Goal: Check status: Check status

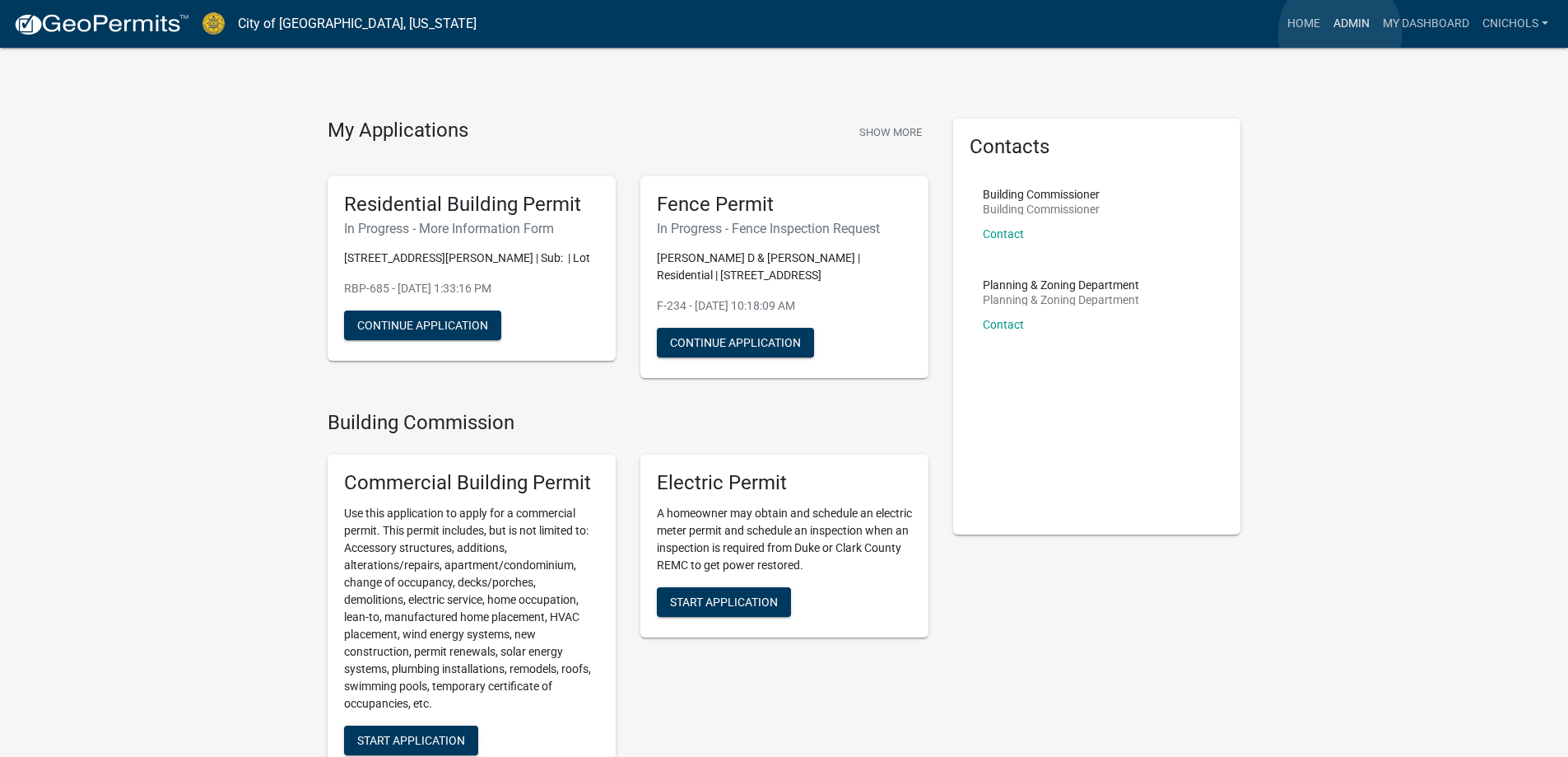
click at [1340, 33] on link "Admin" at bounding box center [1352, 23] width 50 height 31
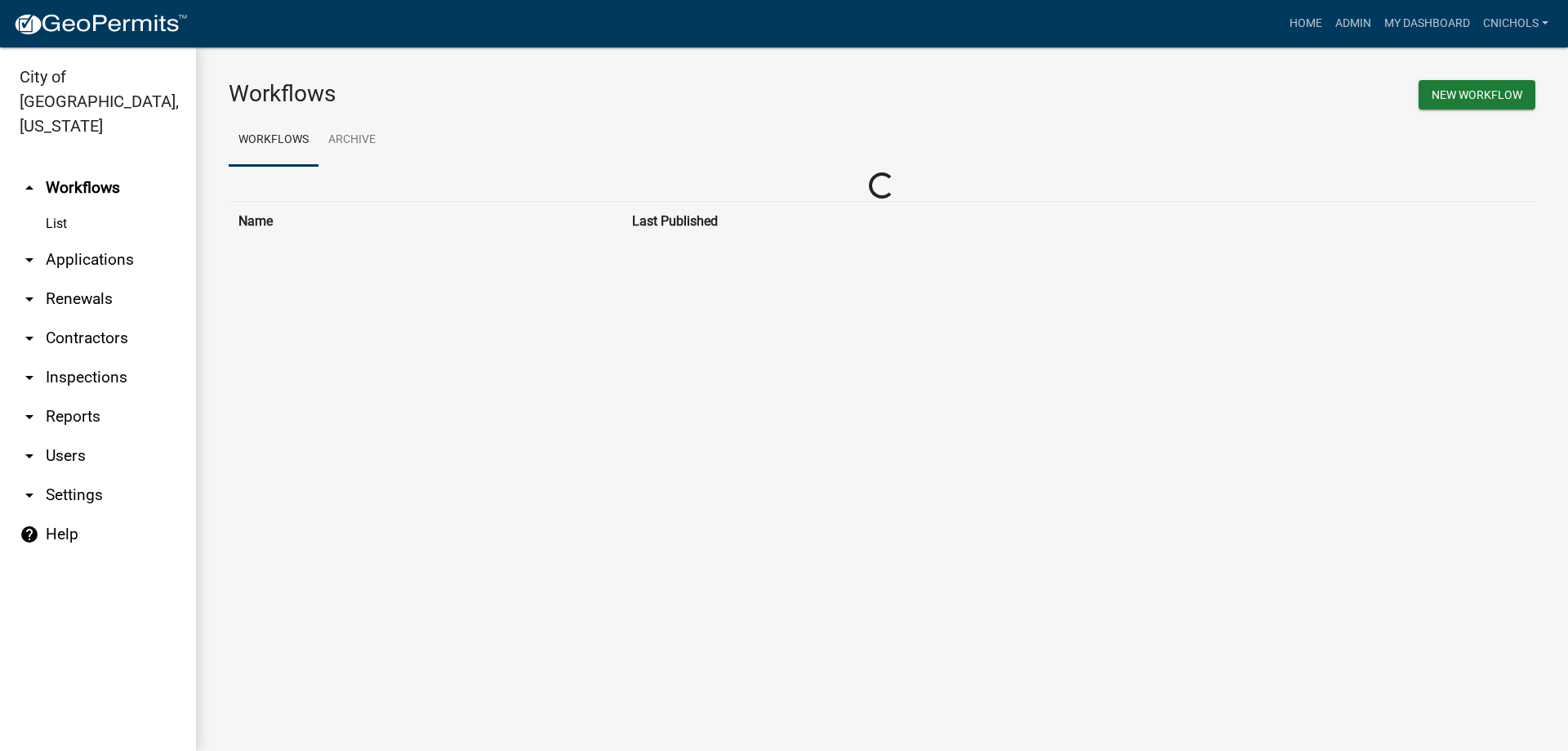
click at [99, 240] on link "arrow_drop_down Applications" at bounding box center [98, 259] width 196 height 39
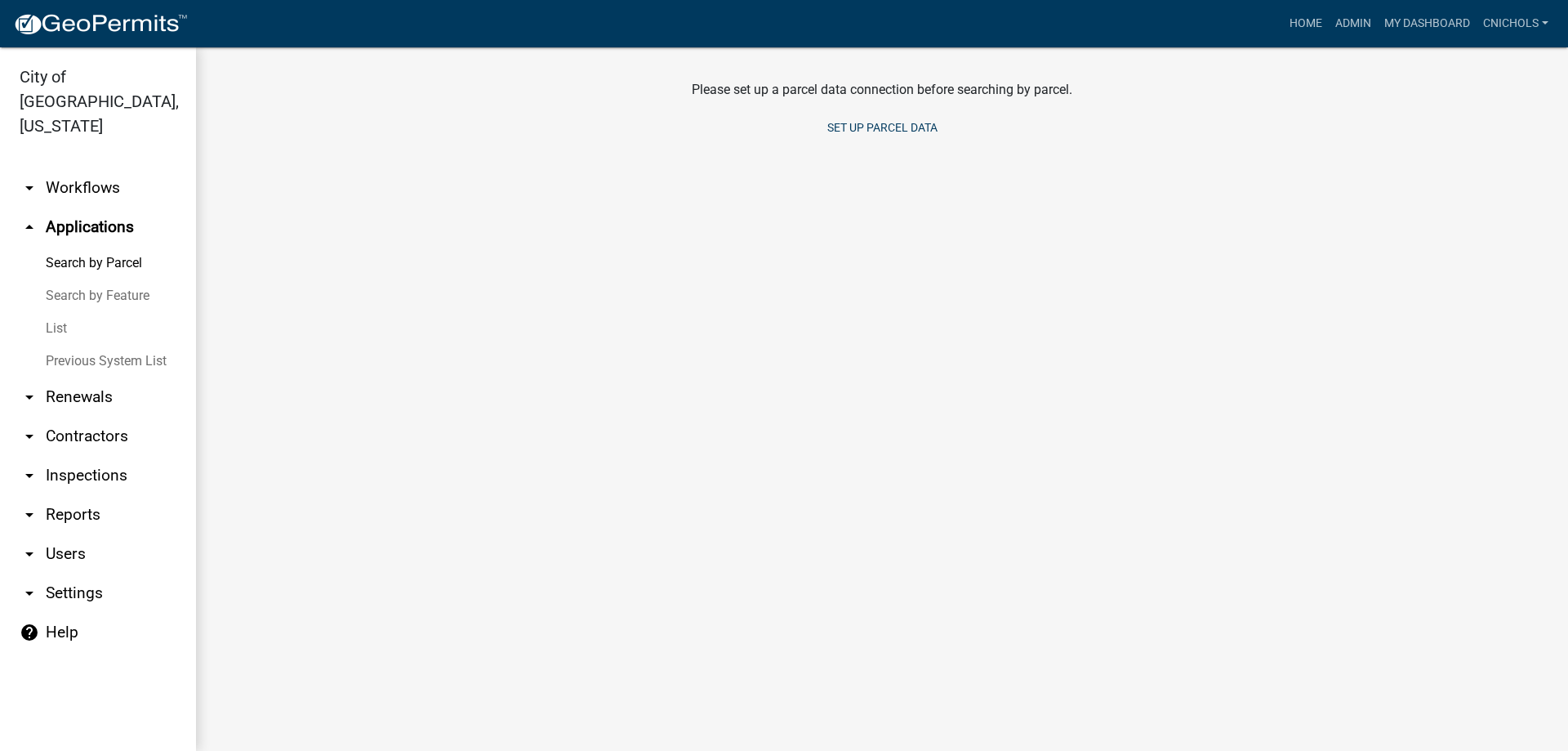
click at [56, 312] on link "List" at bounding box center [98, 328] width 196 height 33
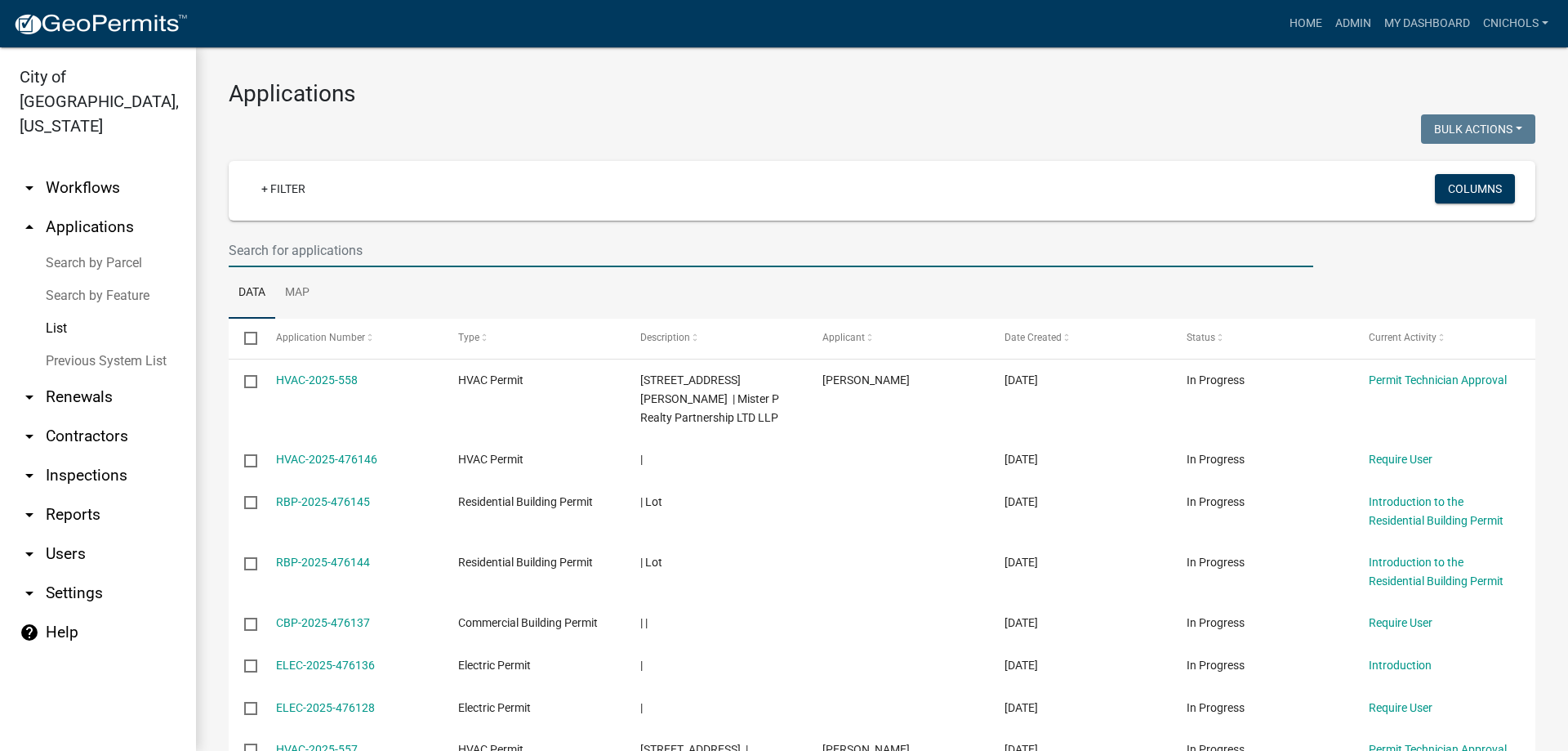
click at [276, 244] on input "text" at bounding box center [770, 251] width 1084 height 34
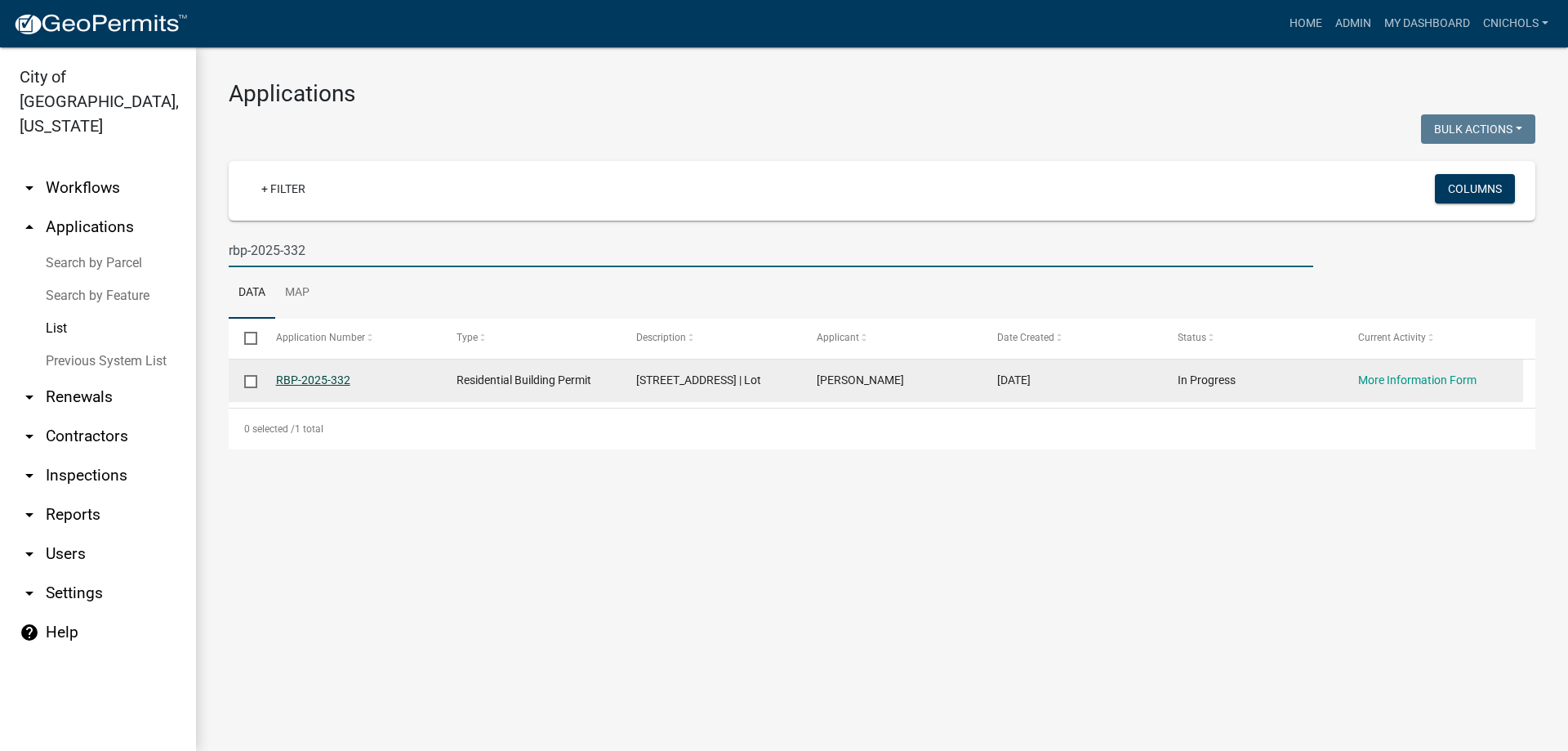
type input "rbp-2025-332"
click at [317, 379] on link "RBP-2025-332" at bounding box center [313, 379] width 74 height 13
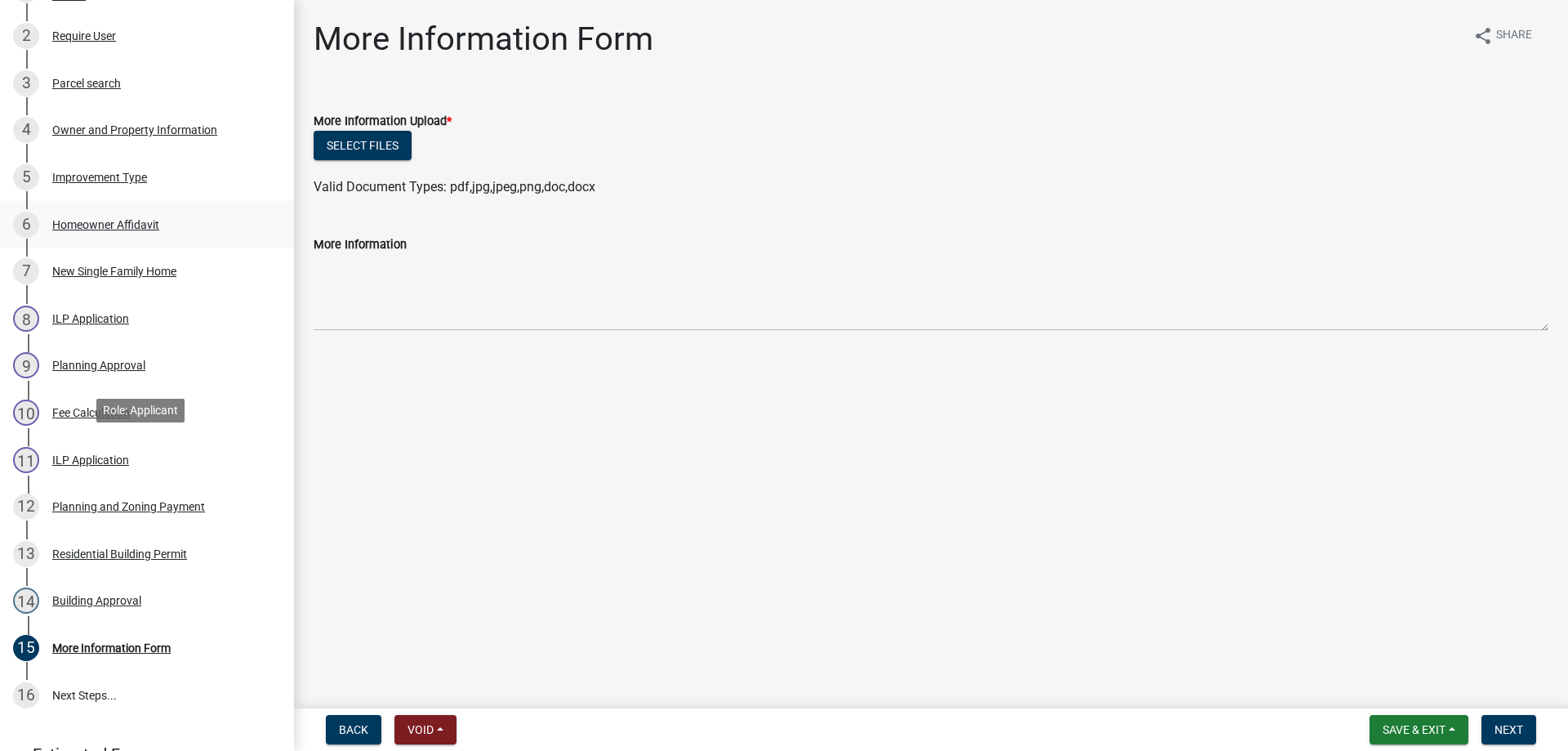
scroll to position [424, 0]
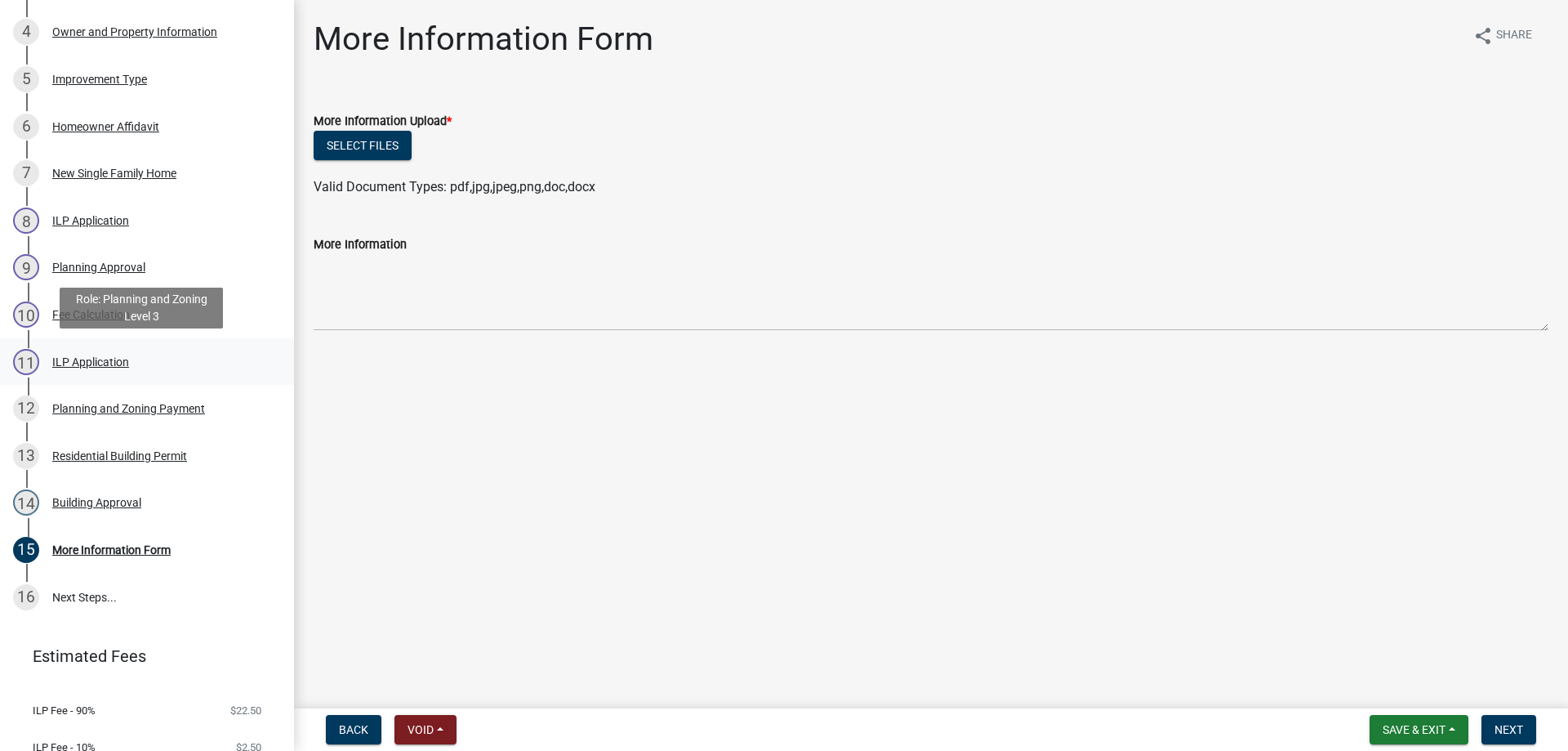
click at [76, 359] on div "ILP Application" at bounding box center [90, 362] width 77 height 11
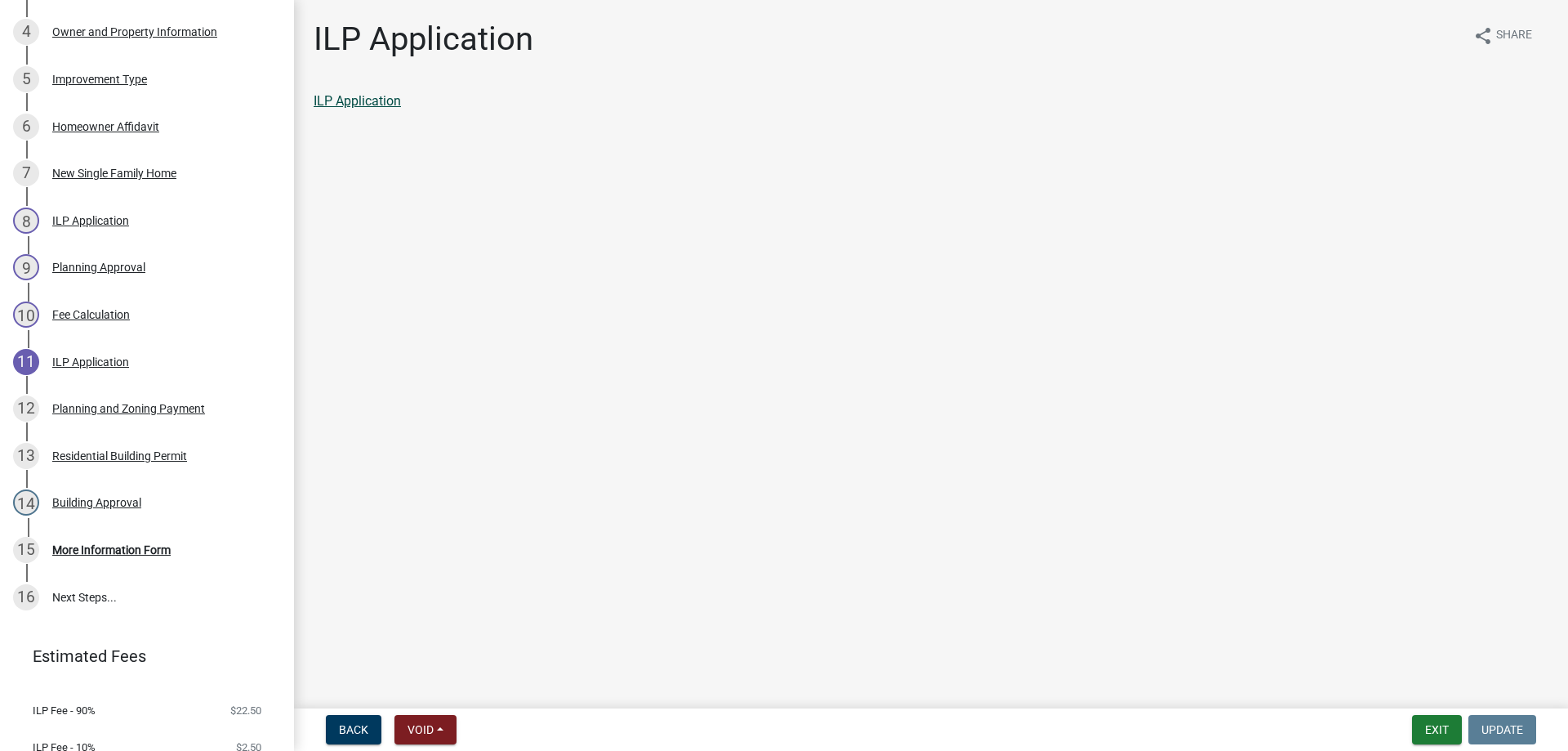
click at [376, 100] on link "ILP Application" at bounding box center [356, 101] width 87 height 16
click at [1438, 727] on button "Exit" at bounding box center [1437, 729] width 49 height 29
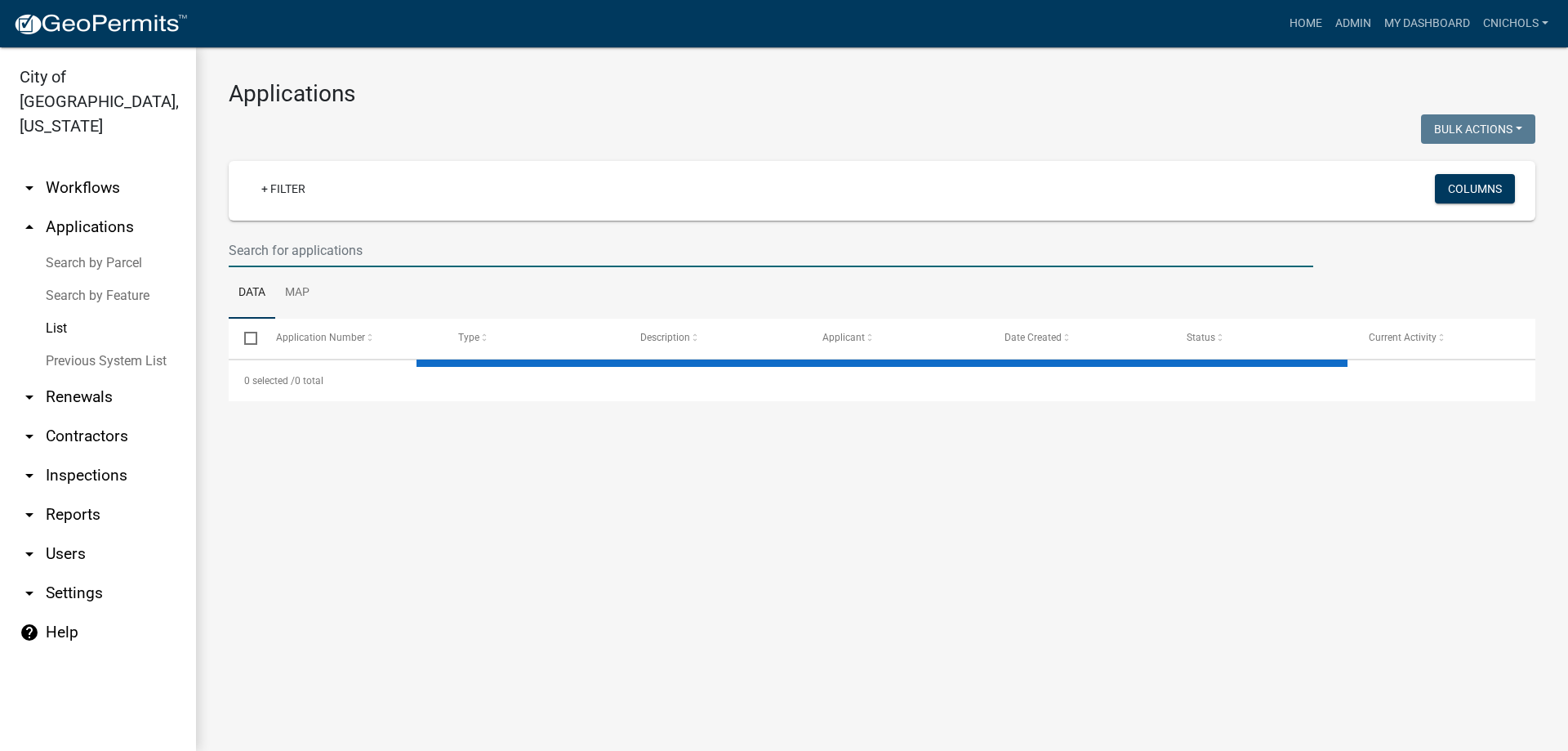
click at [282, 248] on input "text" at bounding box center [770, 251] width 1084 height 34
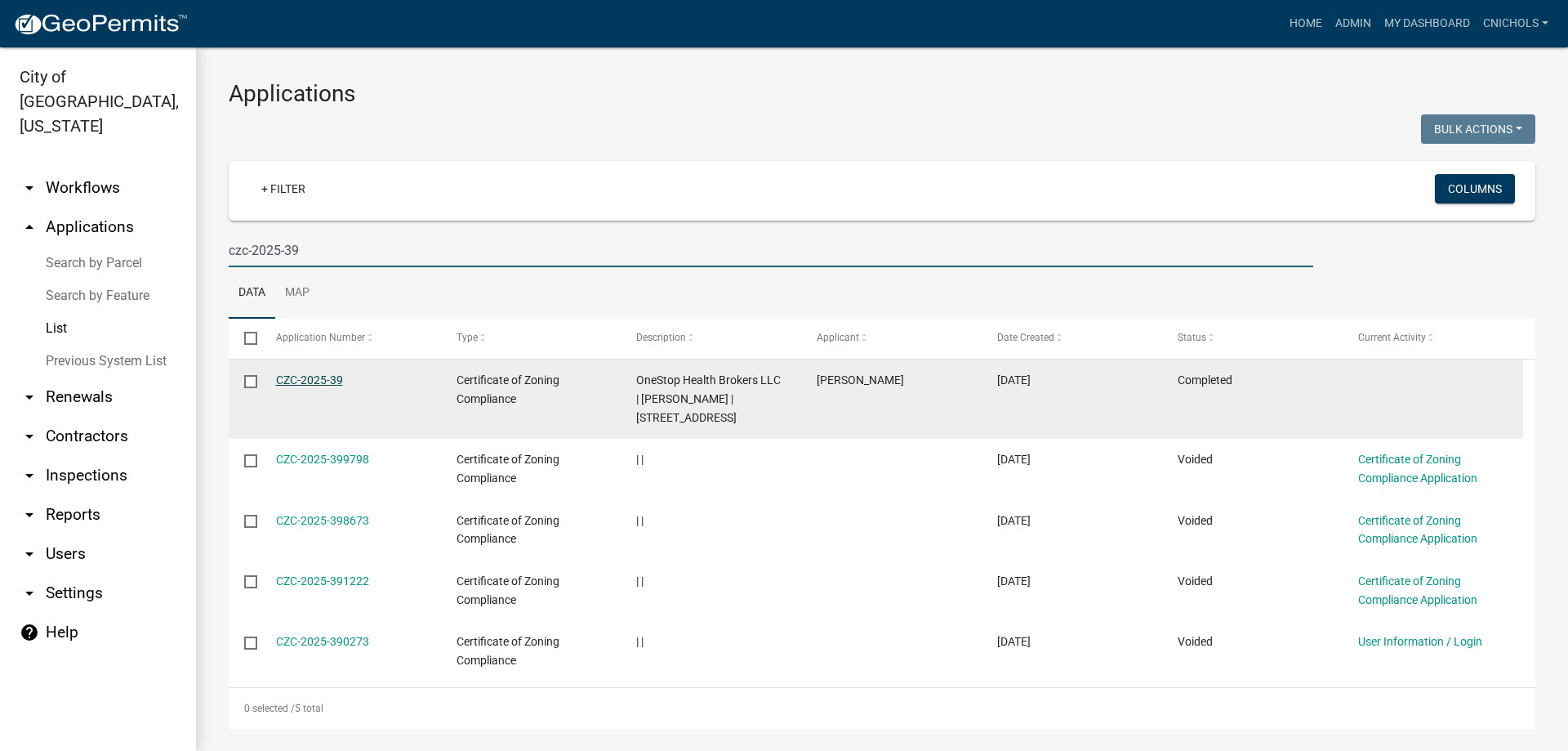
type input "czc-2025-39"
click at [313, 378] on link "CZC-2025-39" at bounding box center [310, 379] width 67 height 13
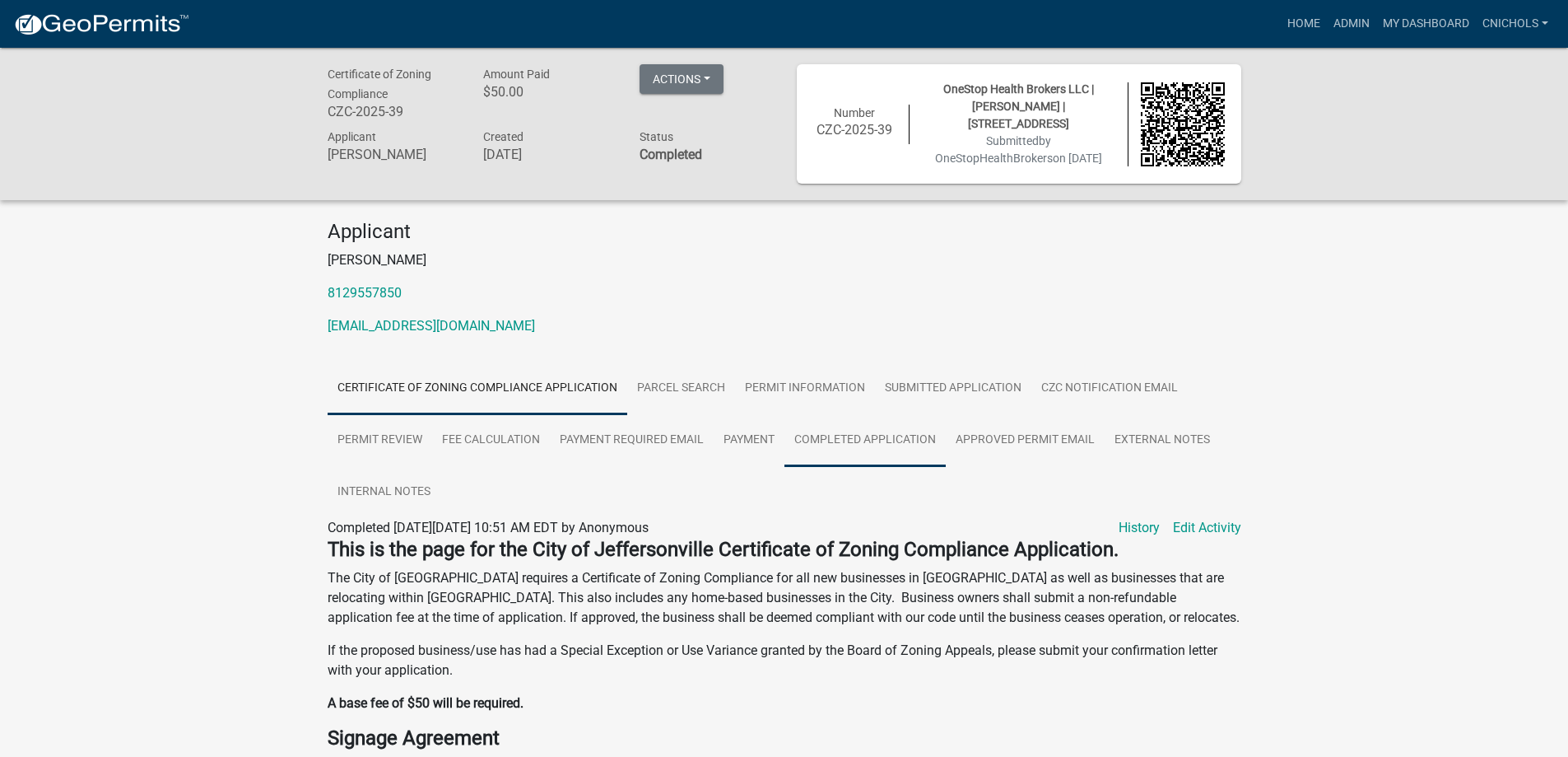
click at [872, 439] on link "Completed Application" at bounding box center [864, 440] width 161 height 52
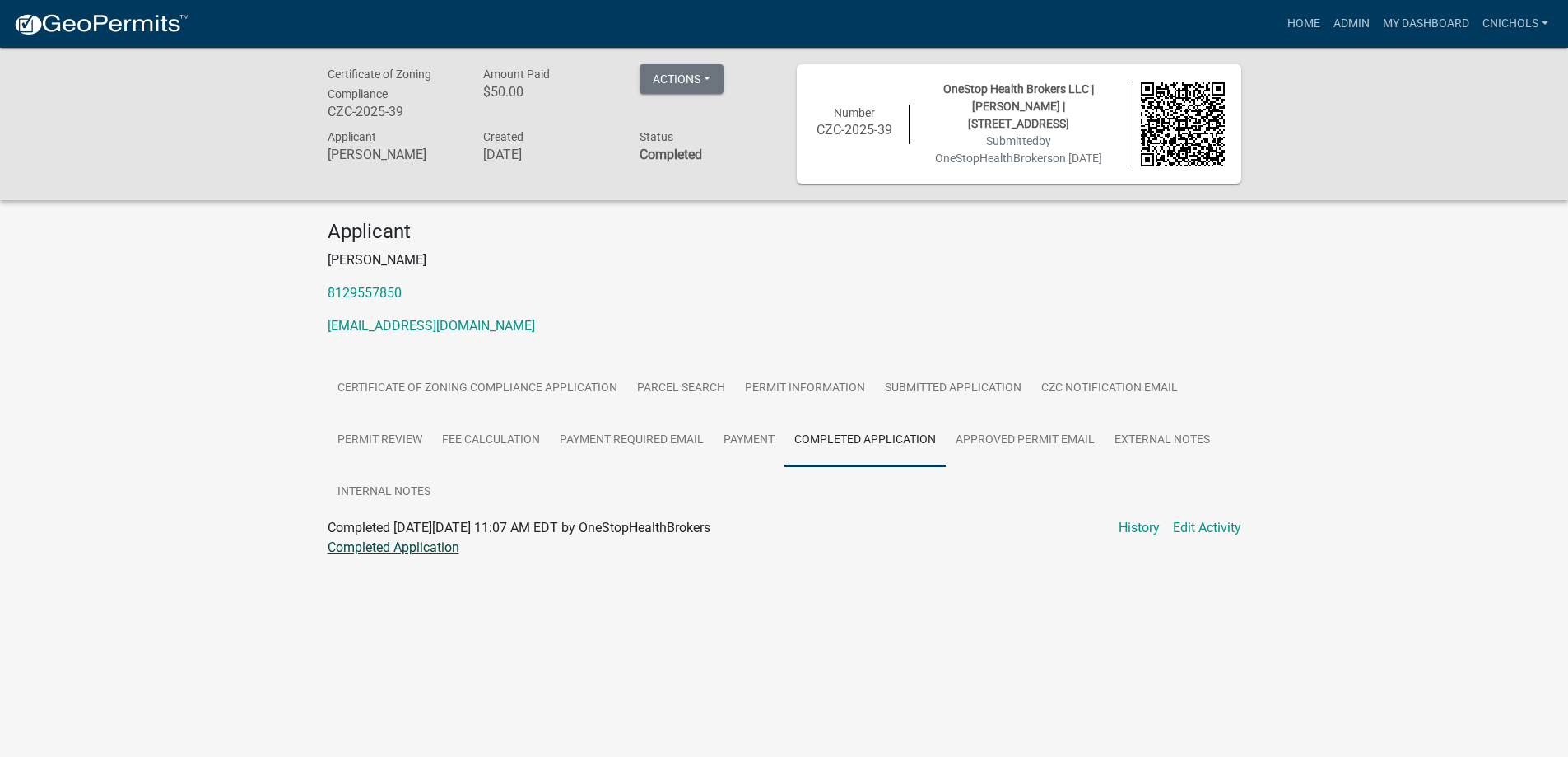
click at [374, 545] on link "Completed Application" at bounding box center [393, 547] width 132 height 16
click at [1347, 22] on link "Admin" at bounding box center [1352, 23] width 50 height 31
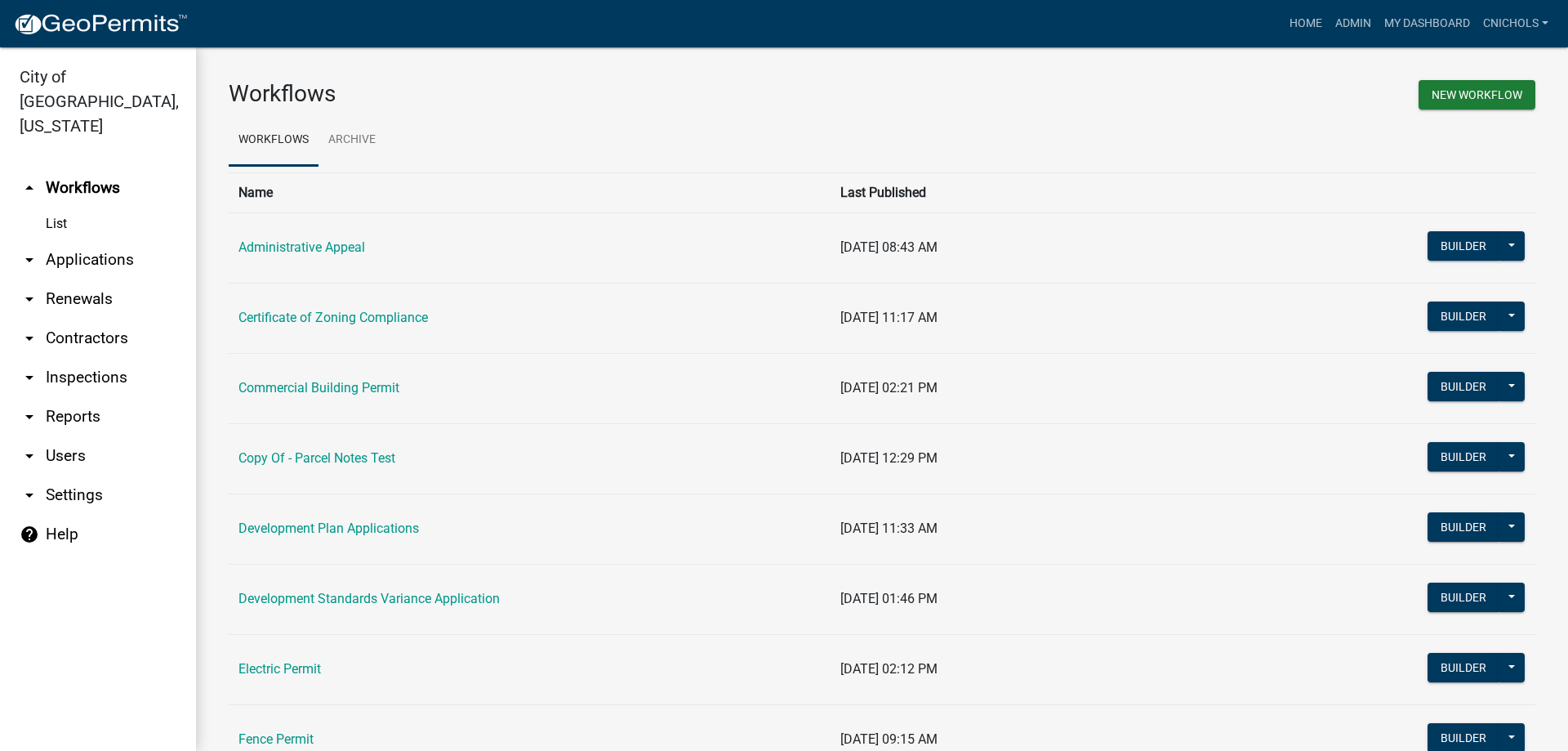
click at [86, 240] on link "arrow_drop_down Applications" at bounding box center [98, 259] width 196 height 39
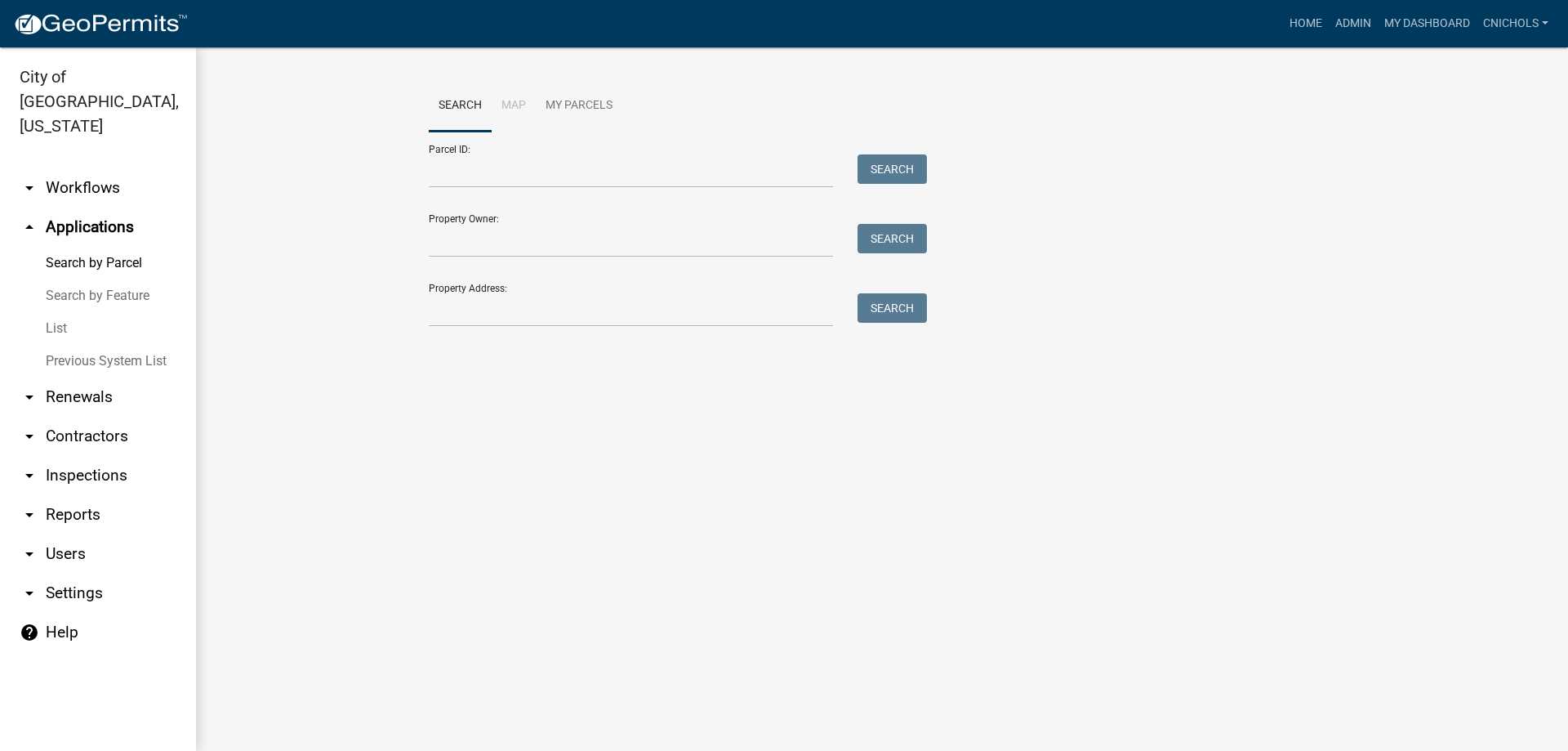
click at [59, 312] on link "List" at bounding box center [98, 328] width 196 height 33
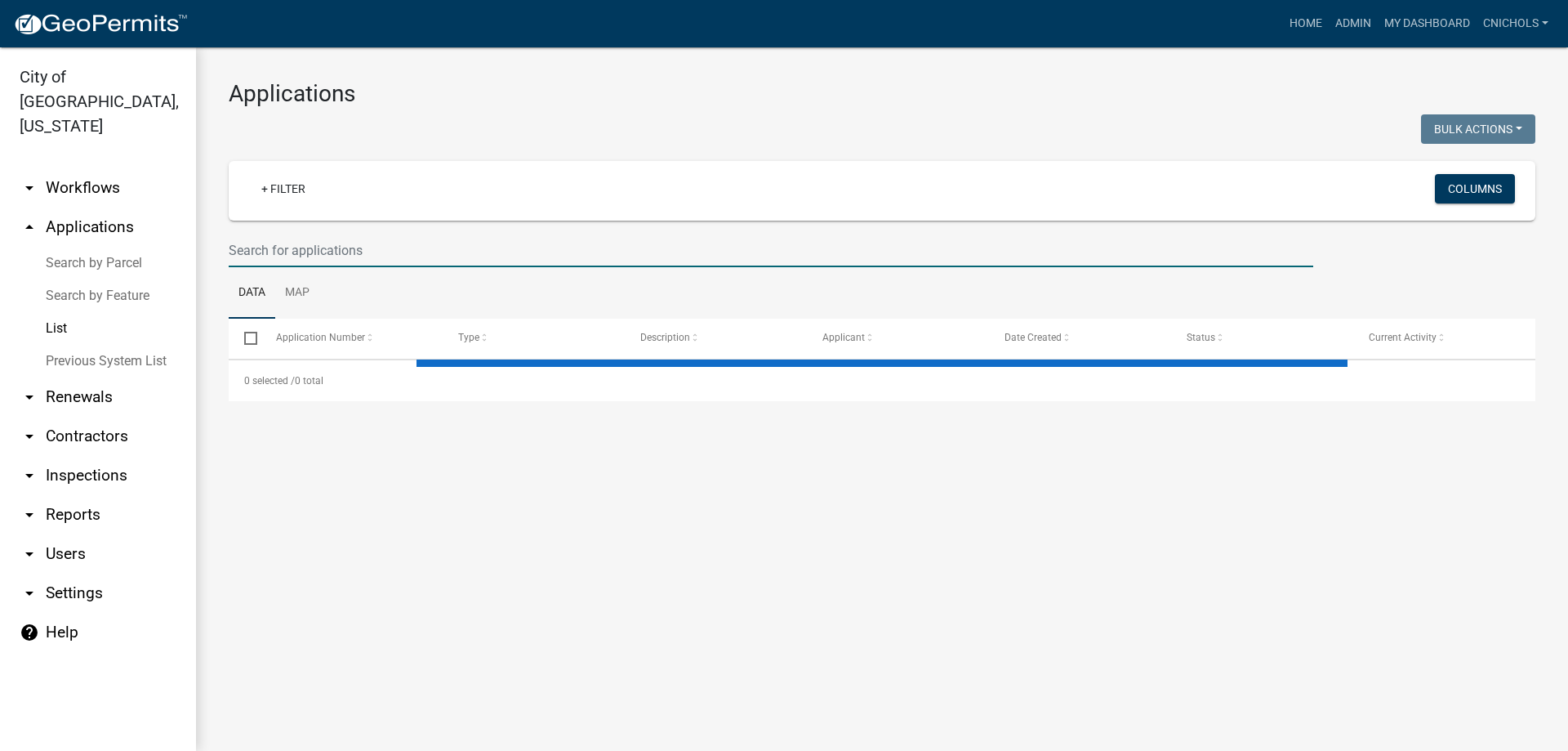
click at [288, 244] on input "text" at bounding box center [770, 251] width 1084 height 34
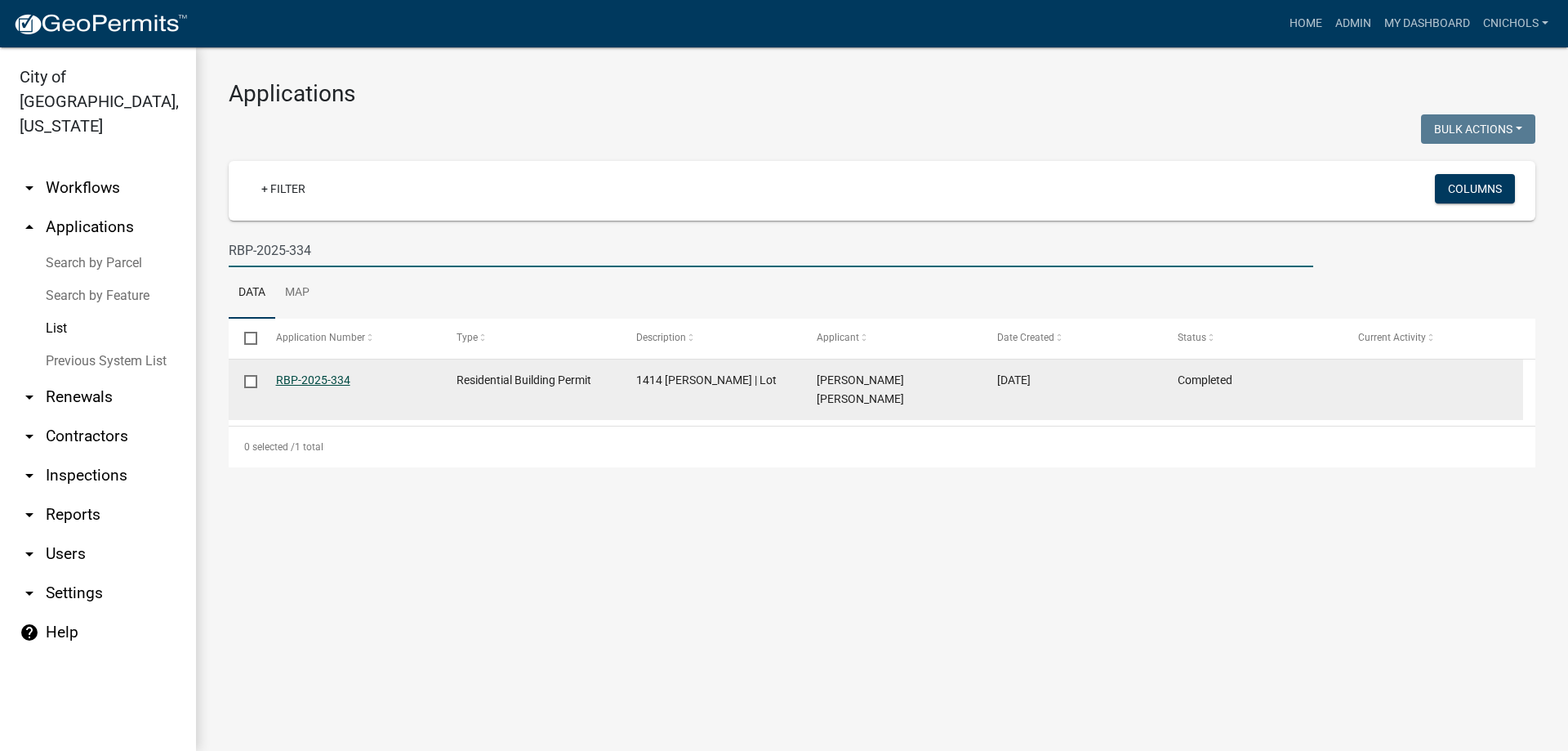
type input "RBP-2025-334"
click at [308, 377] on link "RBP-2025-334" at bounding box center [313, 379] width 74 height 13
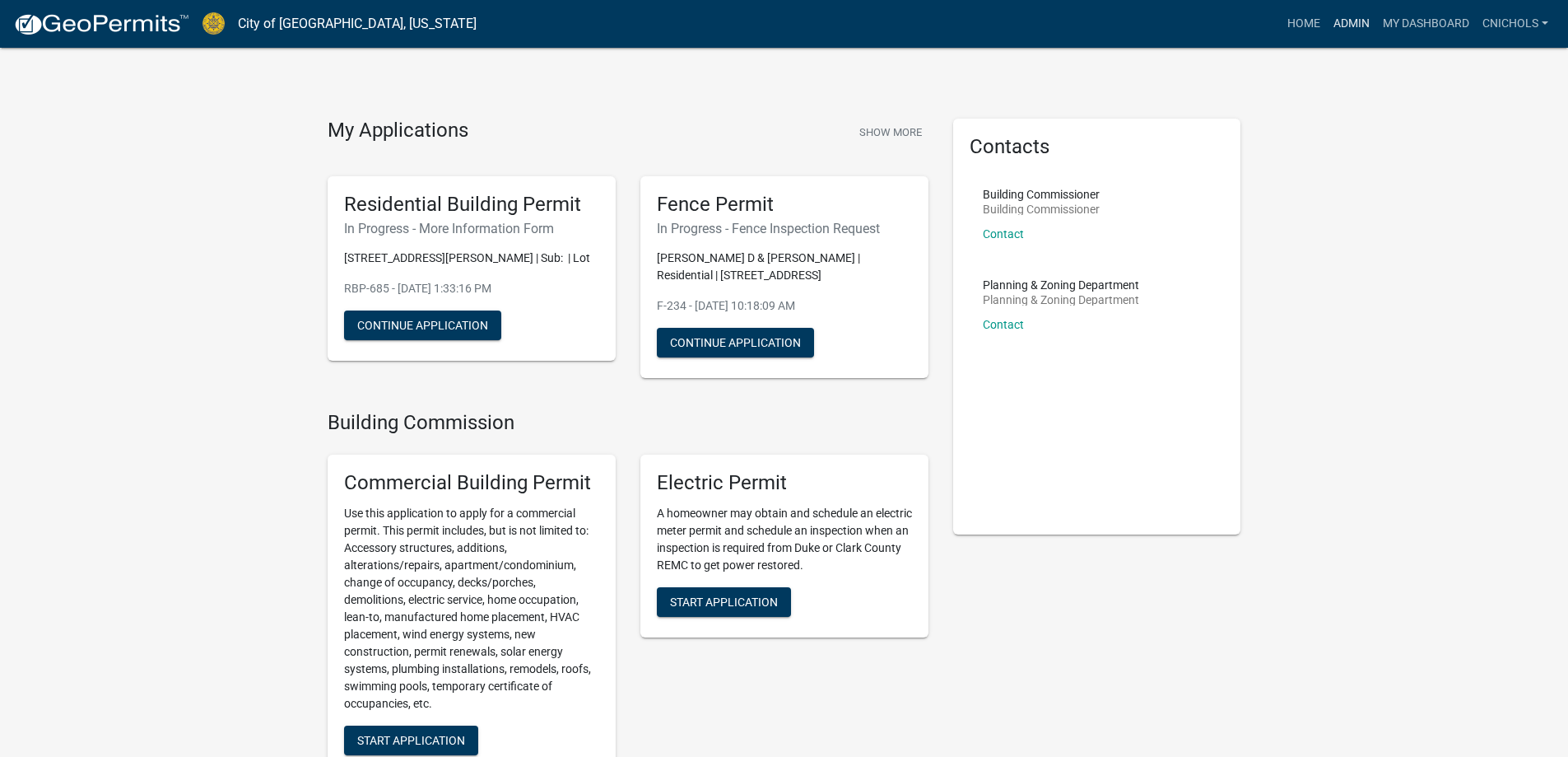
click at [1352, 20] on link "Admin" at bounding box center [1352, 23] width 50 height 31
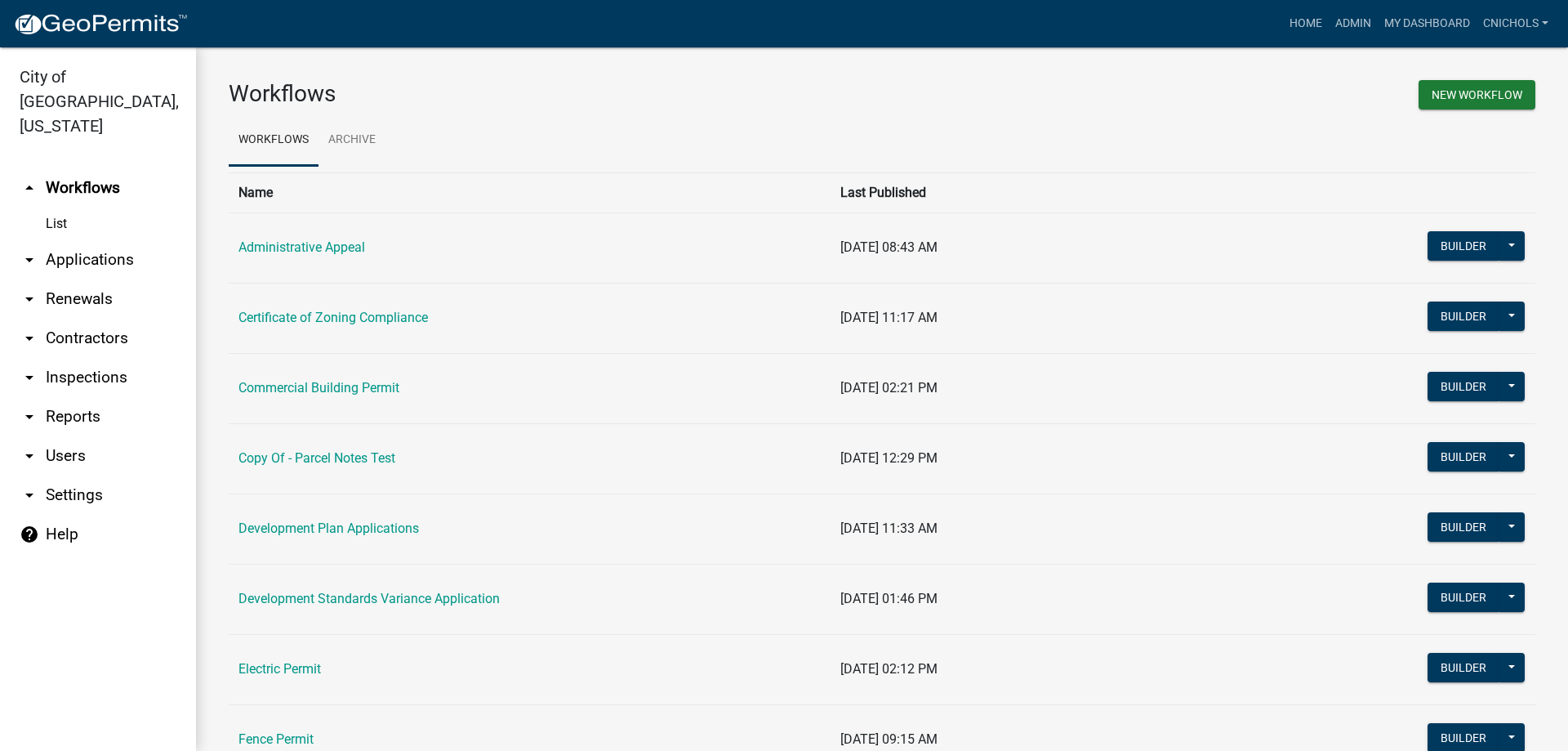
click at [89, 240] on link "arrow_drop_down Applications" at bounding box center [98, 259] width 196 height 39
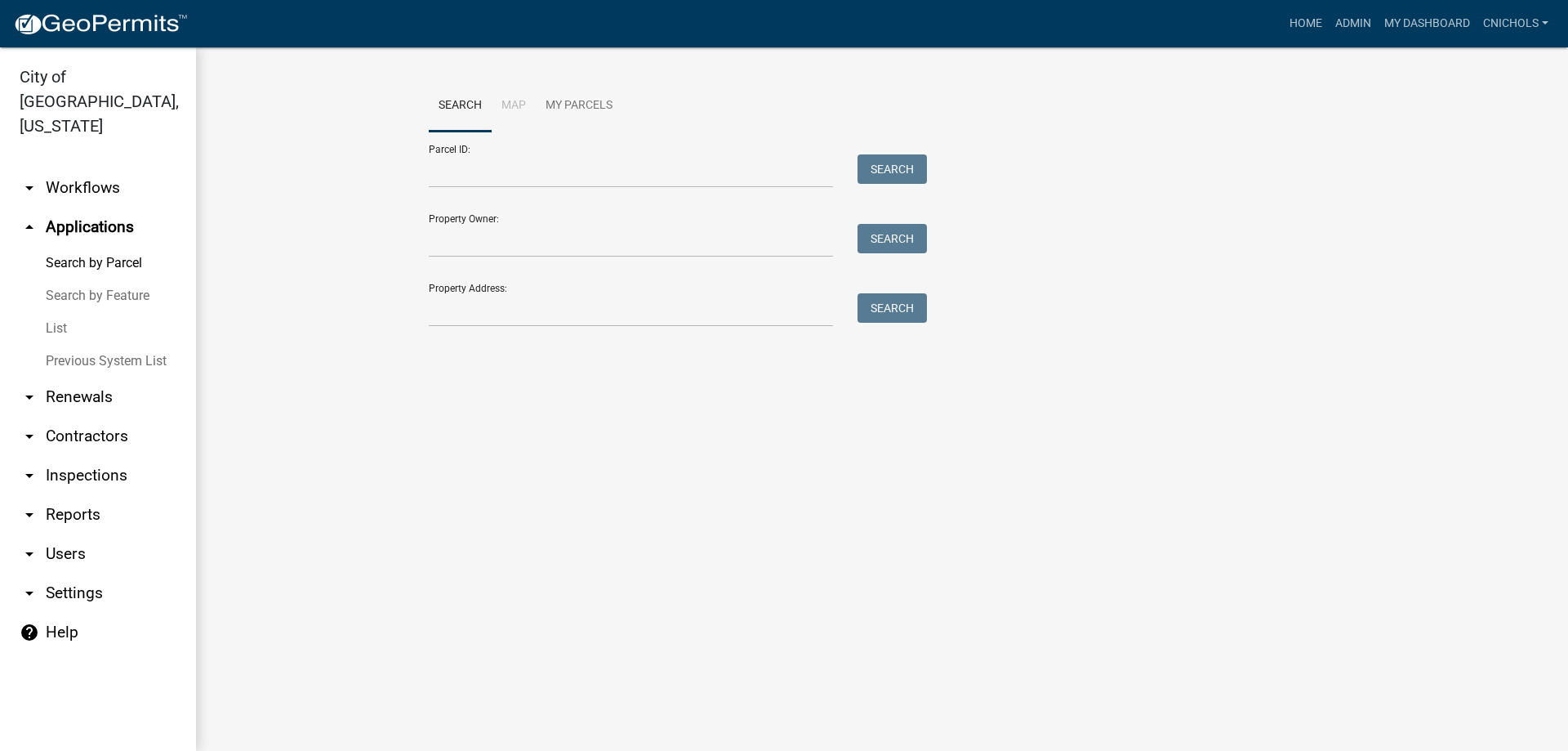
click at [59, 312] on link "List" at bounding box center [98, 328] width 196 height 33
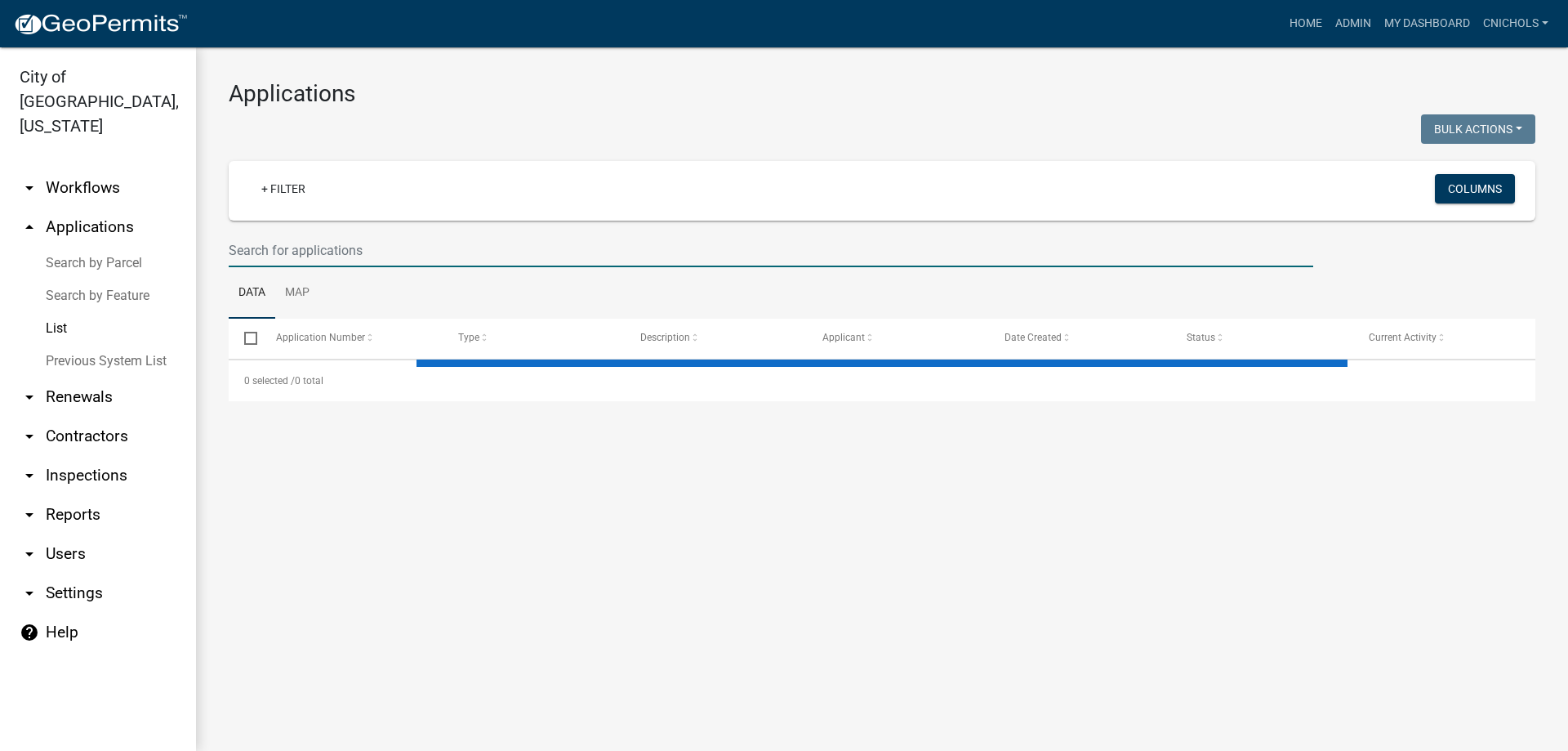
click at [269, 250] on input "text" at bounding box center [770, 251] width 1084 height 34
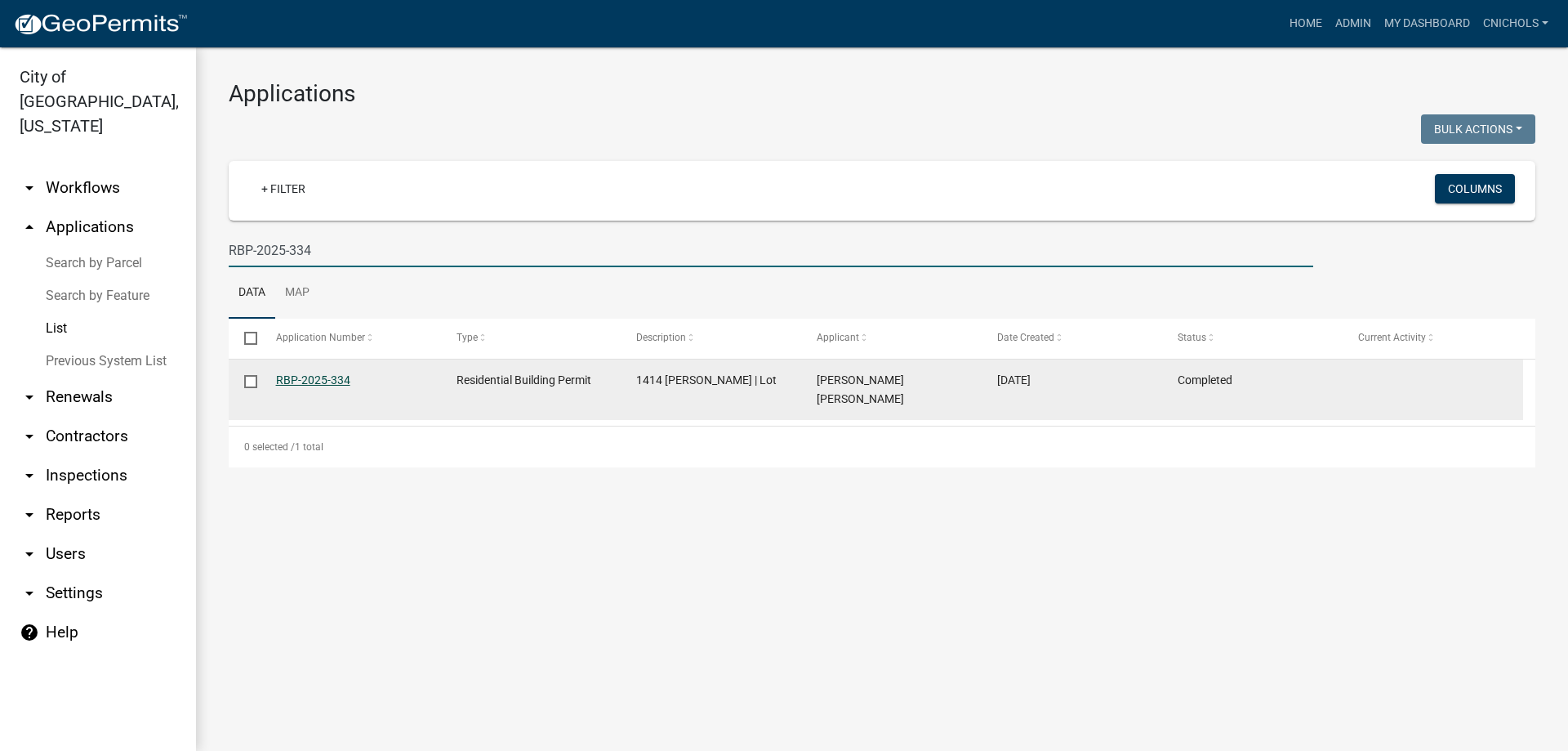
type input "RBP-2025-334"
click at [310, 379] on link "RBP-2025-334" at bounding box center [313, 379] width 74 height 13
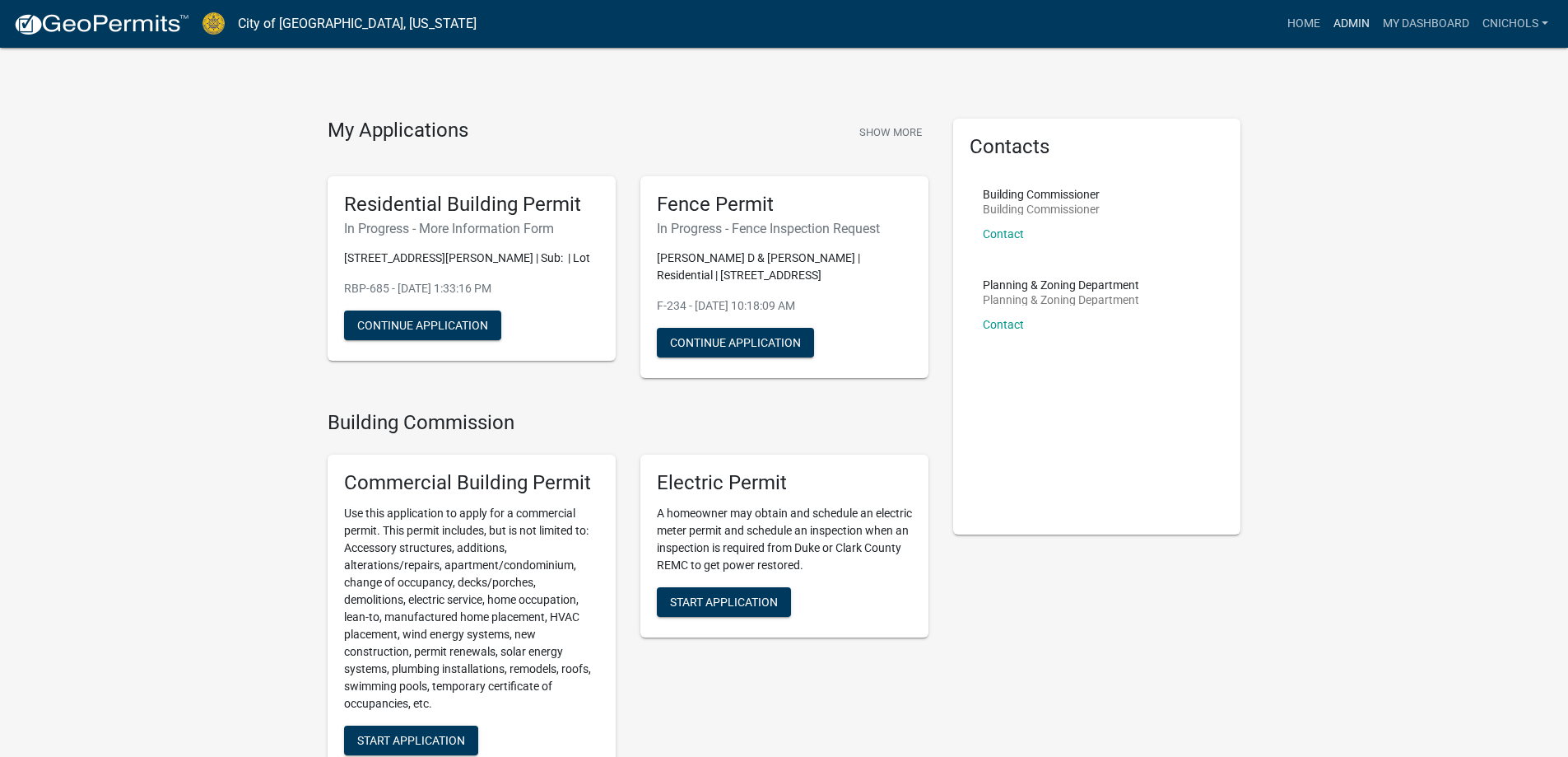
click at [1347, 18] on link "Admin" at bounding box center [1352, 23] width 50 height 31
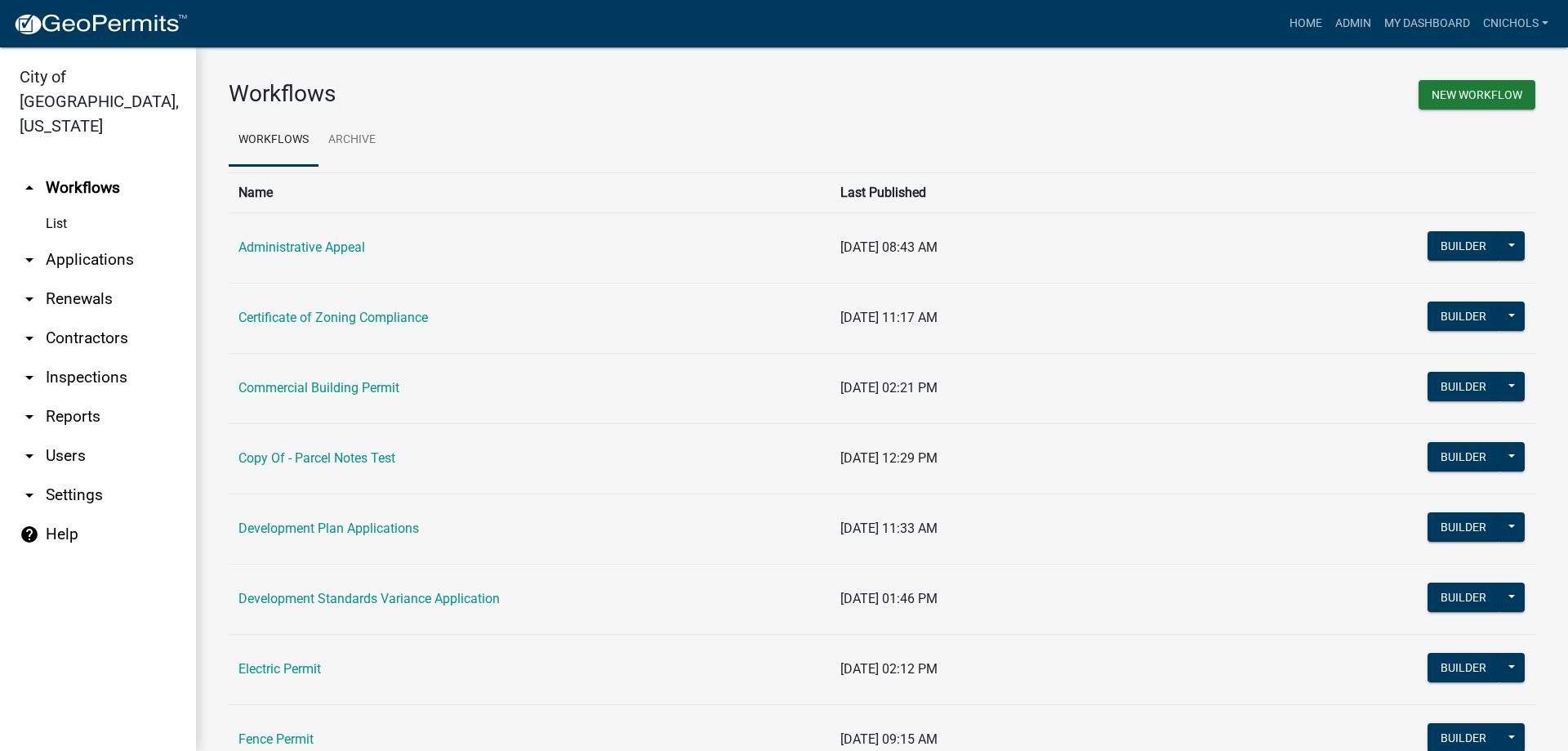
click at [89, 240] on link "arrow_drop_down Applications" at bounding box center [98, 259] width 196 height 39
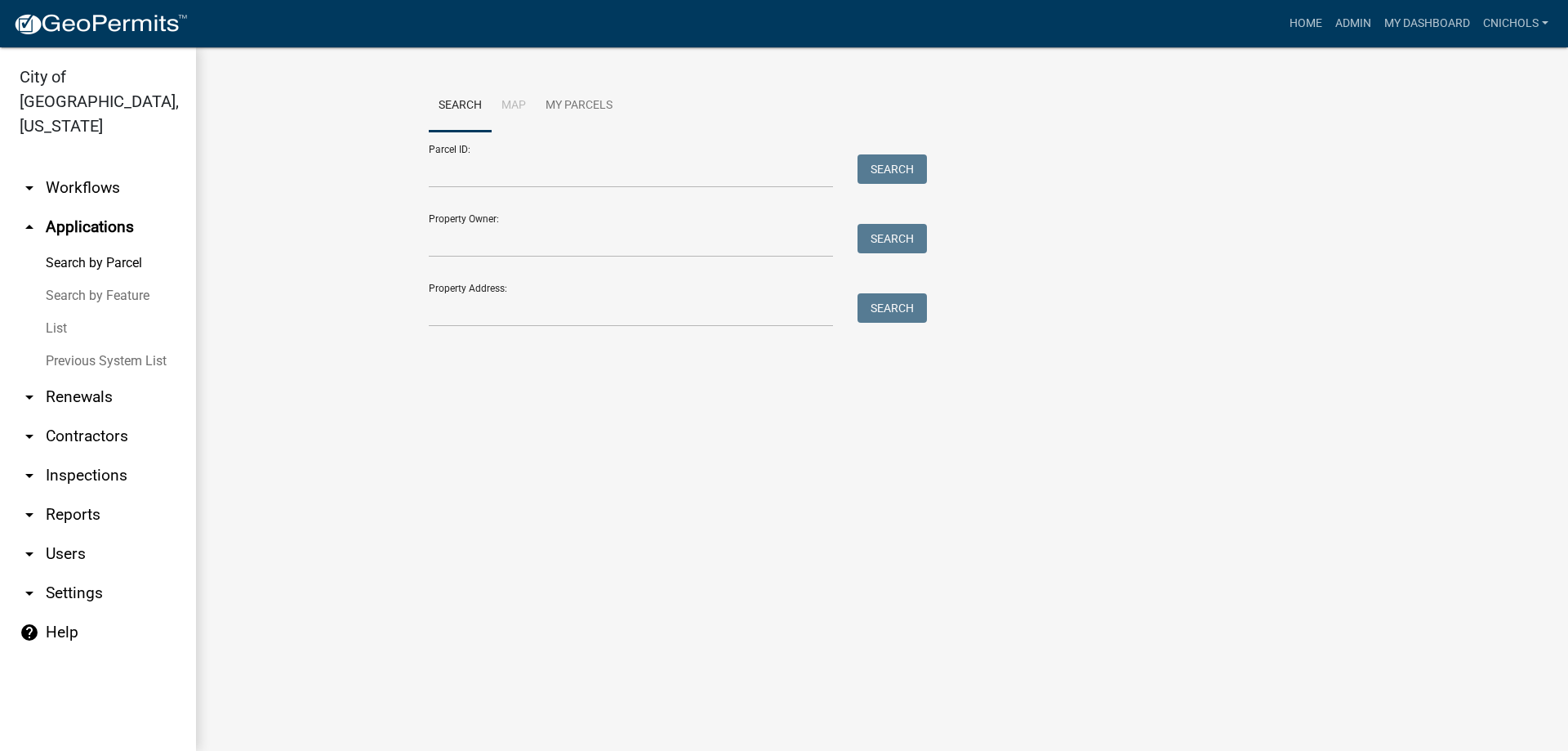
click at [56, 312] on link "List" at bounding box center [98, 328] width 196 height 33
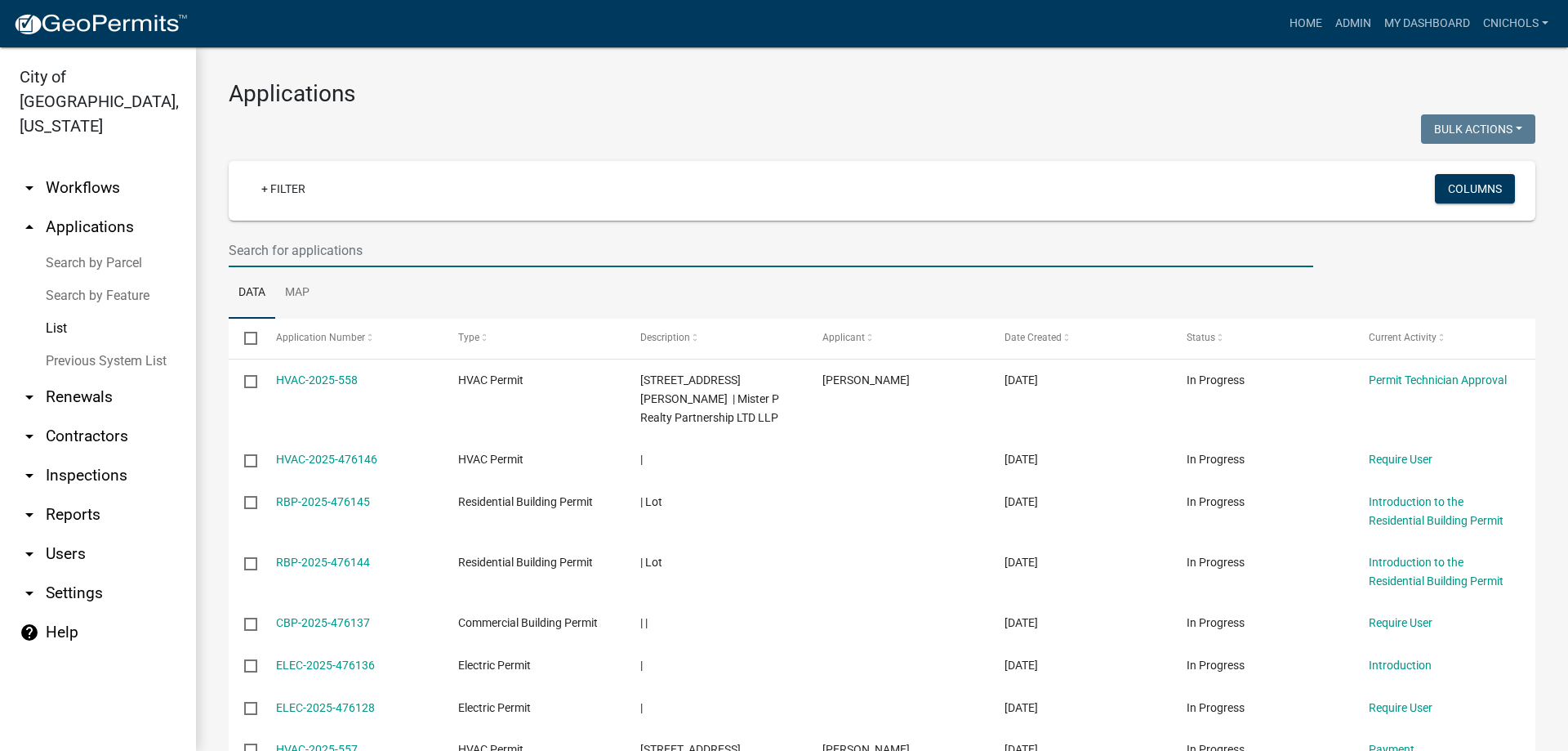
click at [238, 244] on input "text" at bounding box center [770, 251] width 1084 height 34
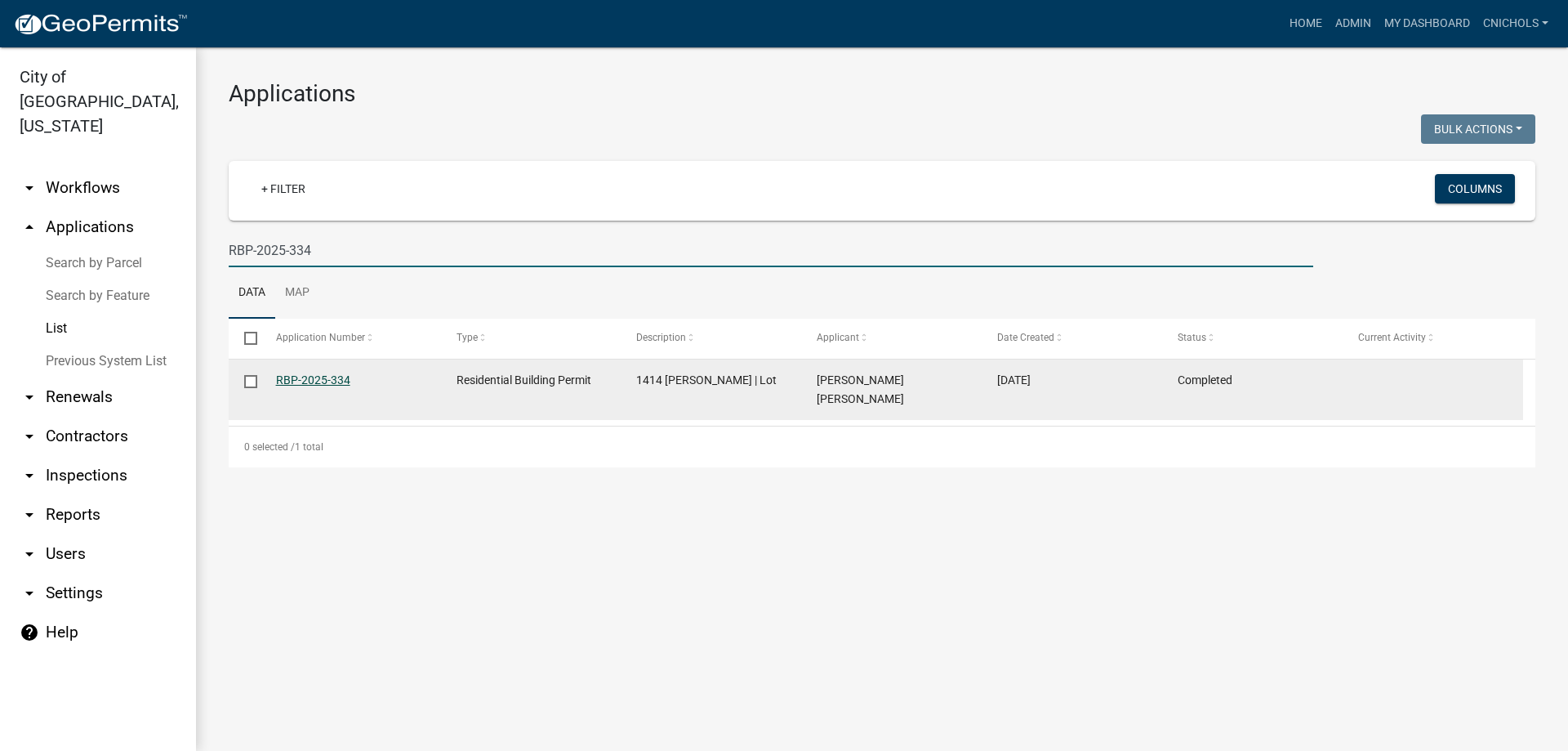
type input "RBP-2025-334"
click at [300, 379] on link "RBP-2025-334" at bounding box center [313, 379] width 74 height 13
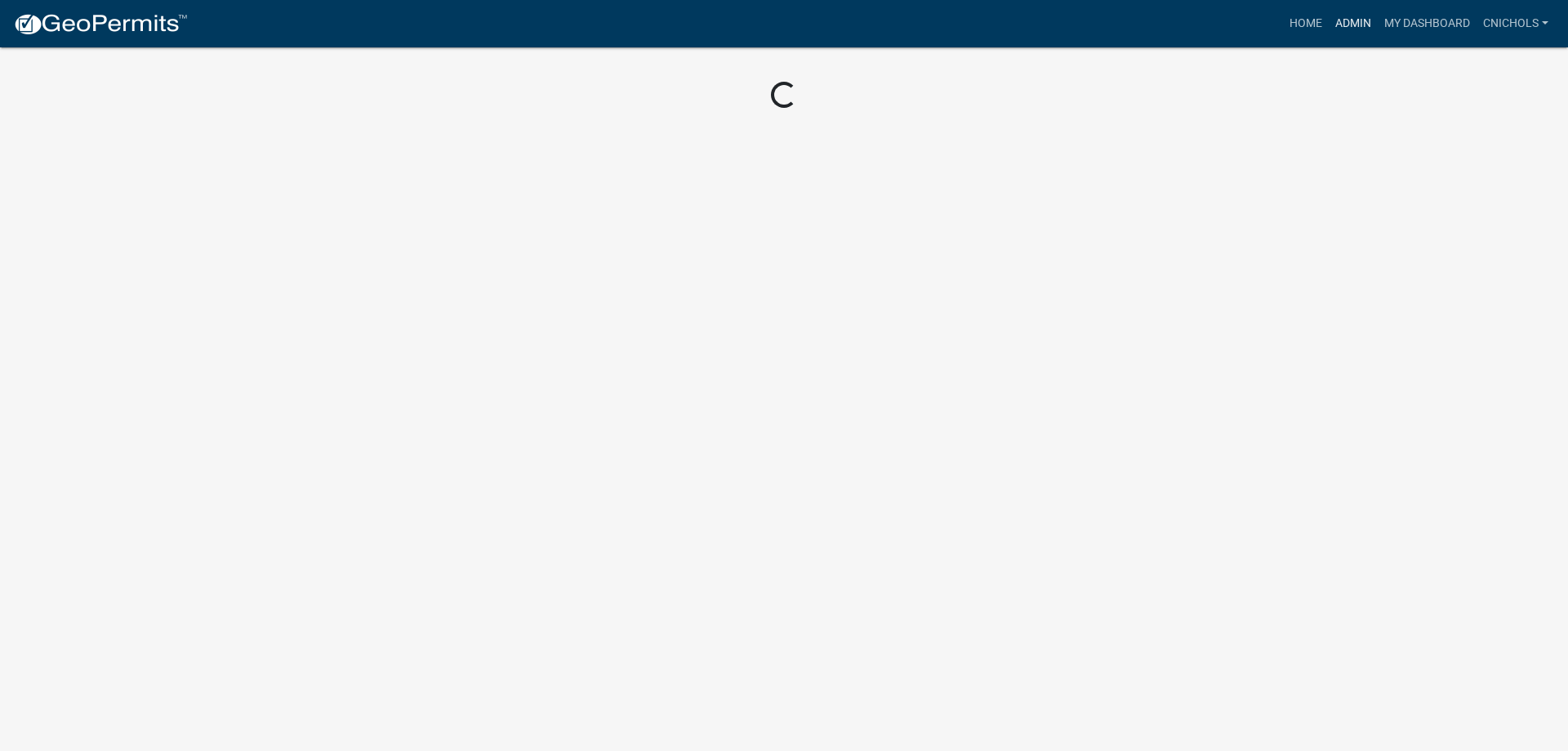
click at [1349, 22] on link "Admin" at bounding box center [1354, 23] width 49 height 31
click at [1295, 23] on link "Home" at bounding box center [1306, 23] width 46 height 31
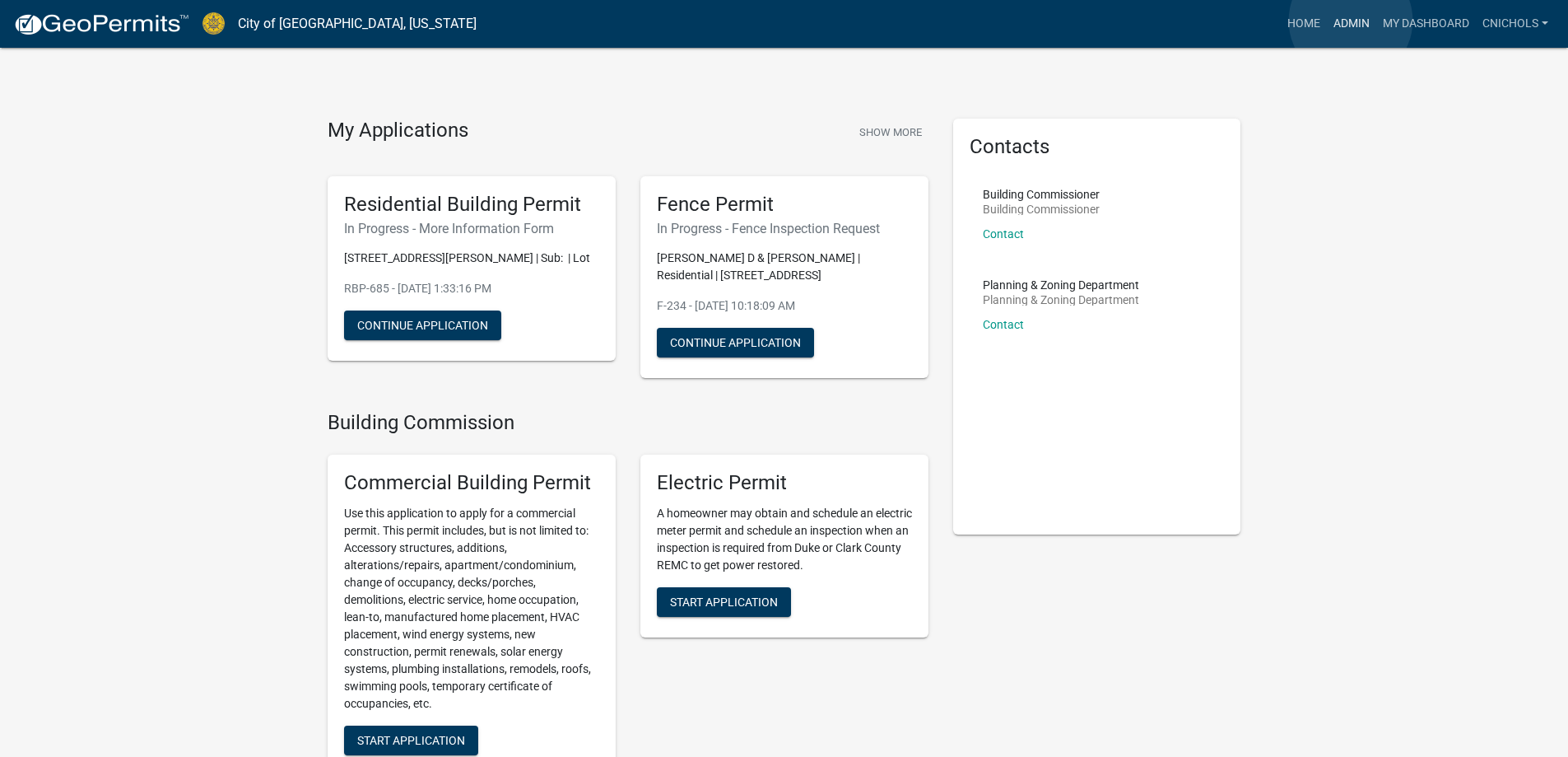
click at [1351, 20] on link "Admin" at bounding box center [1352, 23] width 50 height 31
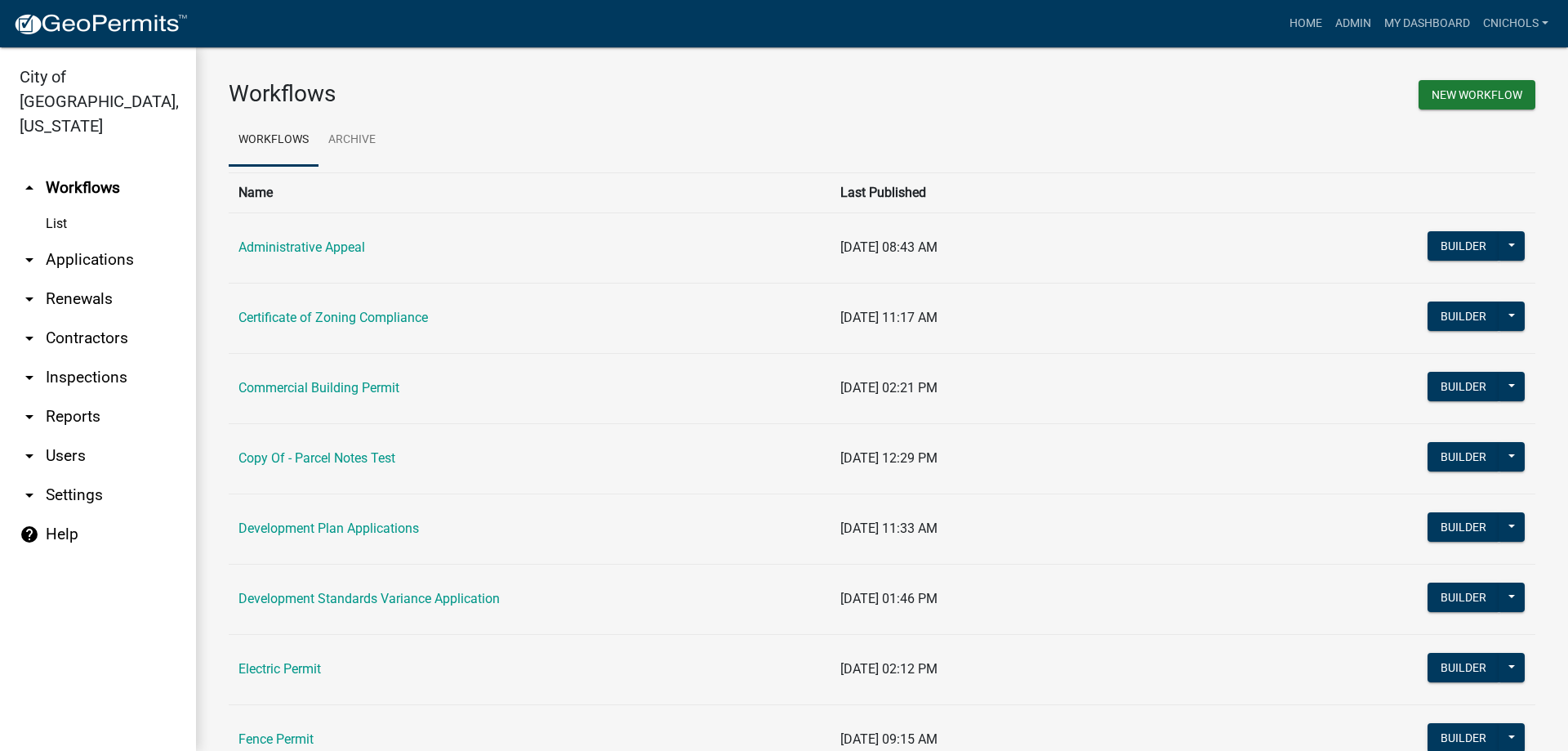
click at [59, 397] on link "arrow_drop_down Reports" at bounding box center [98, 417] width 196 height 39
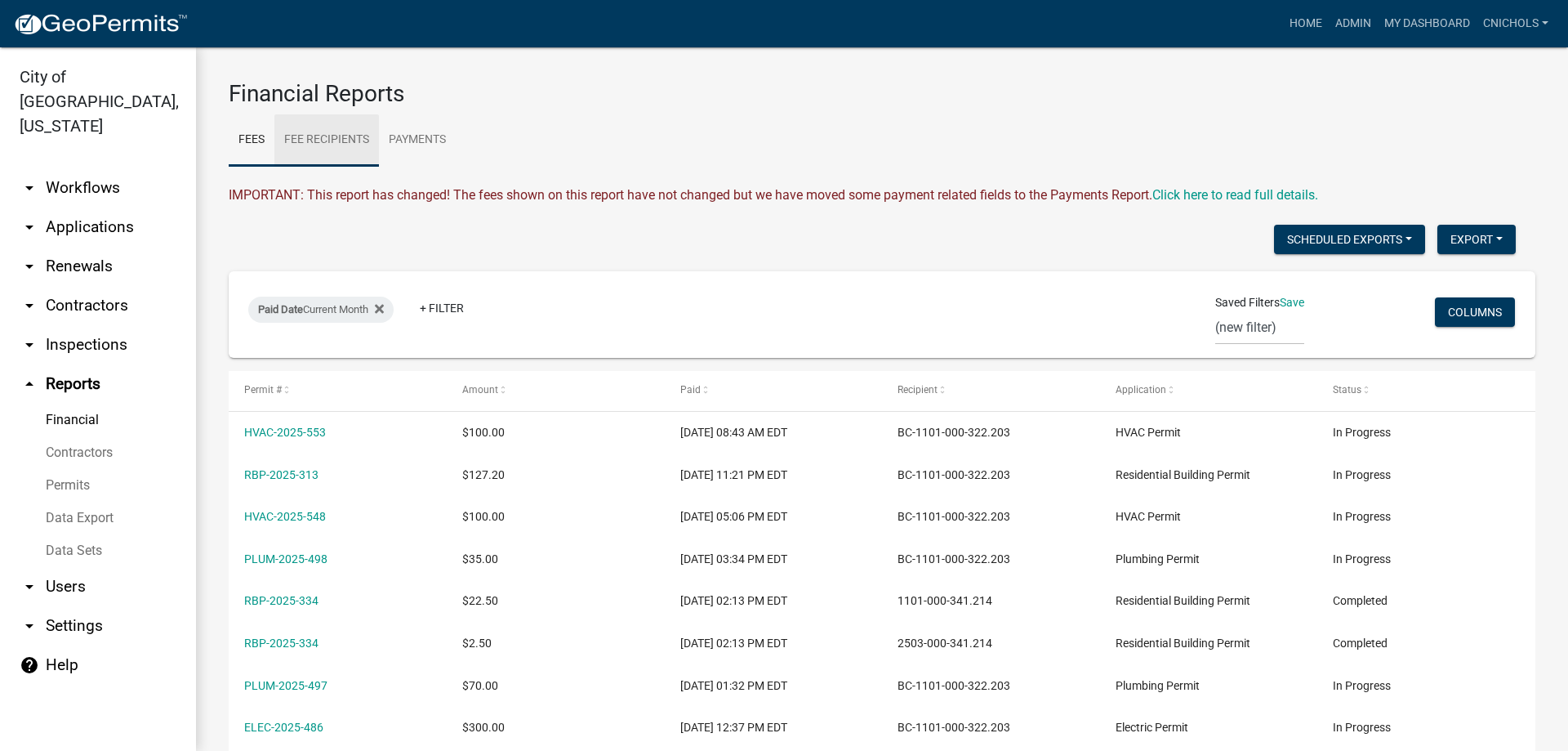
click at [341, 135] on link "Fee Recipients" at bounding box center [326, 140] width 104 height 52
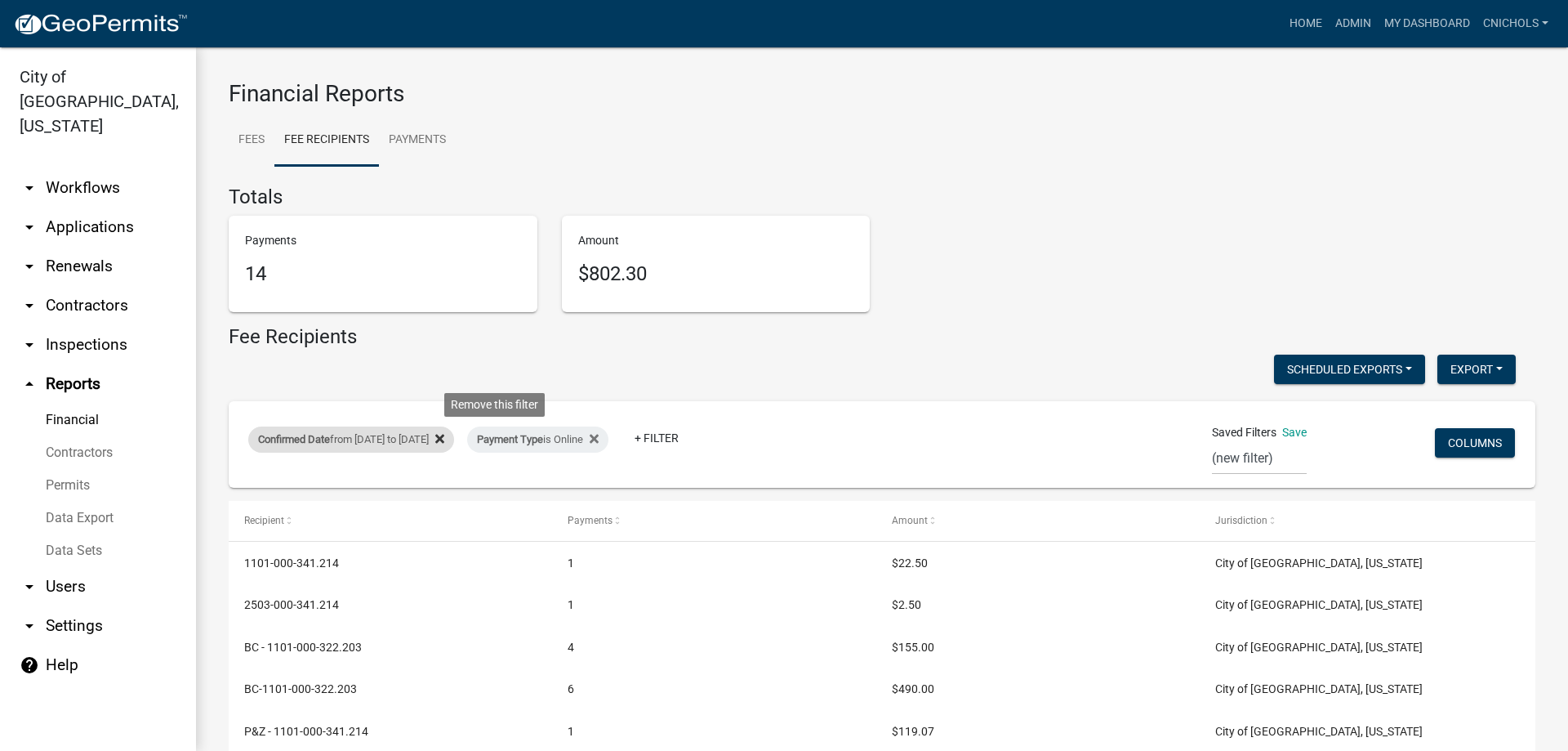
click at [445, 434] on icon at bounding box center [439, 439] width 9 height 13
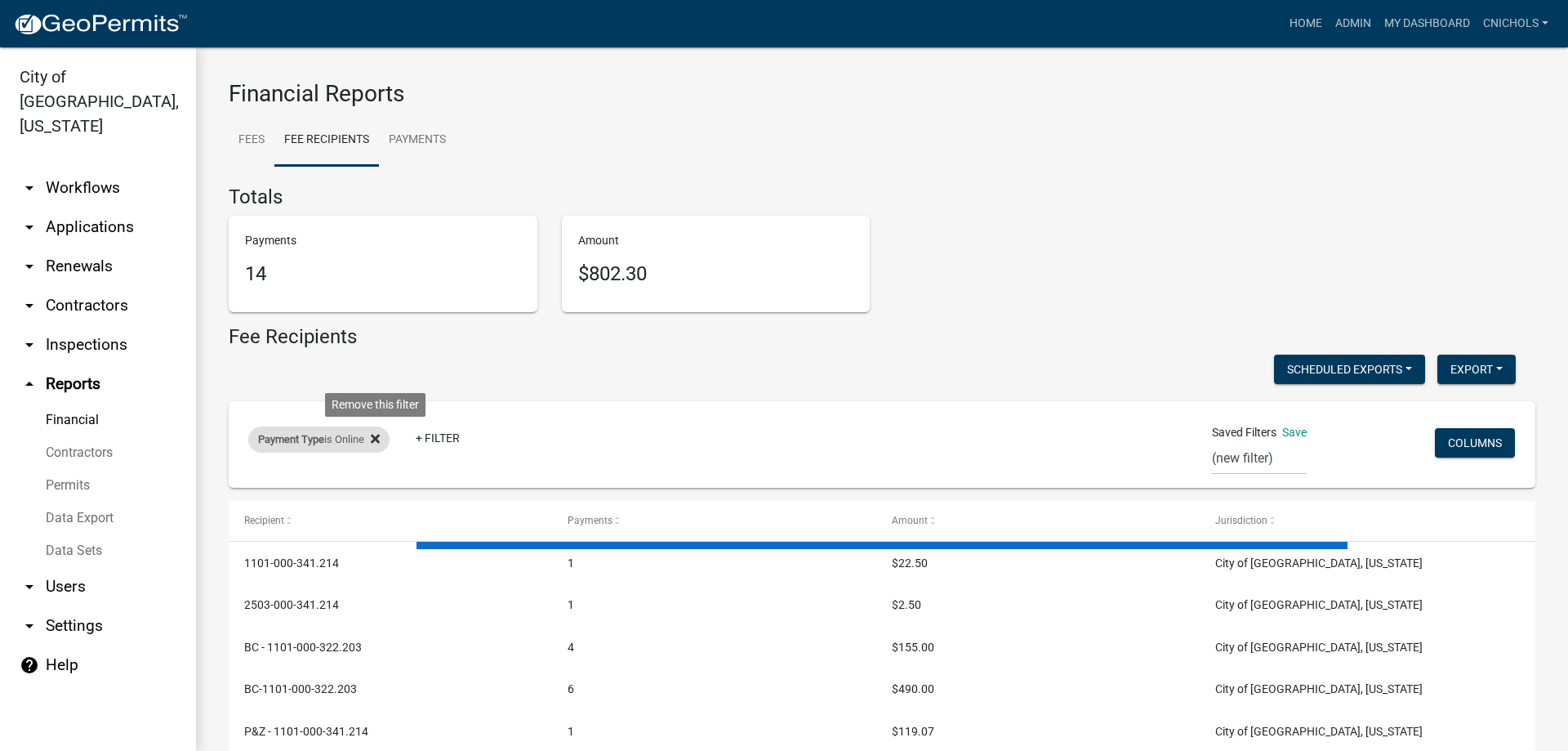
click at [378, 433] on icon at bounding box center [375, 439] width 9 height 13
click at [280, 444] on link "+ Filter" at bounding box center [283, 442] width 71 height 29
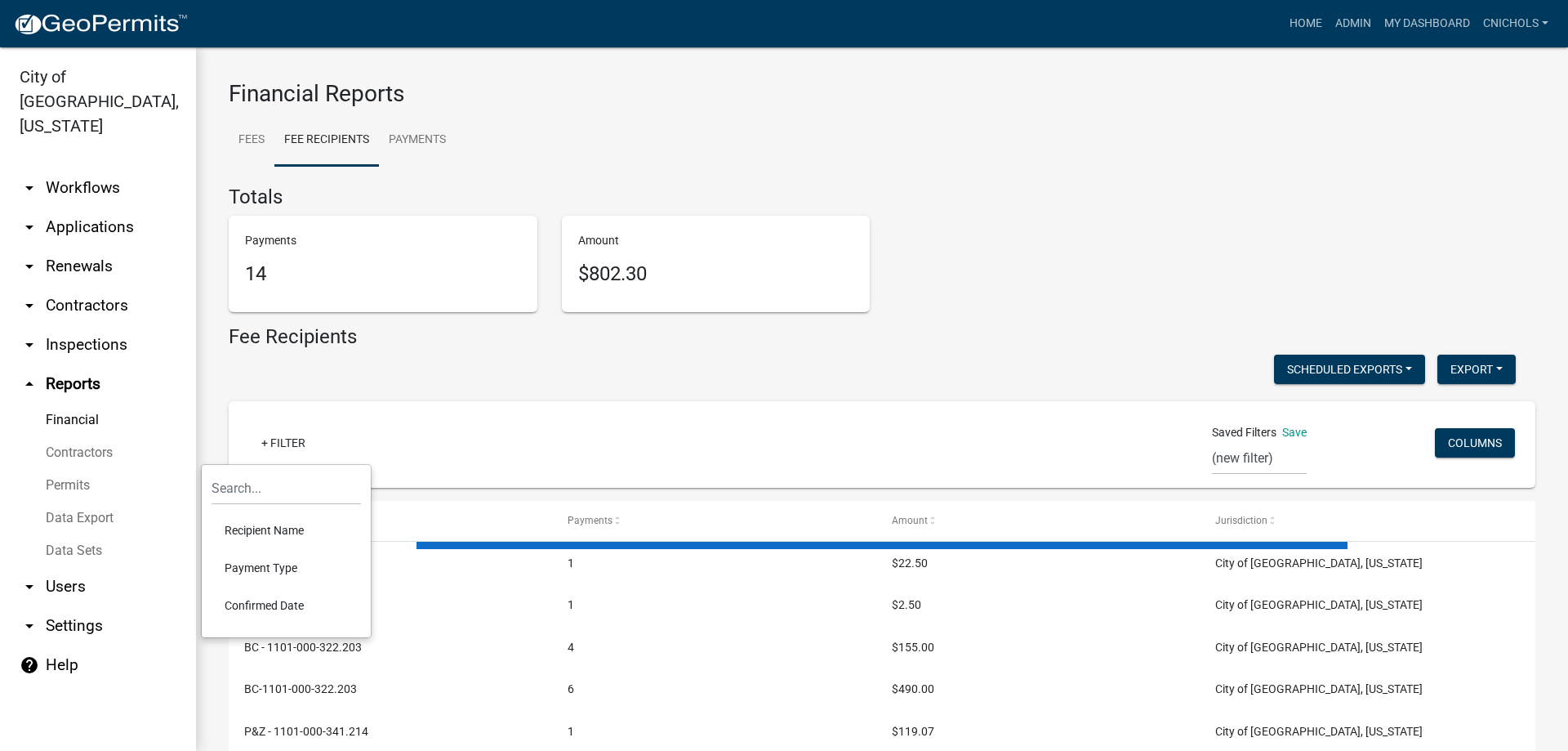
click at [279, 603] on li "Confirmed Date" at bounding box center [286, 605] width 149 height 38
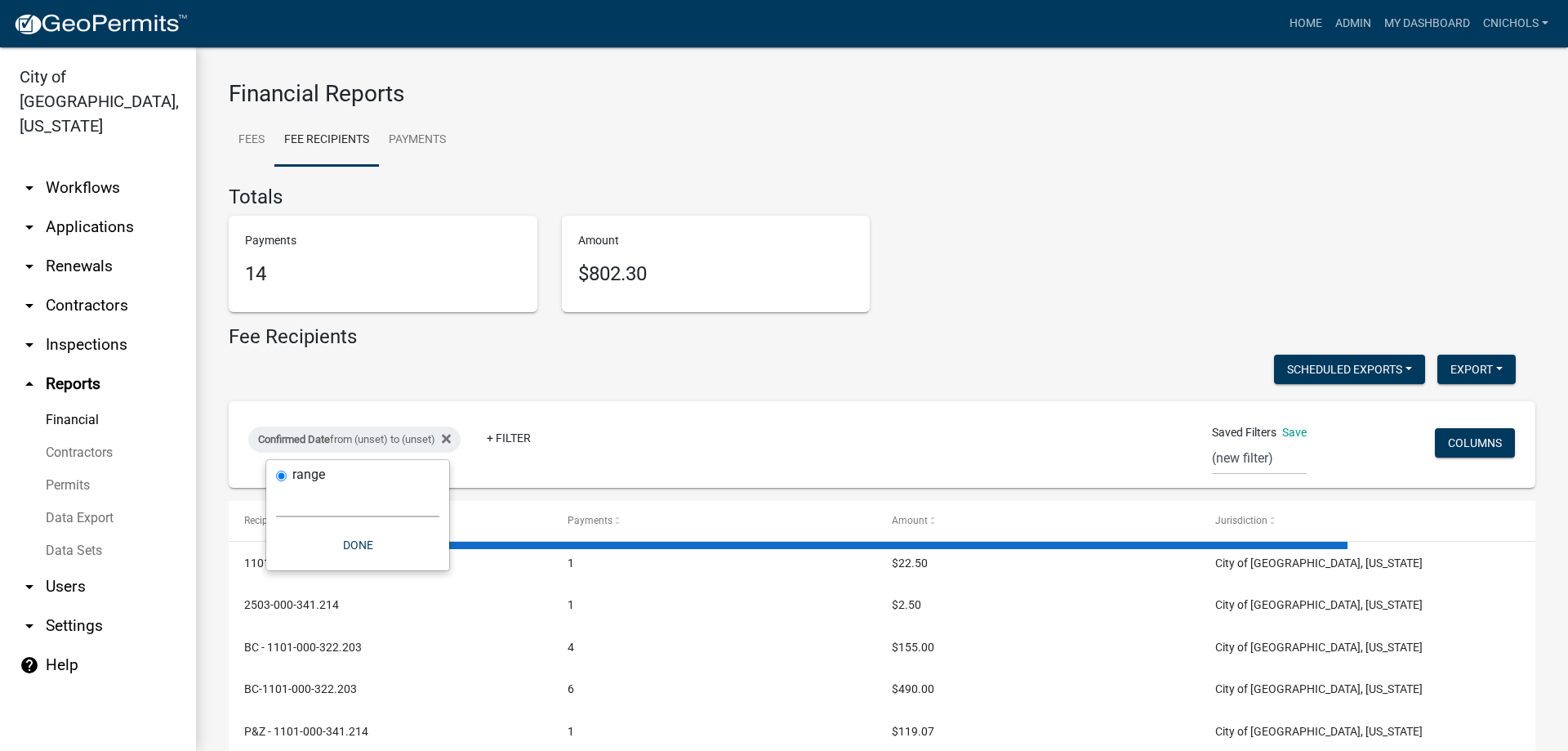
click at [291, 507] on select "Today Yesterday Current Week Previous Week Current Month Last Month Current Cal…" at bounding box center [357, 500] width 163 height 34
select select "custom"
click at [276, 484] on select "Today Yesterday Current Week Previous Week Current Month Last Month Current Cal…" at bounding box center [357, 500] width 163 height 34
click at [426, 567] on input "date" at bounding box center [357, 570] width 163 height 34
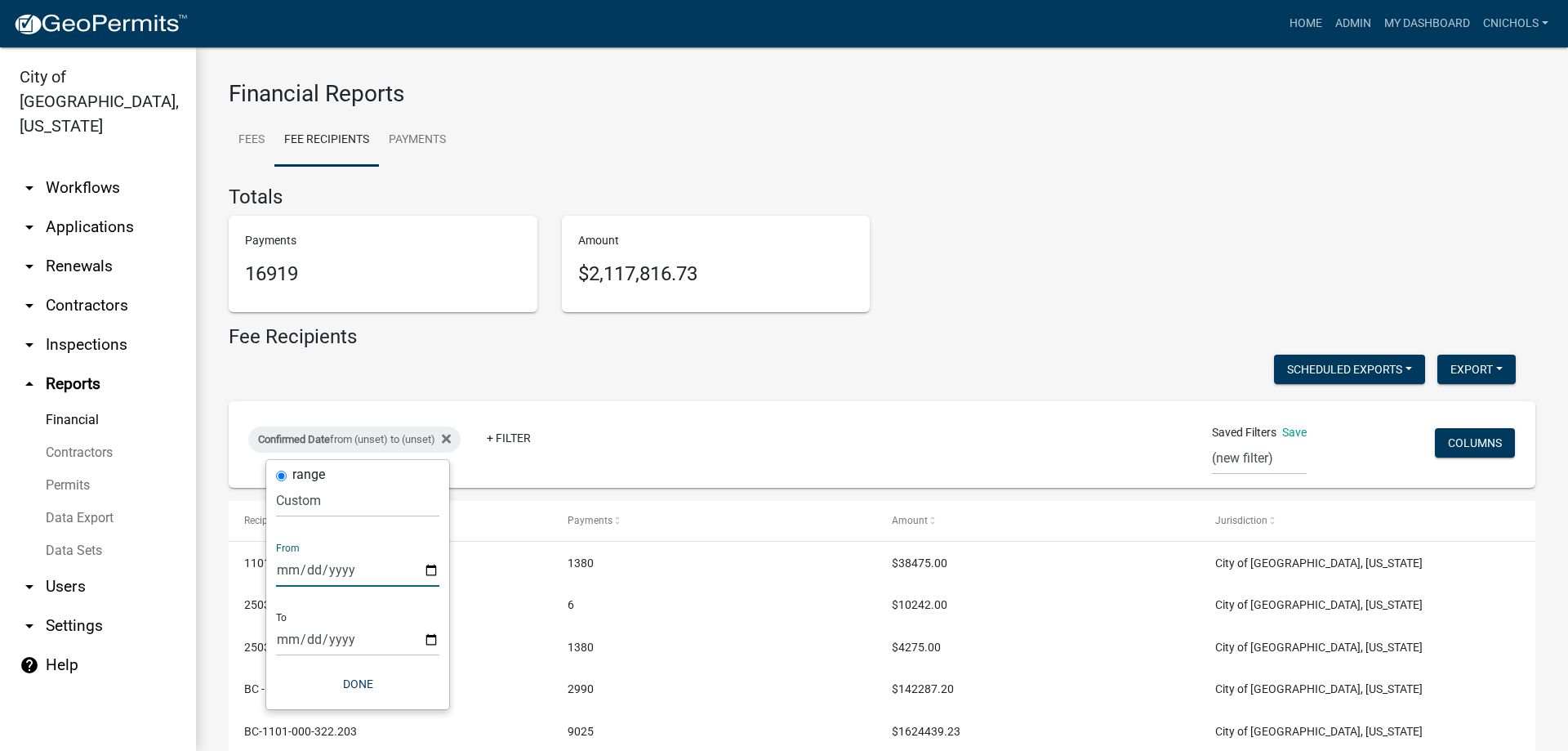
type input "2025-09-09"
click at [443, 638] on input "date" at bounding box center [369, 639] width 163 height 34
type input "2025-09-09"
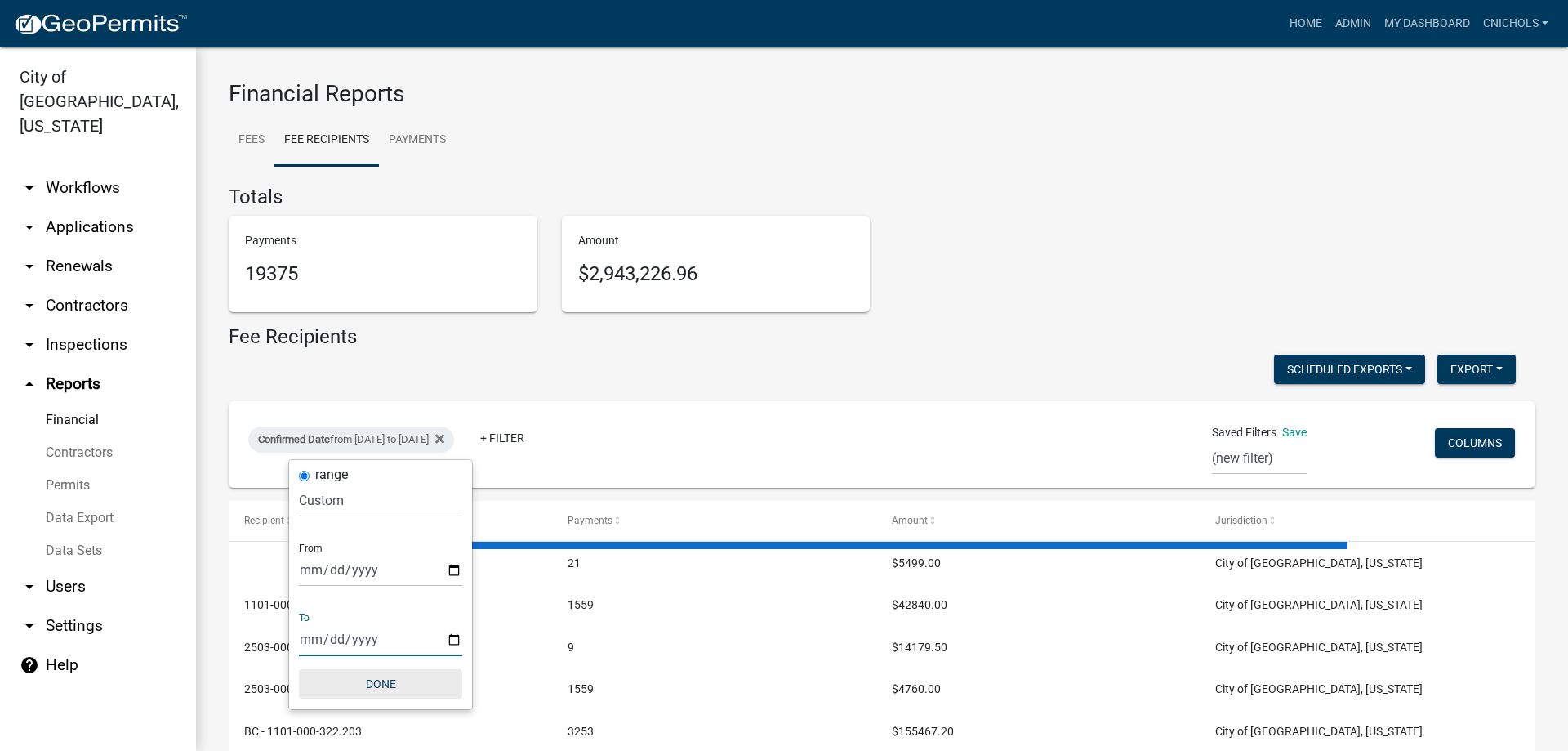
click at [391, 680] on button "Done" at bounding box center [380, 683] width 163 height 29
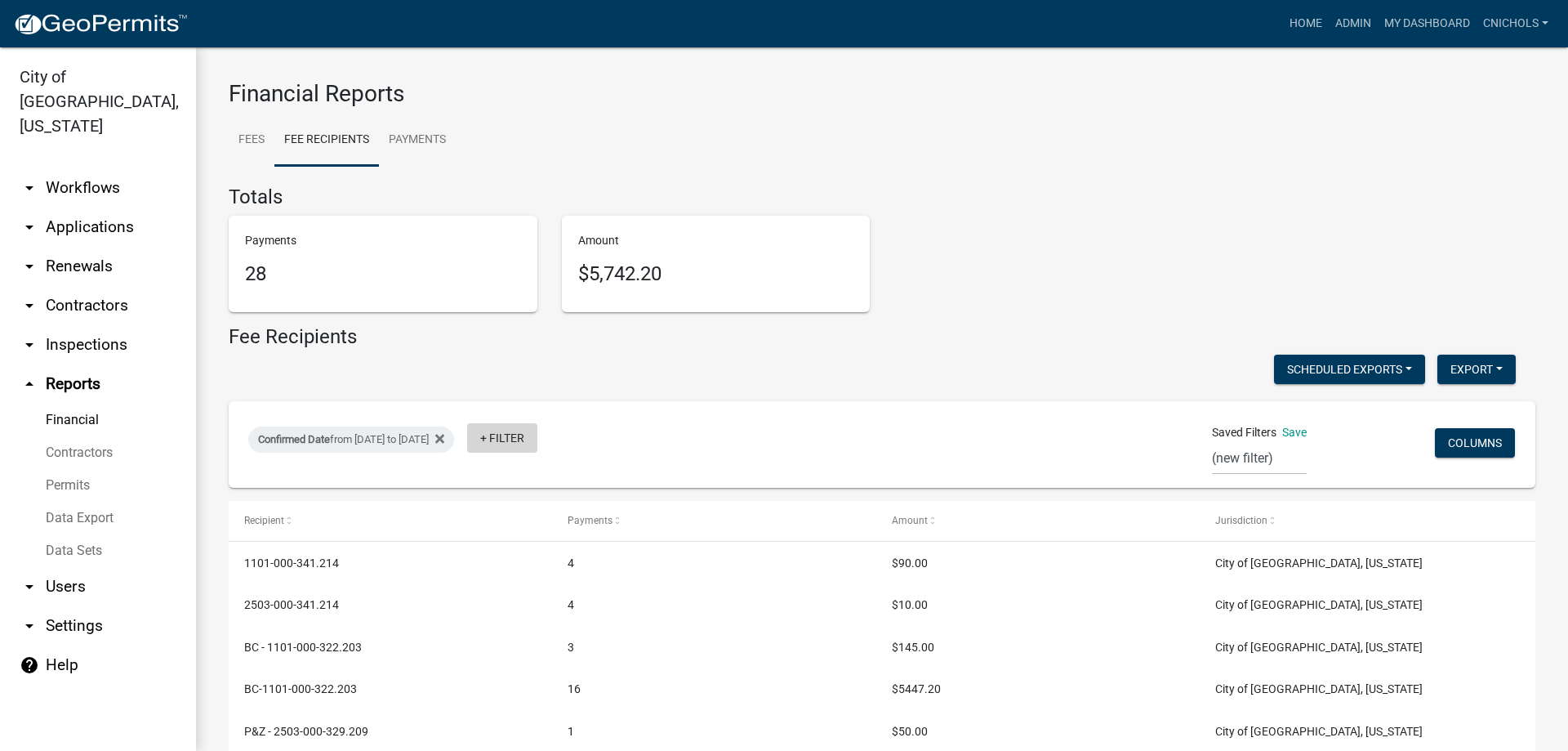
click at [537, 445] on link "+ Filter" at bounding box center [502, 438] width 71 height 29
click at [551, 557] on li "Payment Type" at bounding box center [563, 563] width 149 height 38
click at [548, 504] on select "Select an option Online CreditCardPOS Check Cash" at bounding box center [576, 500] width 163 height 34
select select "Online"
click at [516, 484] on select "Select an option Online CreditCardPOS Check Cash" at bounding box center [576, 500] width 163 height 34
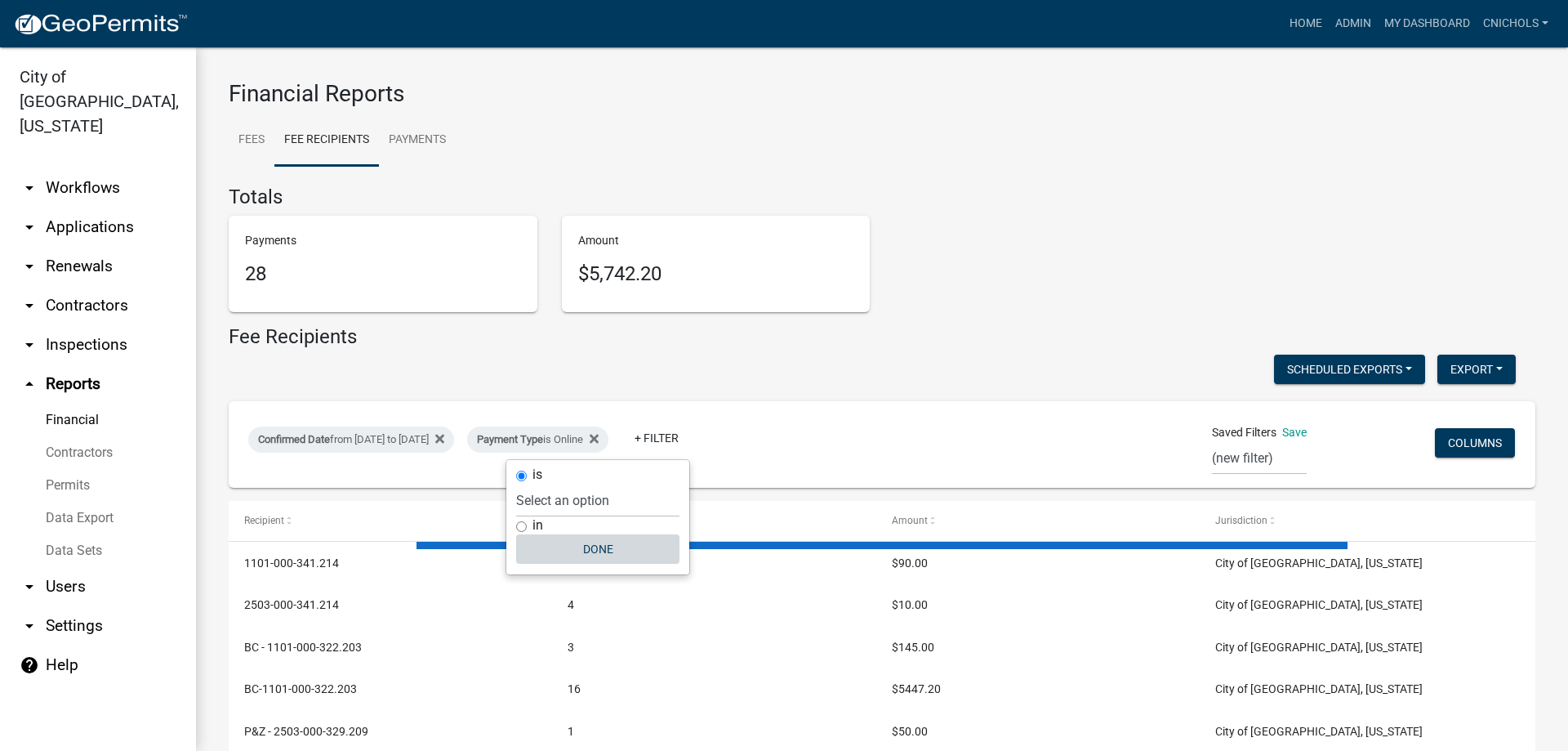
click at [601, 545] on button "Done" at bounding box center [597, 548] width 163 height 29
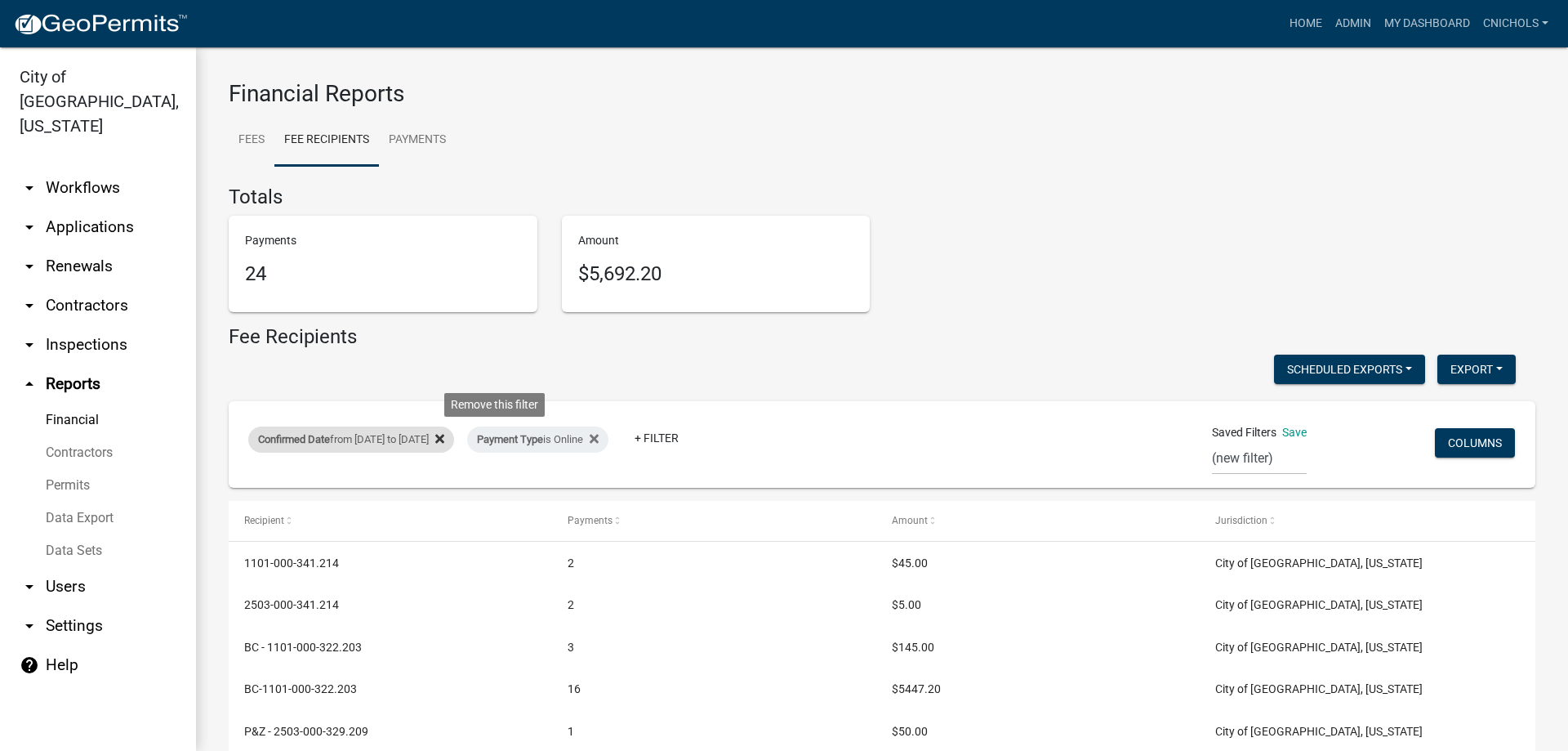
click at [445, 439] on icon at bounding box center [439, 439] width 9 height 13
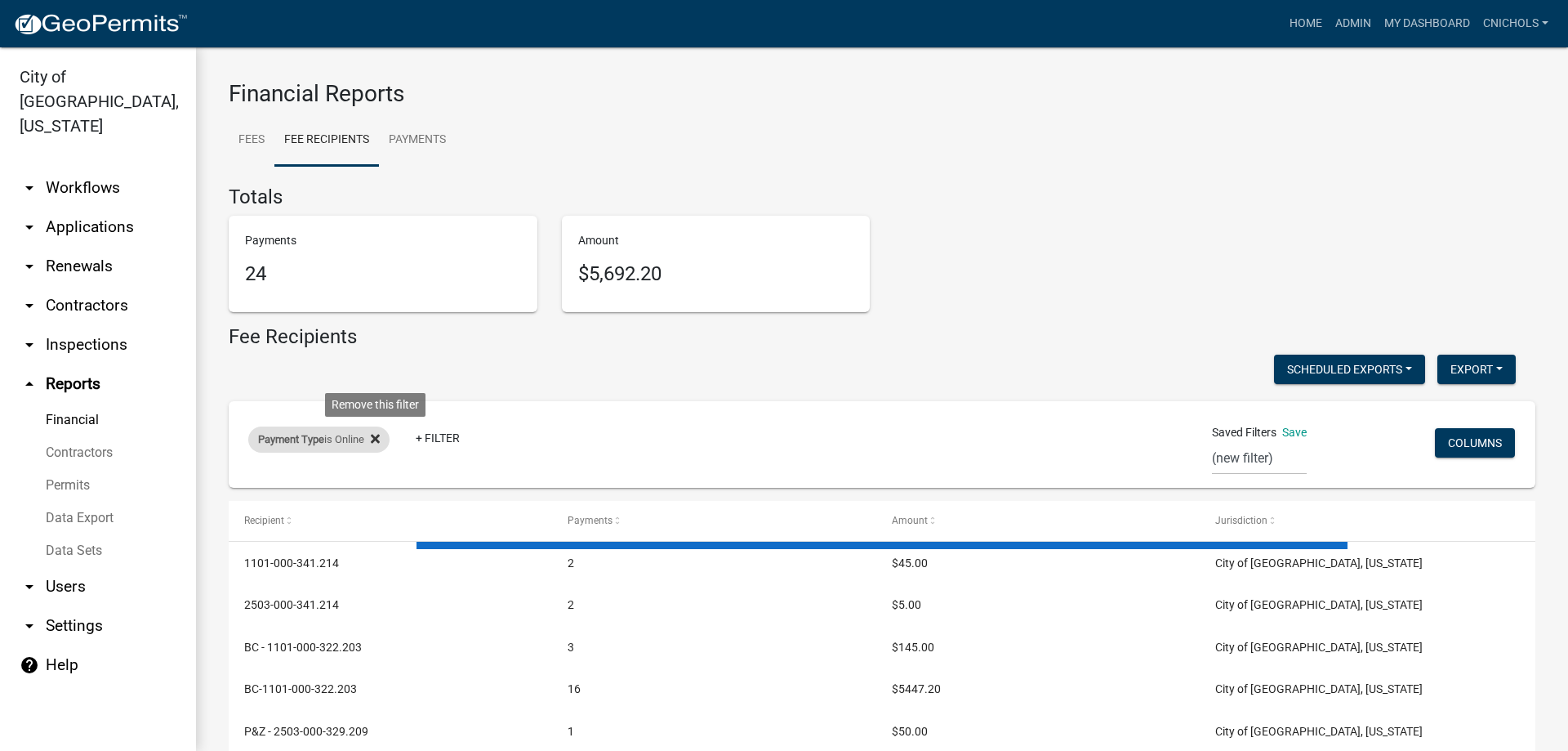
click at [378, 436] on icon at bounding box center [375, 439] width 9 height 9
click at [291, 442] on link "+ Filter" at bounding box center [283, 442] width 71 height 29
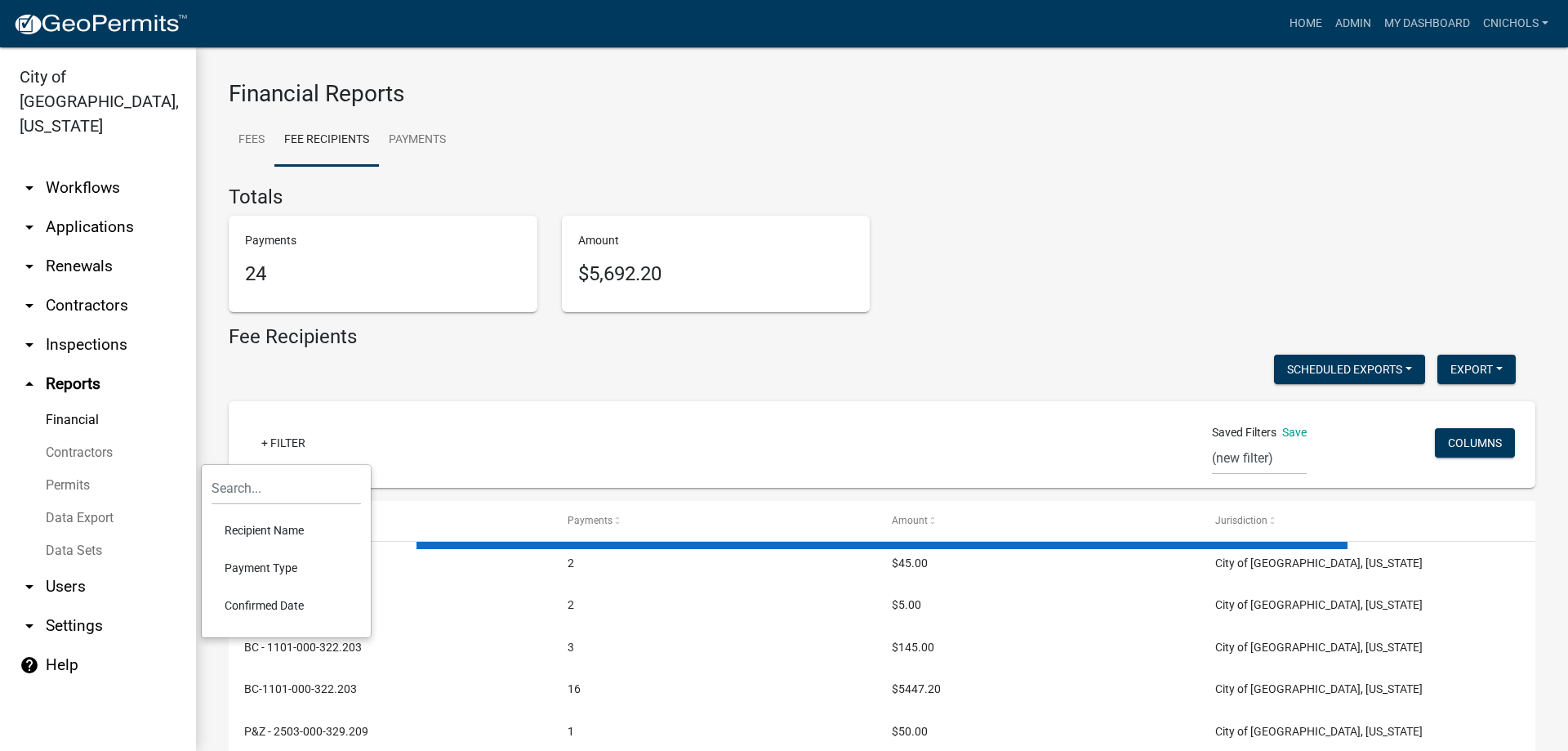
click at [278, 602] on li "Confirmed Date" at bounding box center [286, 605] width 149 height 38
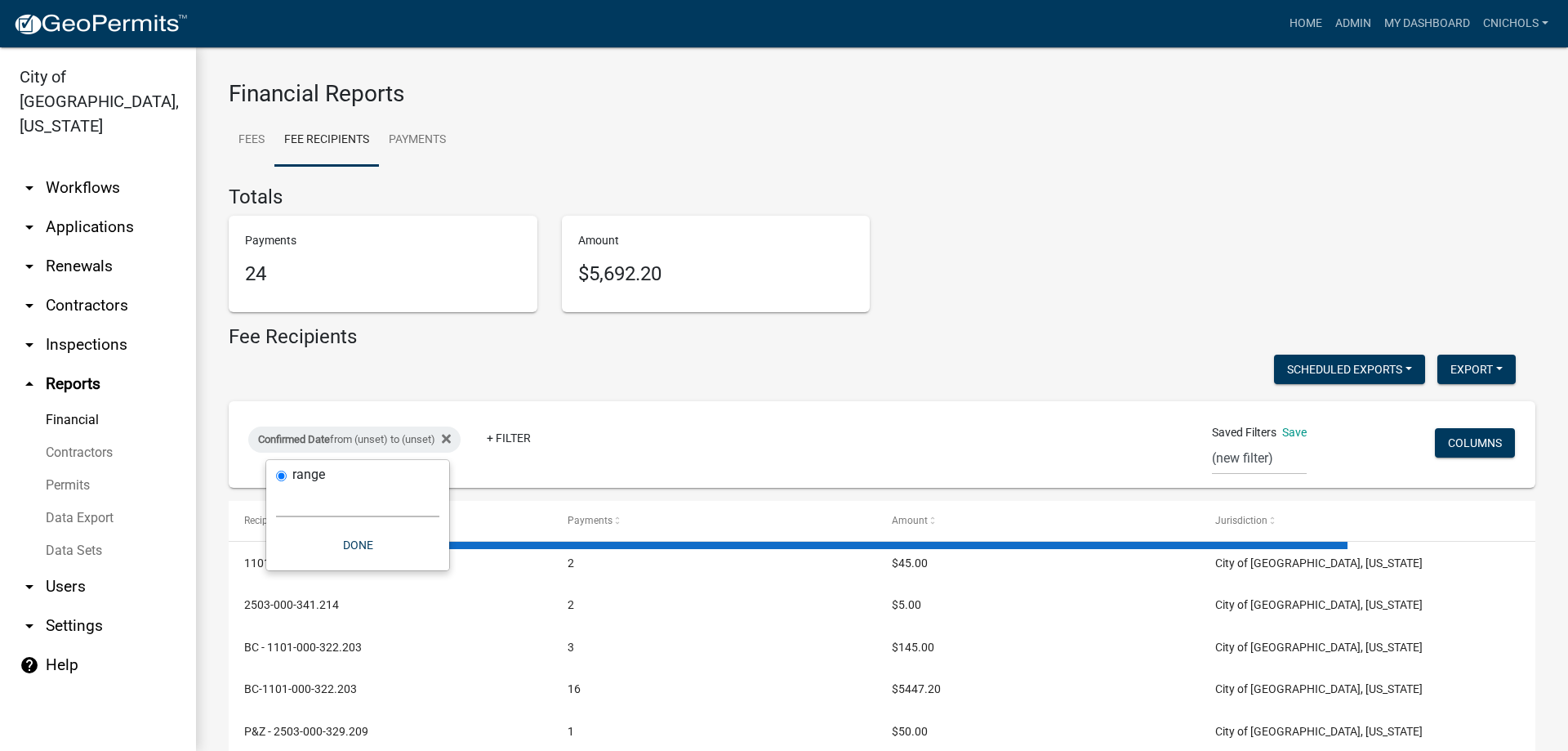
click at [298, 509] on select "Today Yesterday Current Week Previous Week Current Month Last Month Current Cal…" at bounding box center [357, 500] width 163 height 34
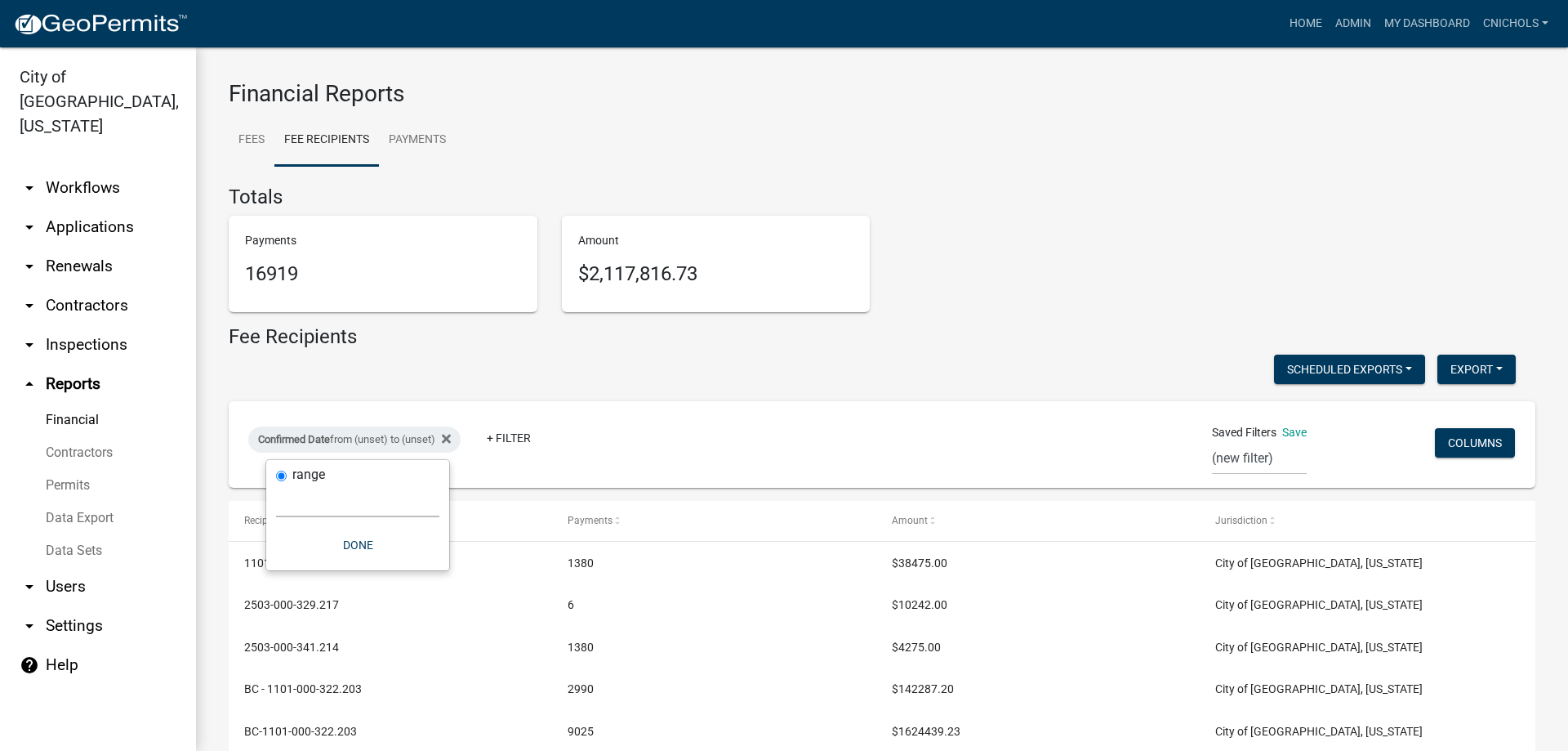
select select "custom"
click at [276, 484] on select "Today Yesterday Current Week Previous Week Current Month Last Month Current Cal…" at bounding box center [357, 500] width 163 height 34
click at [423, 574] on input "date" at bounding box center [357, 570] width 163 height 34
click at [431, 570] on input "date" at bounding box center [357, 570] width 163 height 34
type input "2025-09-09"
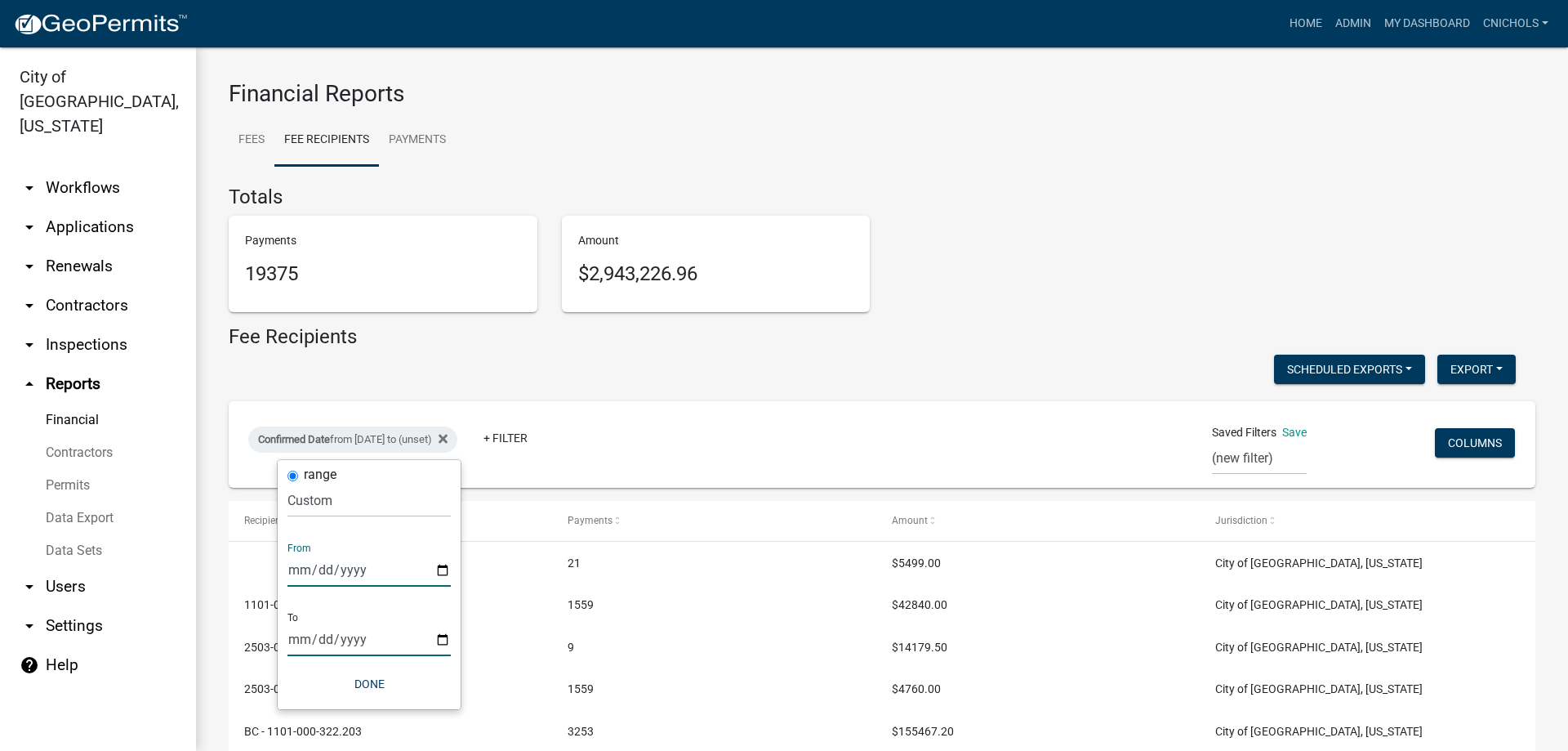
drag, startPoint x: 442, startPoint y: 641, endPoint x: 427, endPoint y: 625, distance: 21.9
click at [440, 638] on input "date" at bounding box center [369, 639] width 163 height 34
type input "2025-09-09"
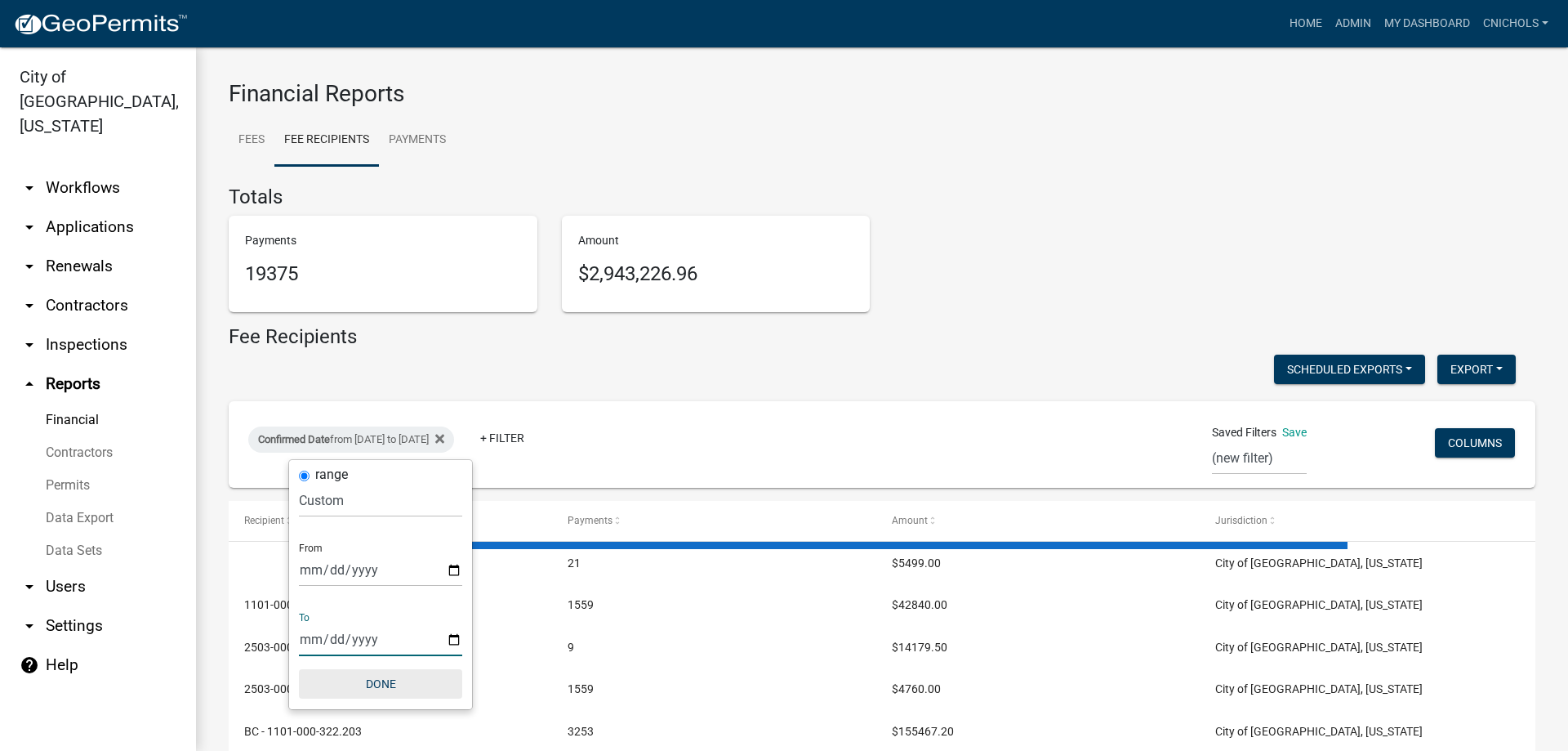
click at [396, 685] on button "Done" at bounding box center [380, 683] width 163 height 29
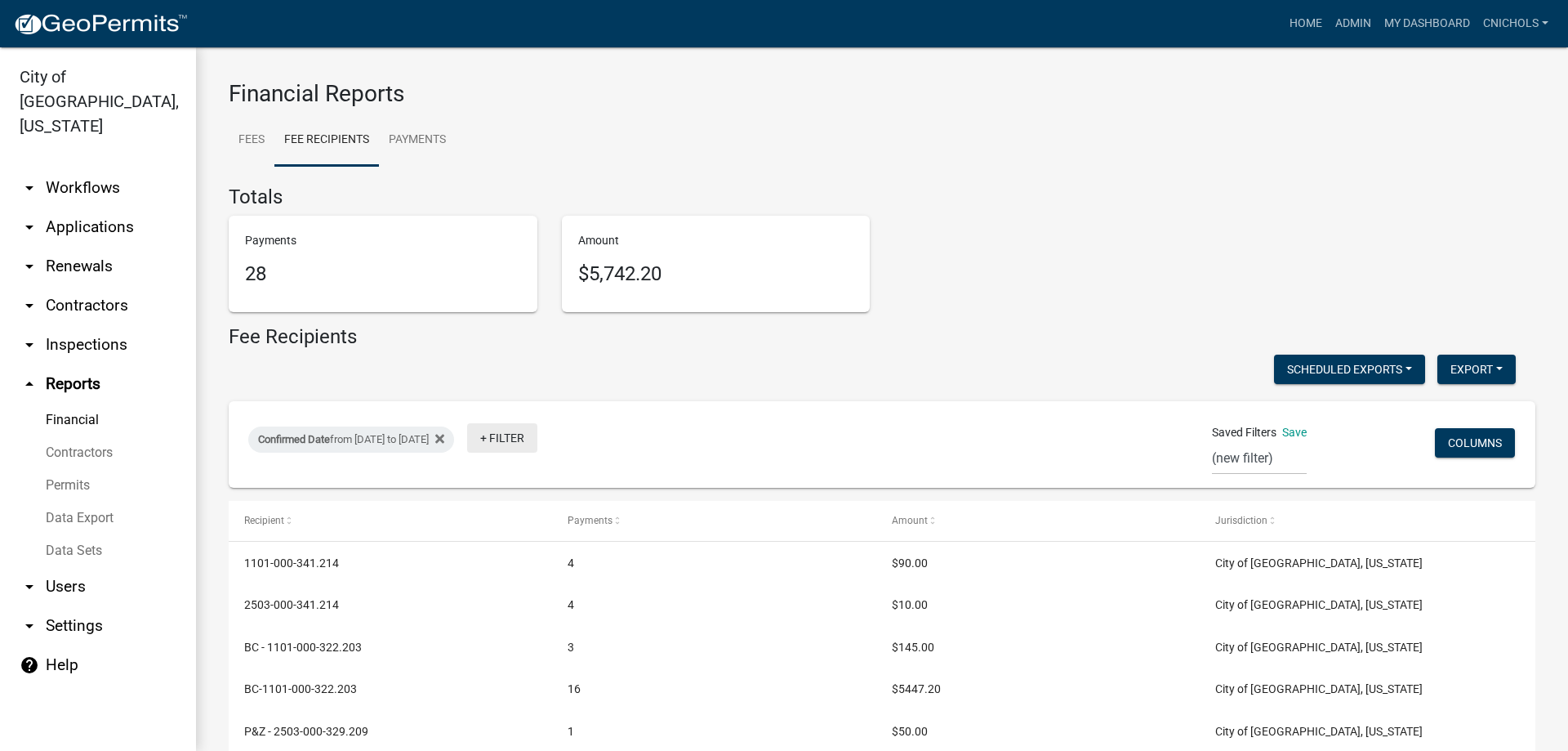
click at [537, 445] on link "+ Filter" at bounding box center [502, 438] width 71 height 29
click at [540, 559] on li "Payment Type" at bounding box center [563, 563] width 149 height 38
click at [513, 506] on select "Select an option Online CreditCardPOS Check Cash" at bounding box center [576, 500] width 163 height 34
select select "Cash"
click at [514, 484] on select "Select an option Online CreditCardPOS Check Cash" at bounding box center [576, 500] width 163 height 34
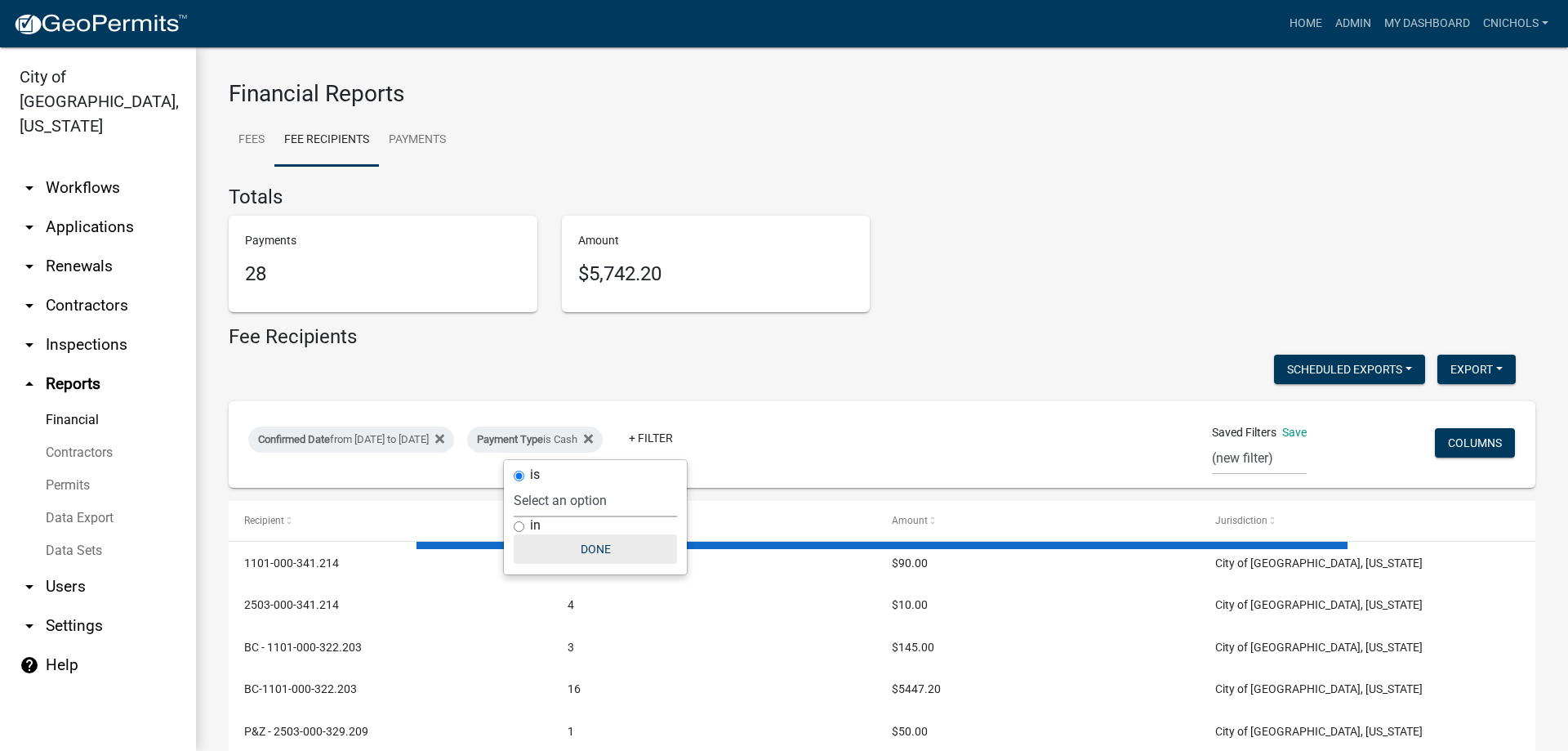
click at [600, 543] on button "Done" at bounding box center [595, 548] width 163 height 29
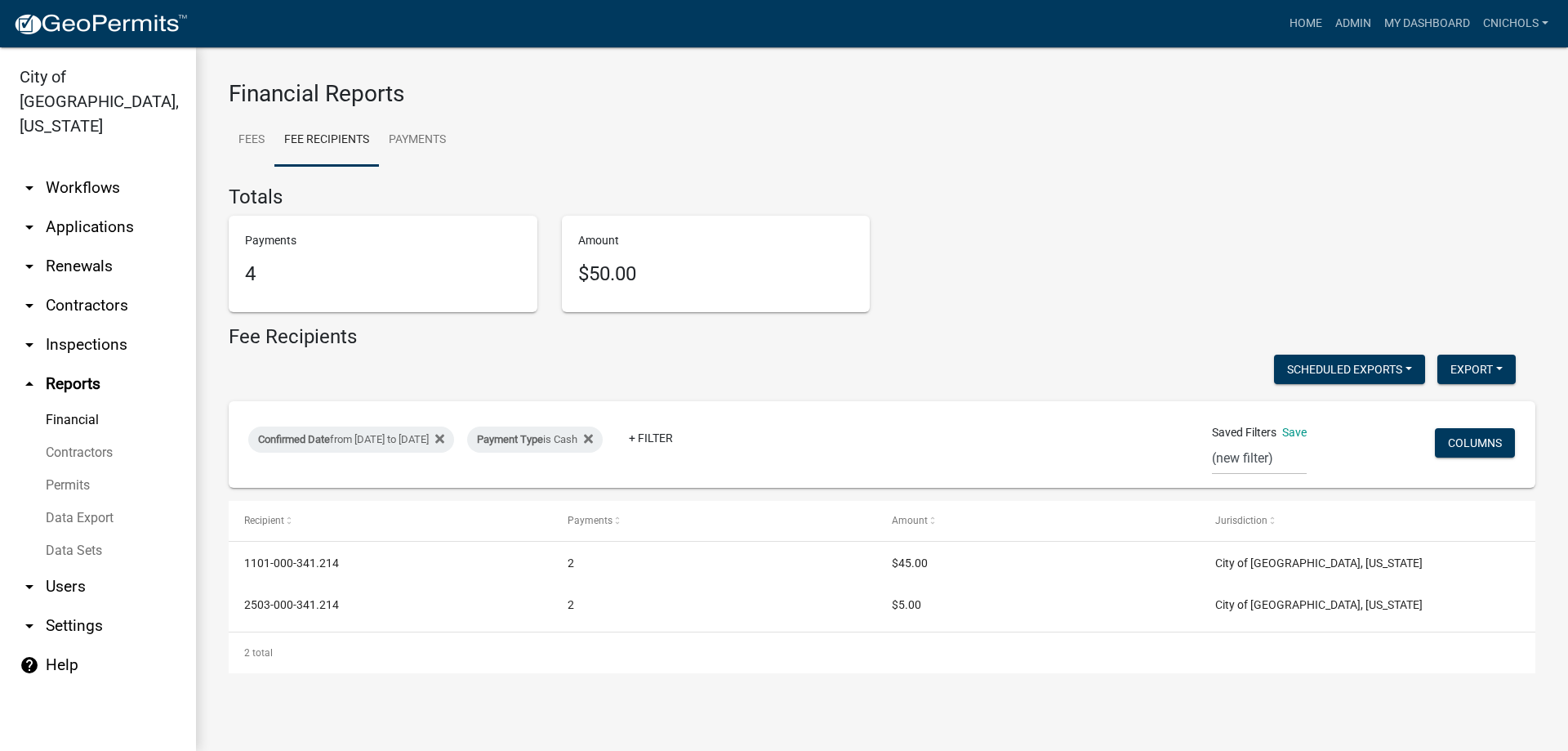
click at [73, 207] on link "arrow_drop_down Applications" at bounding box center [98, 227] width 196 height 39
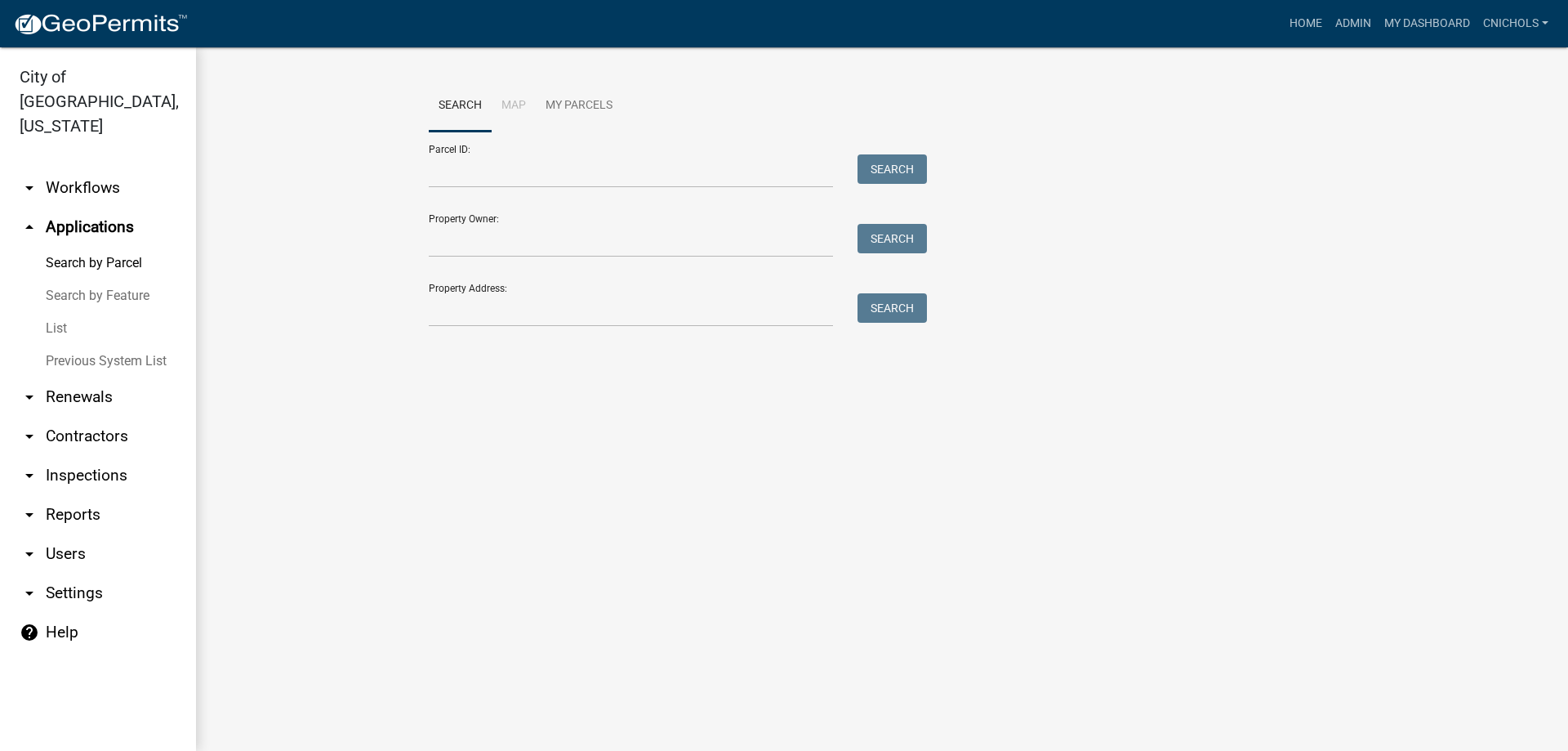
click at [71, 169] on link "arrow_drop_down Workflows" at bounding box center [98, 188] width 196 height 39
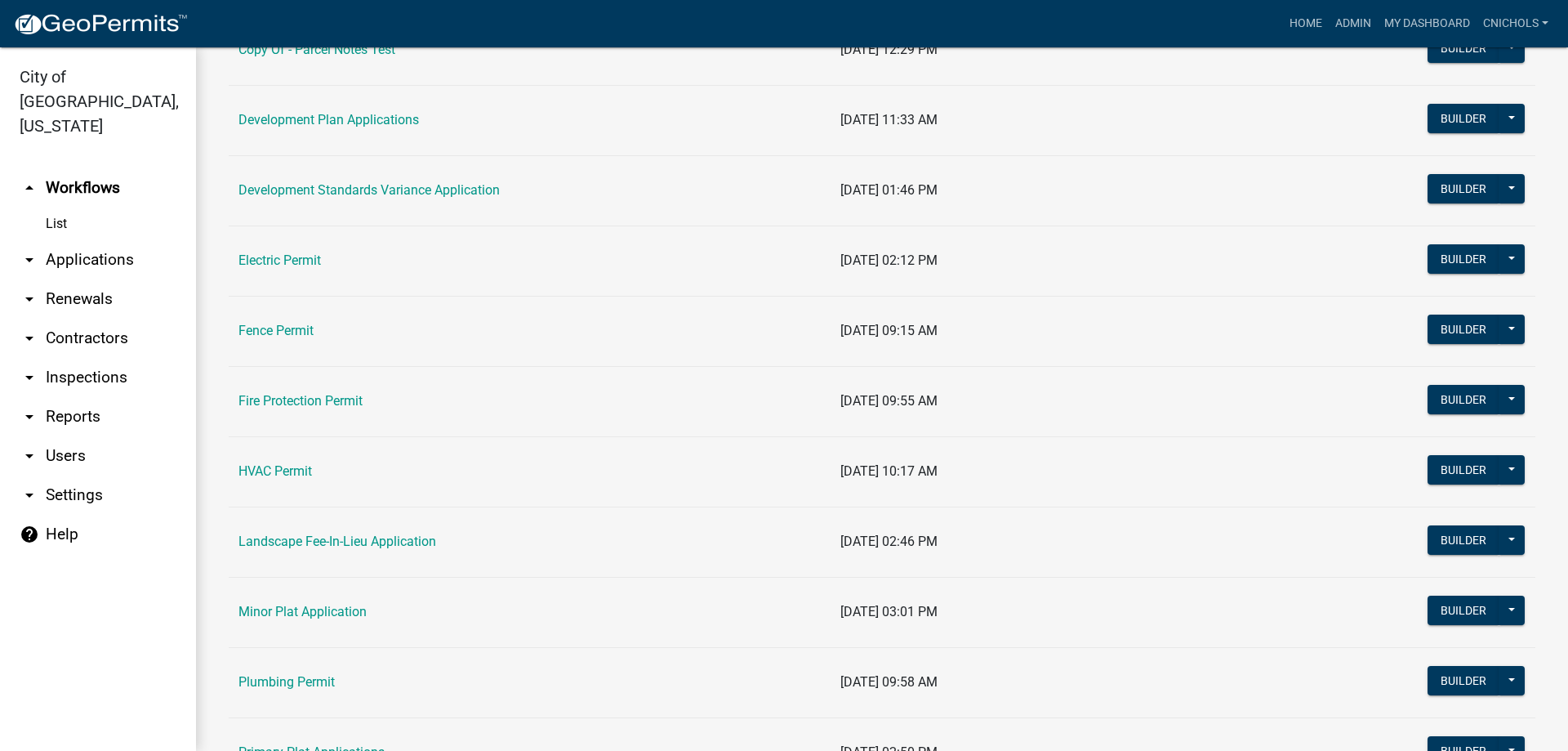
scroll to position [735, 0]
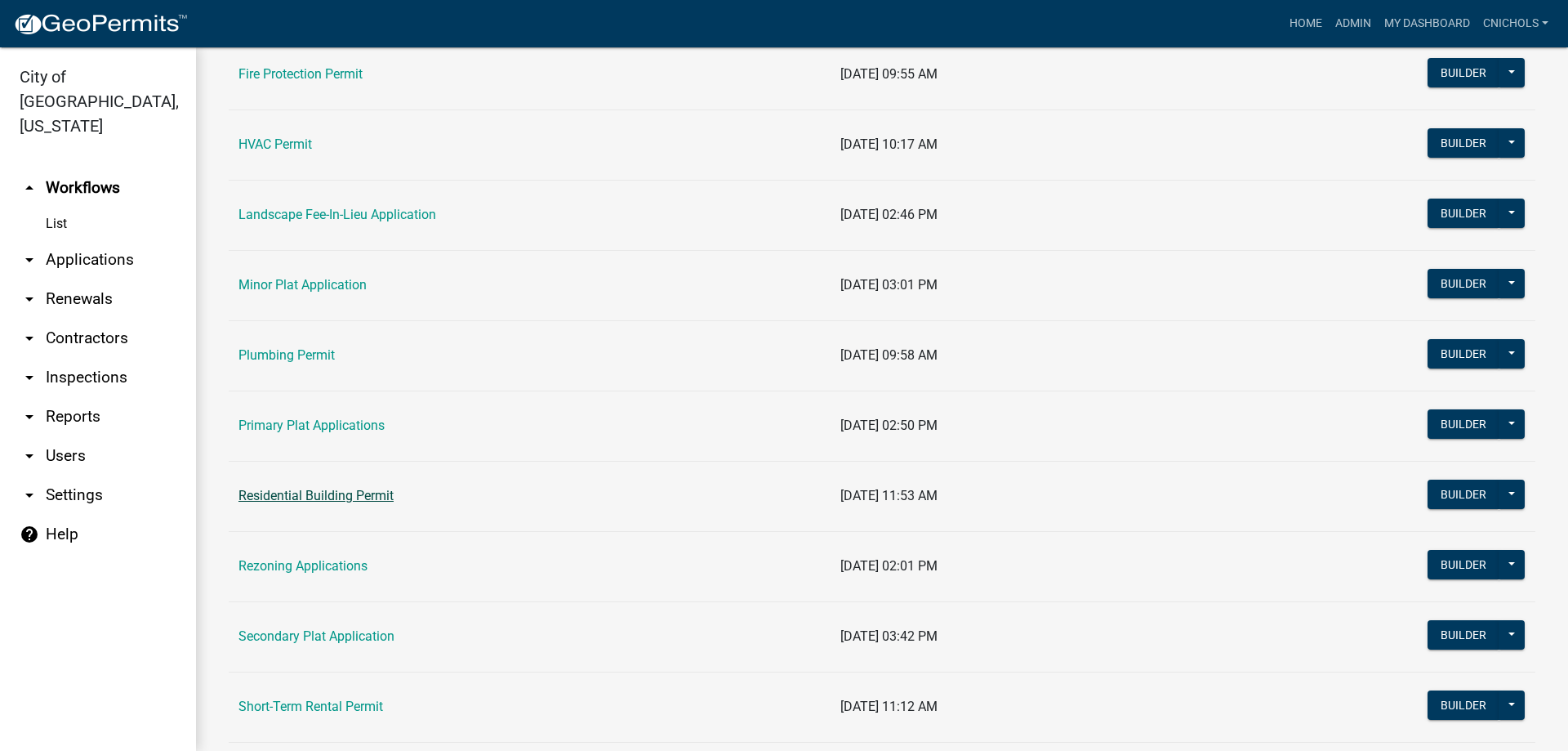
click at [334, 494] on link "Residential Building Permit" at bounding box center [316, 496] width 155 height 16
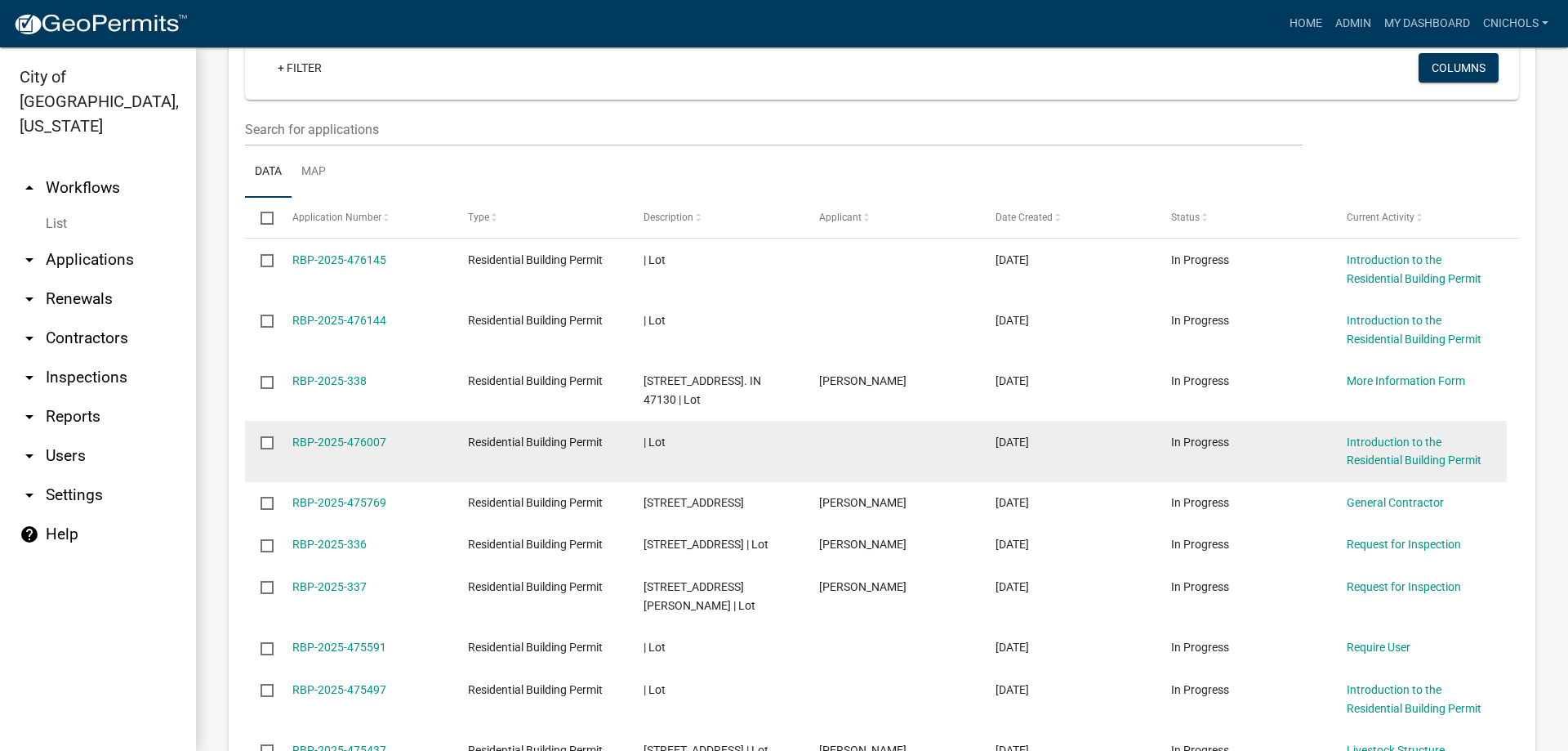
scroll to position [817, 0]
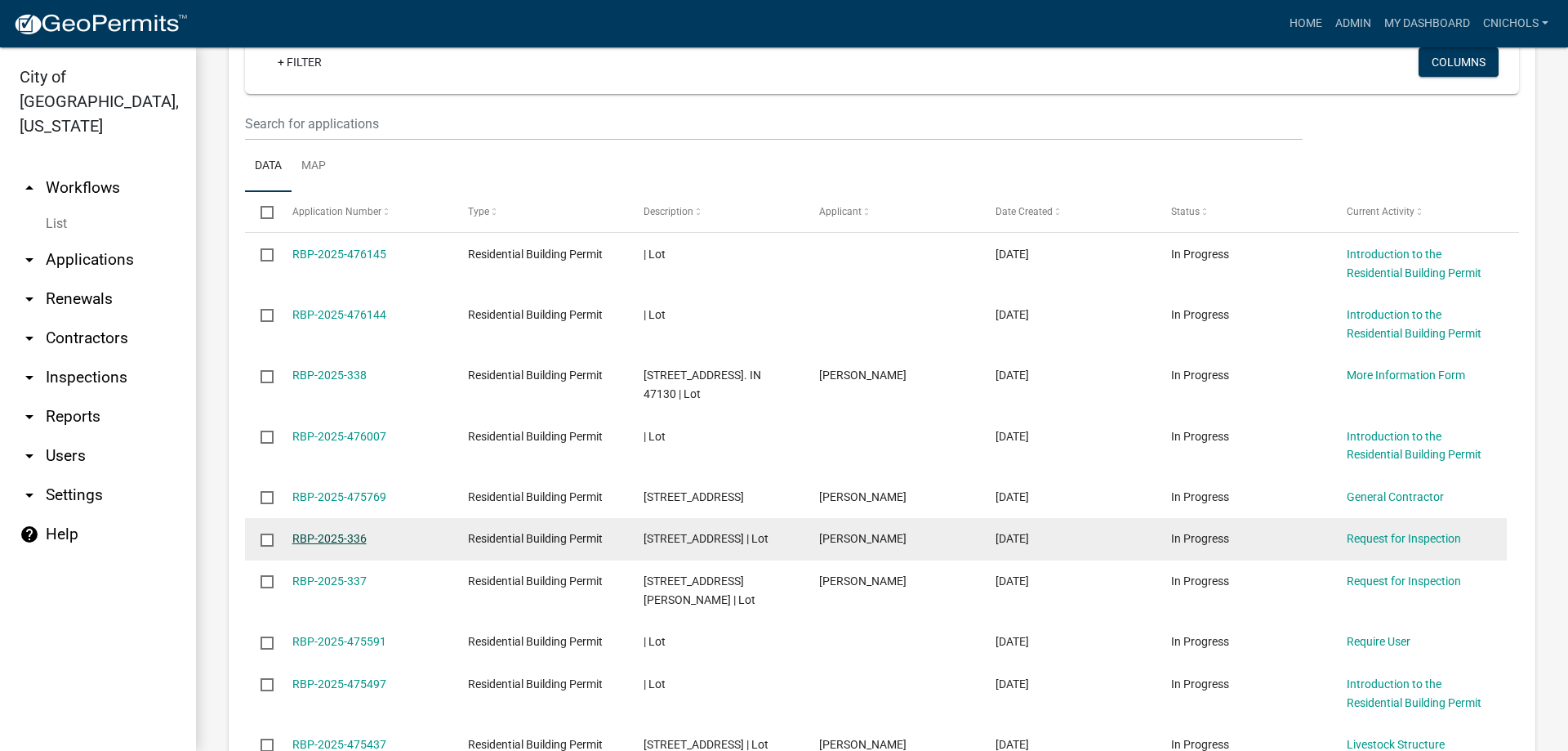
click at [351, 544] on link "RBP-2025-336" at bounding box center [329, 538] width 74 height 13
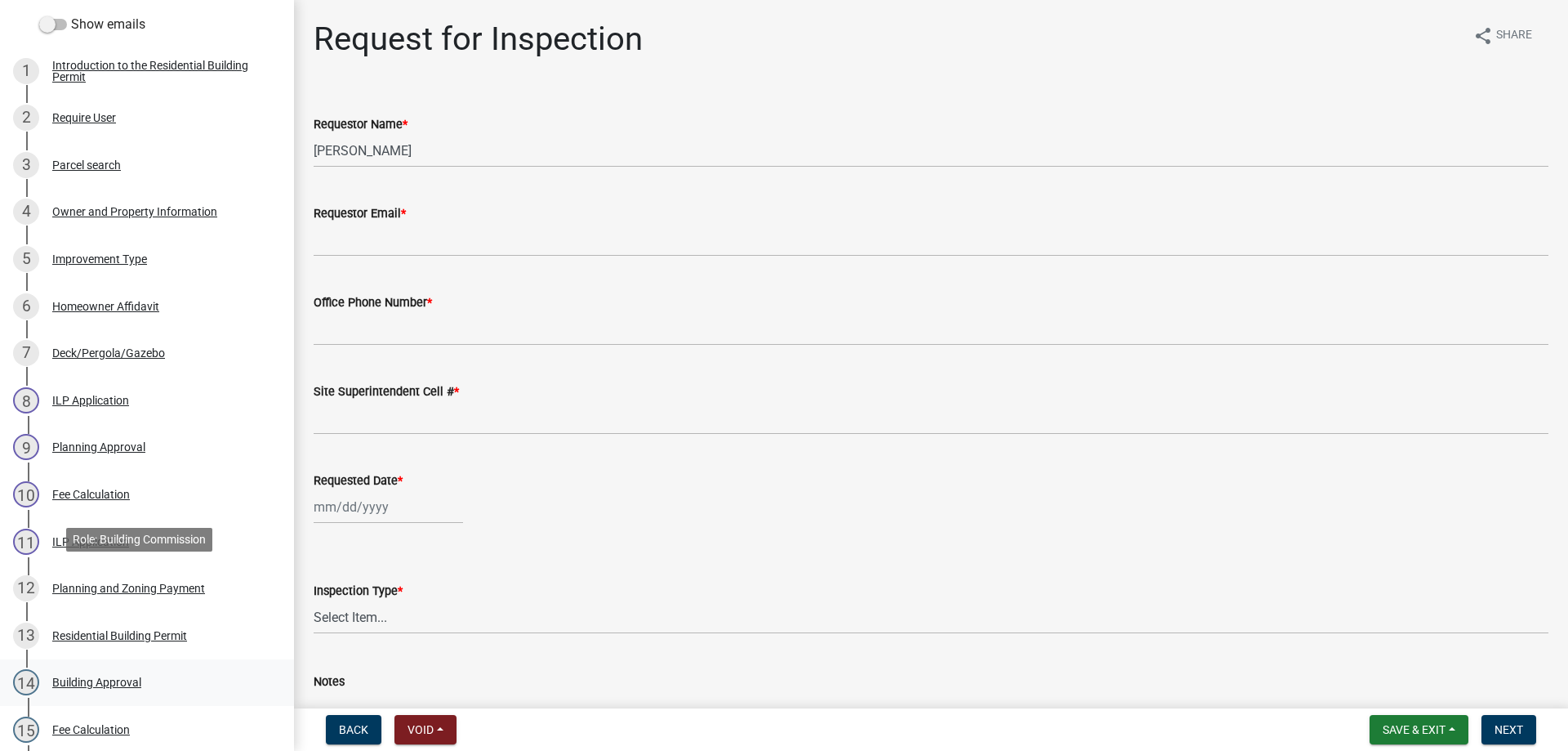
scroll to position [343, 0]
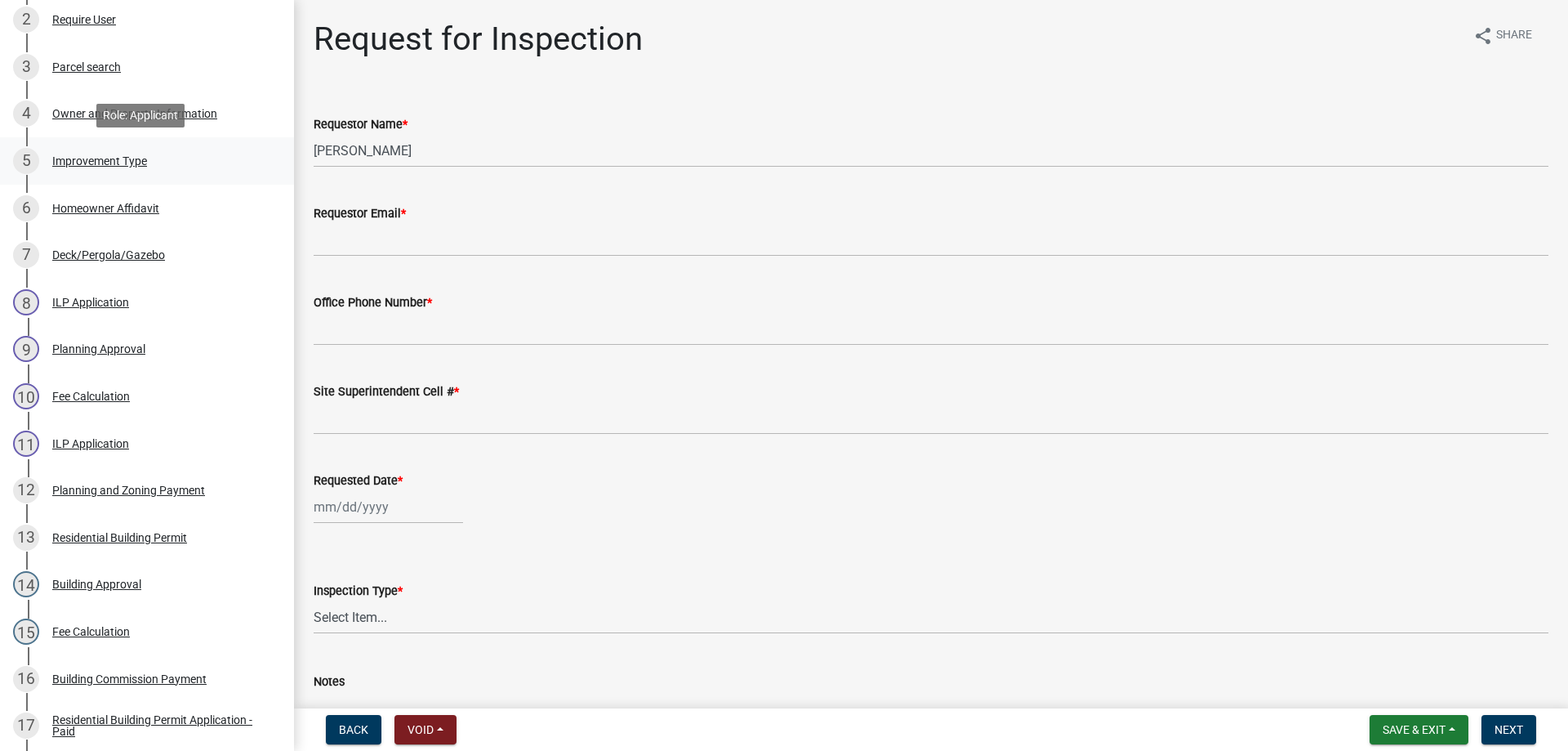
click at [85, 159] on div "Improvement Type" at bounding box center [99, 161] width 94 height 11
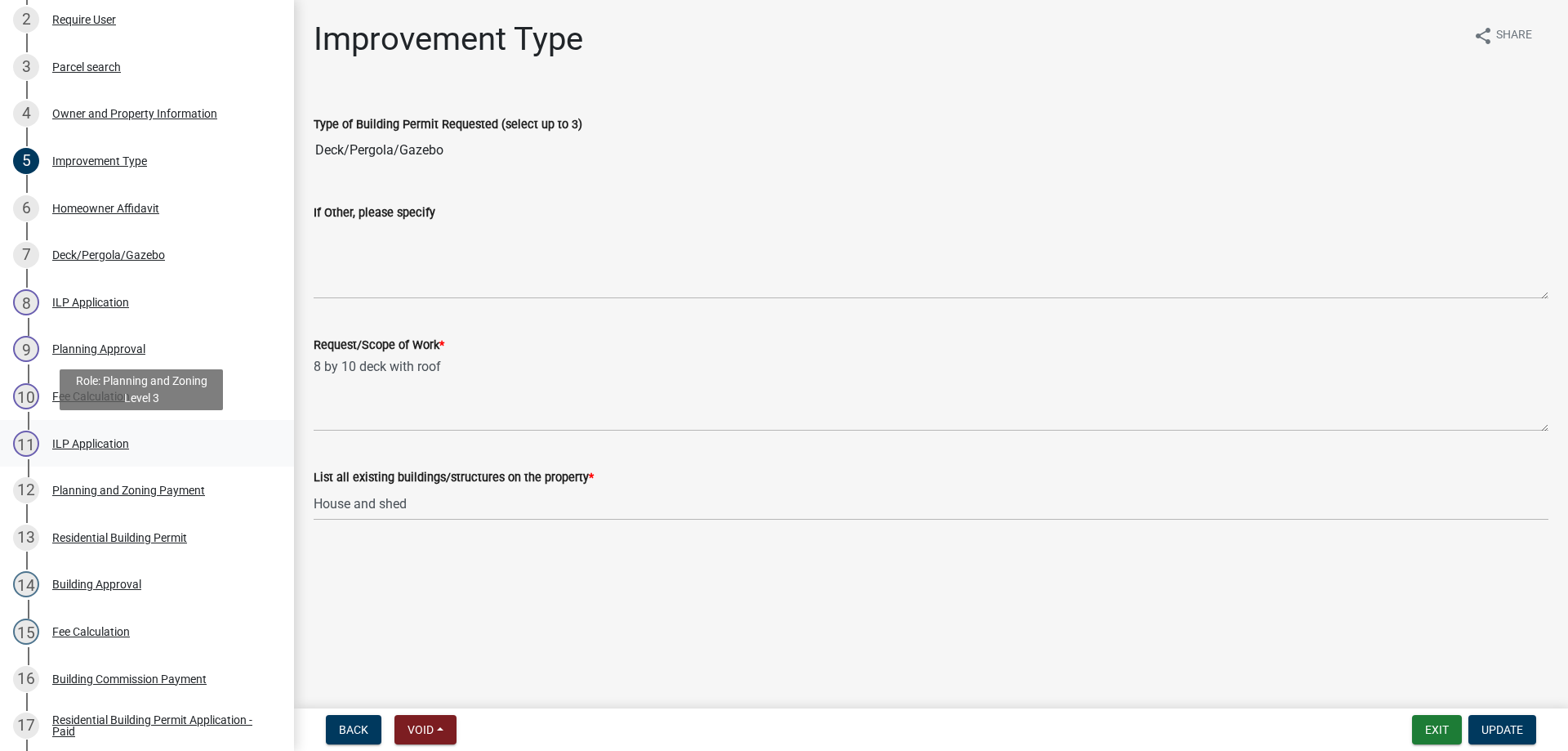
click at [72, 438] on div "ILP Application" at bounding box center [90, 443] width 77 height 11
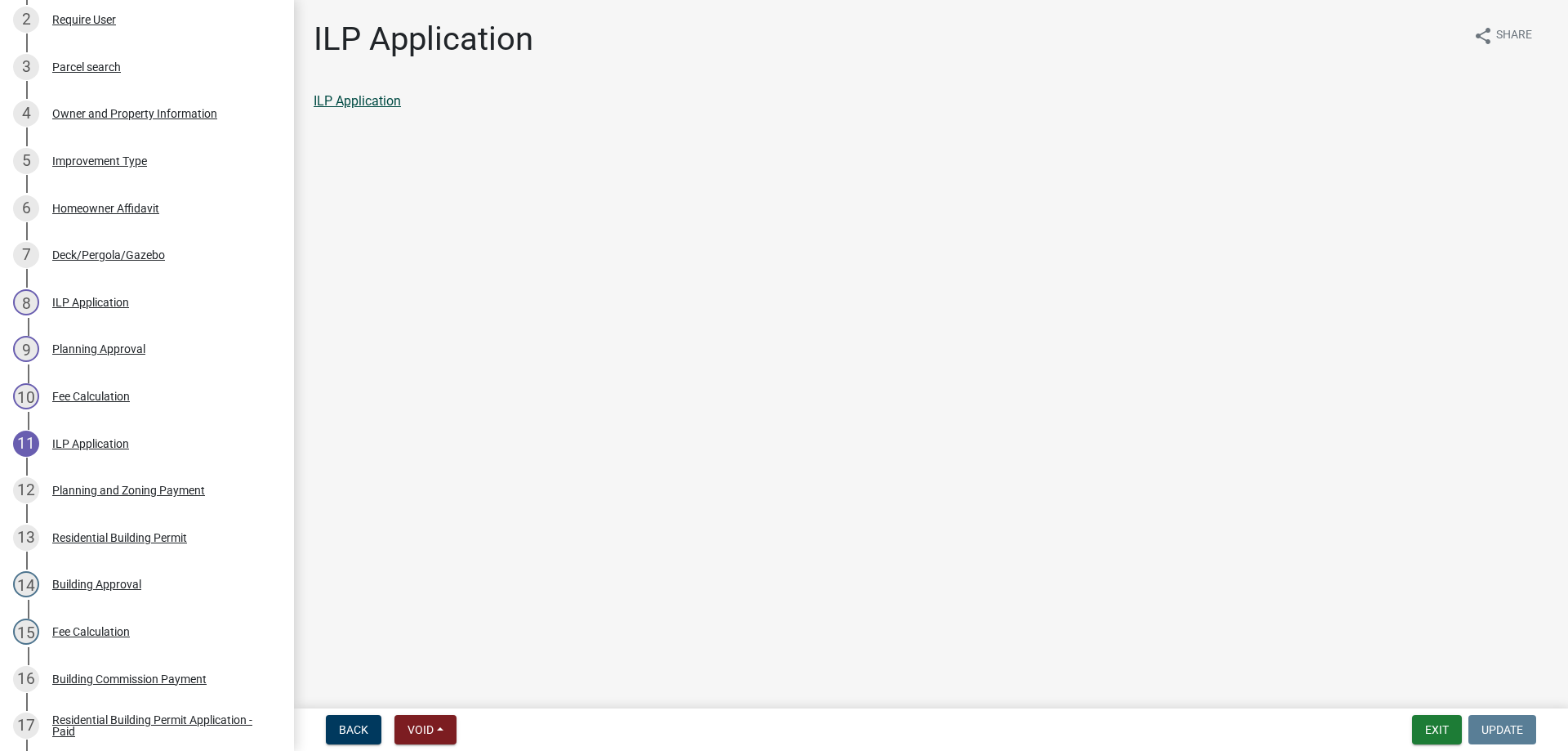
click at [368, 101] on link "ILP Application" at bounding box center [356, 101] width 87 height 16
click at [1437, 737] on button "Exit" at bounding box center [1437, 729] width 49 height 29
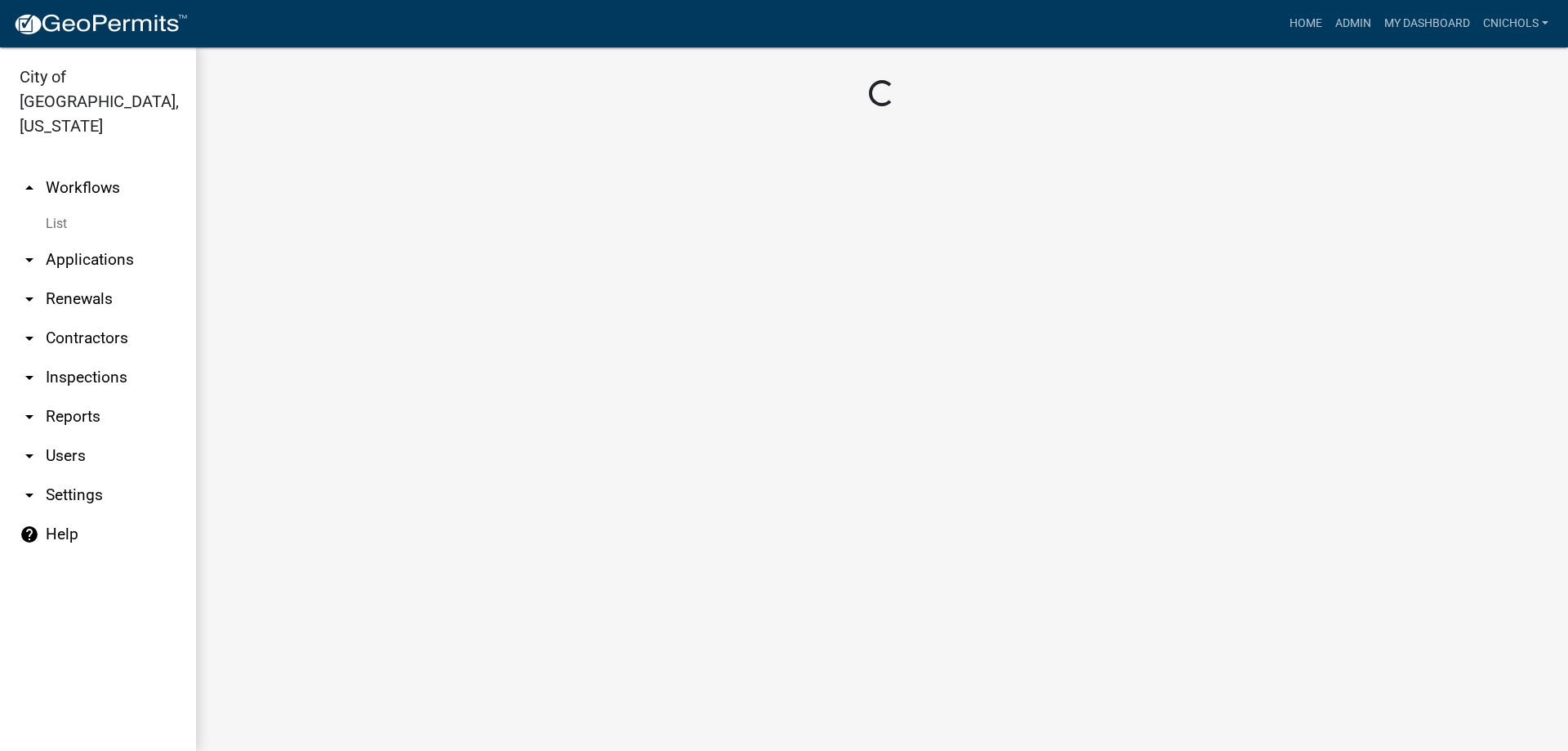
click at [84, 169] on link "arrow_drop_up Workflows" at bounding box center [98, 188] width 196 height 39
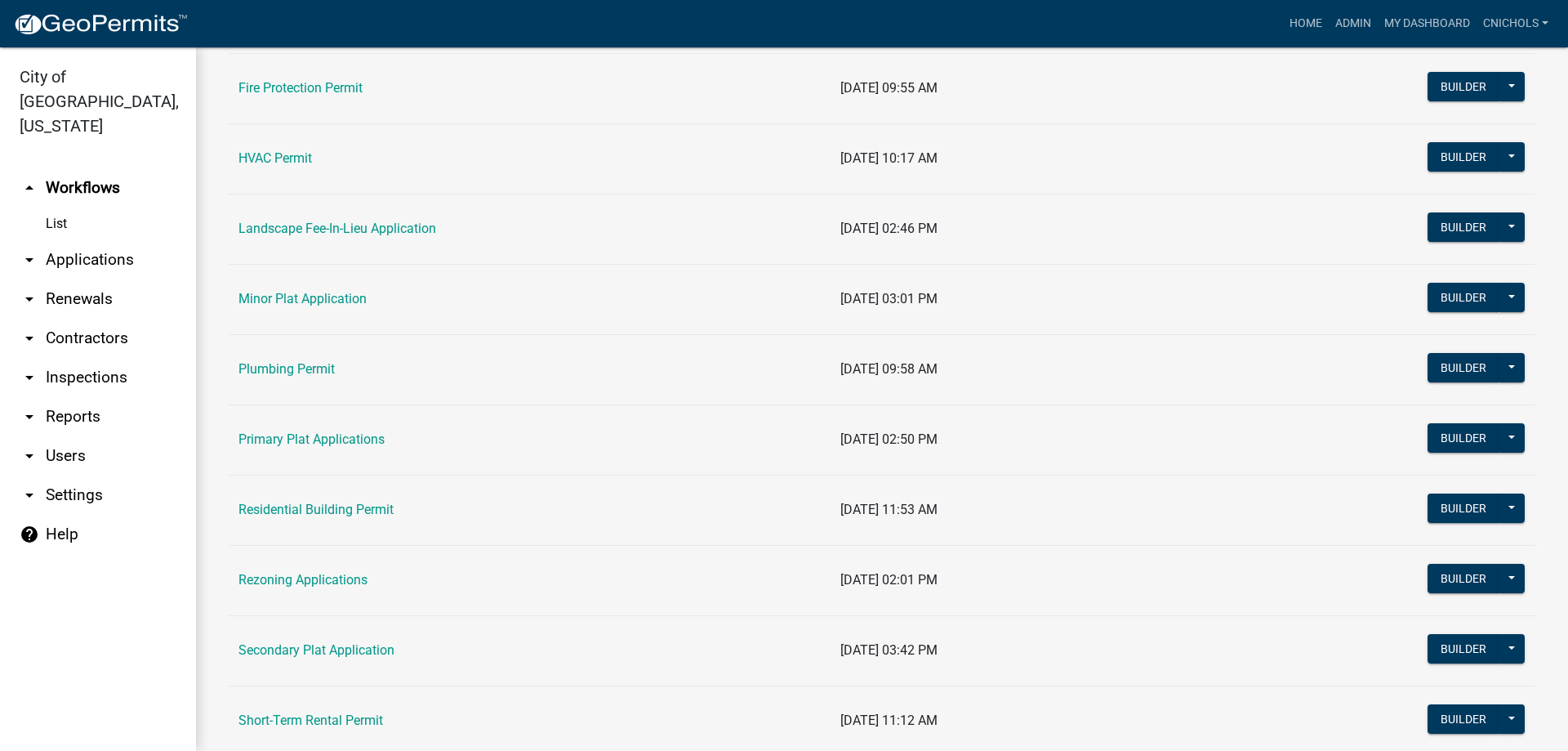
scroll to position [735, 0]
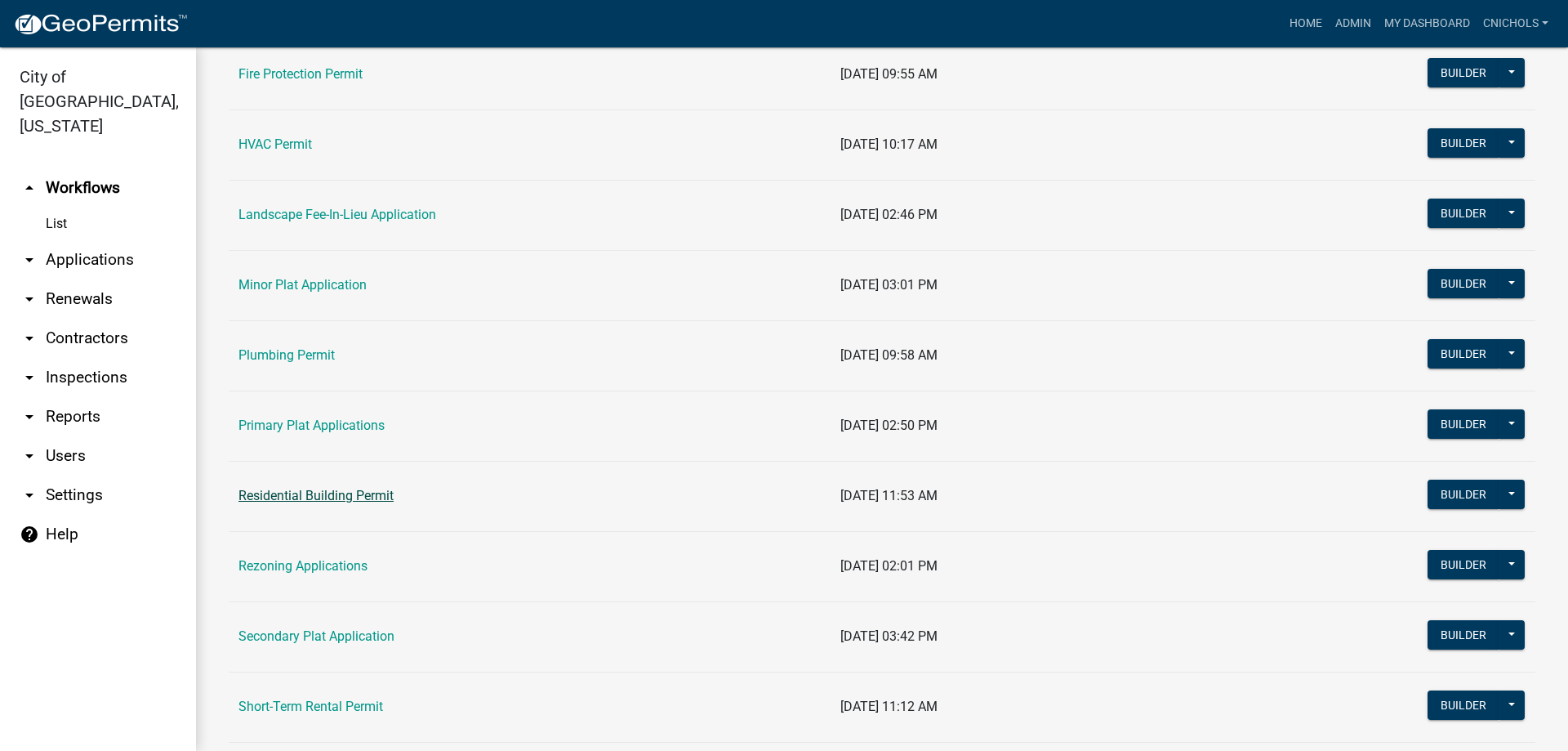
click at [304, 497] on link "Residential Building Permit" at bounding box center [316, 496] width 155 height 16
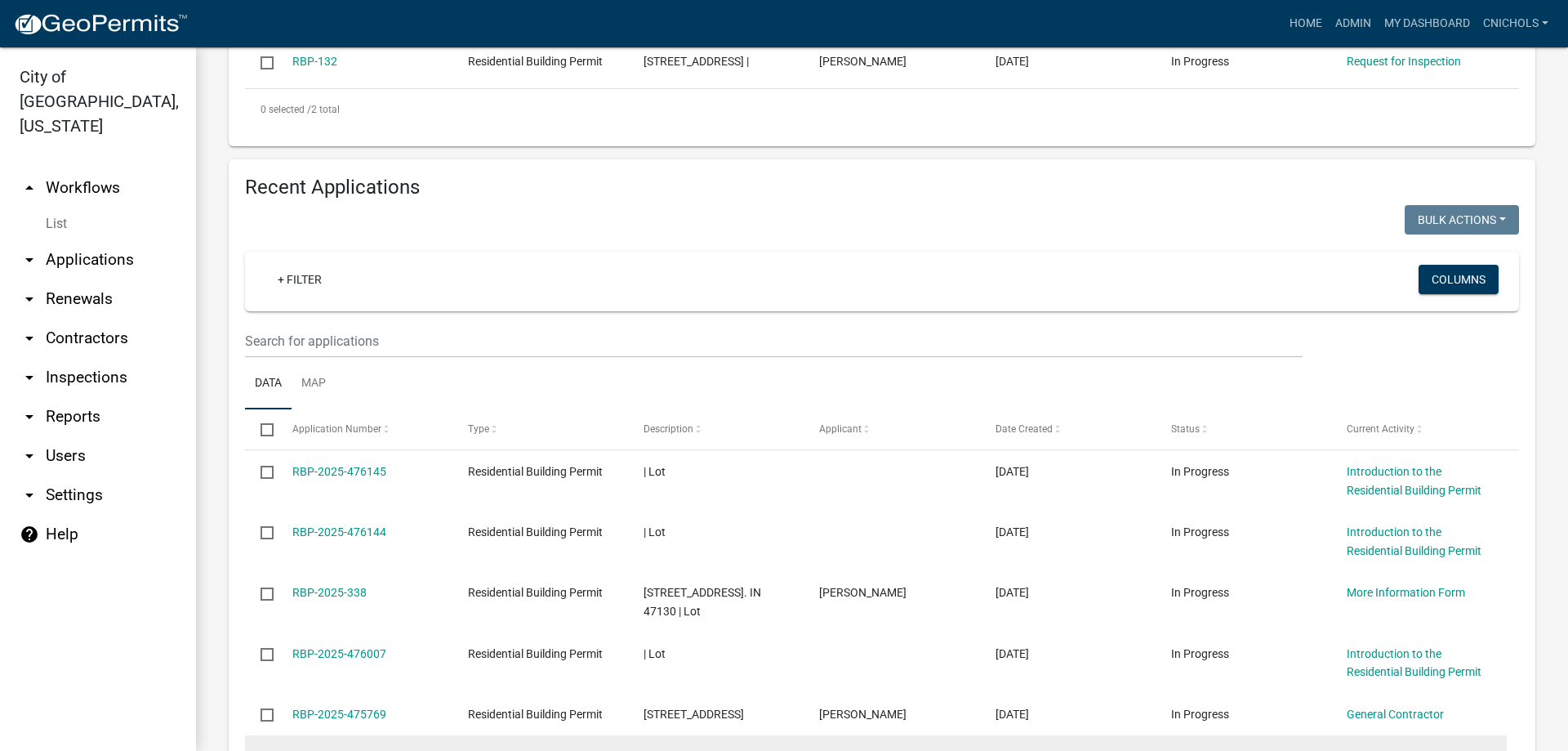
scroll to position [817, 0]
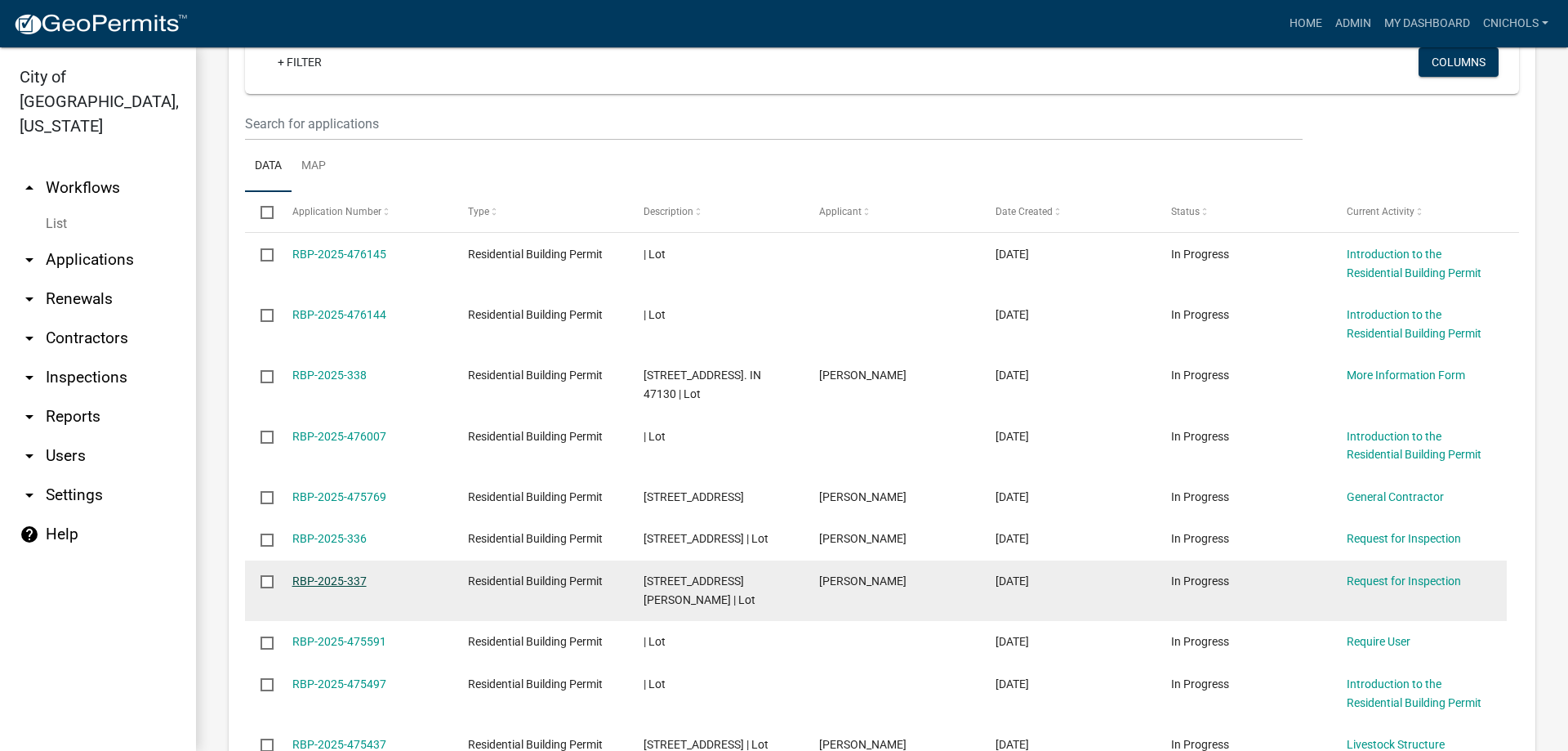
click at [321, 588] on link "RBP-2025-337" at bounding box center [329, 581] width 74 height 13
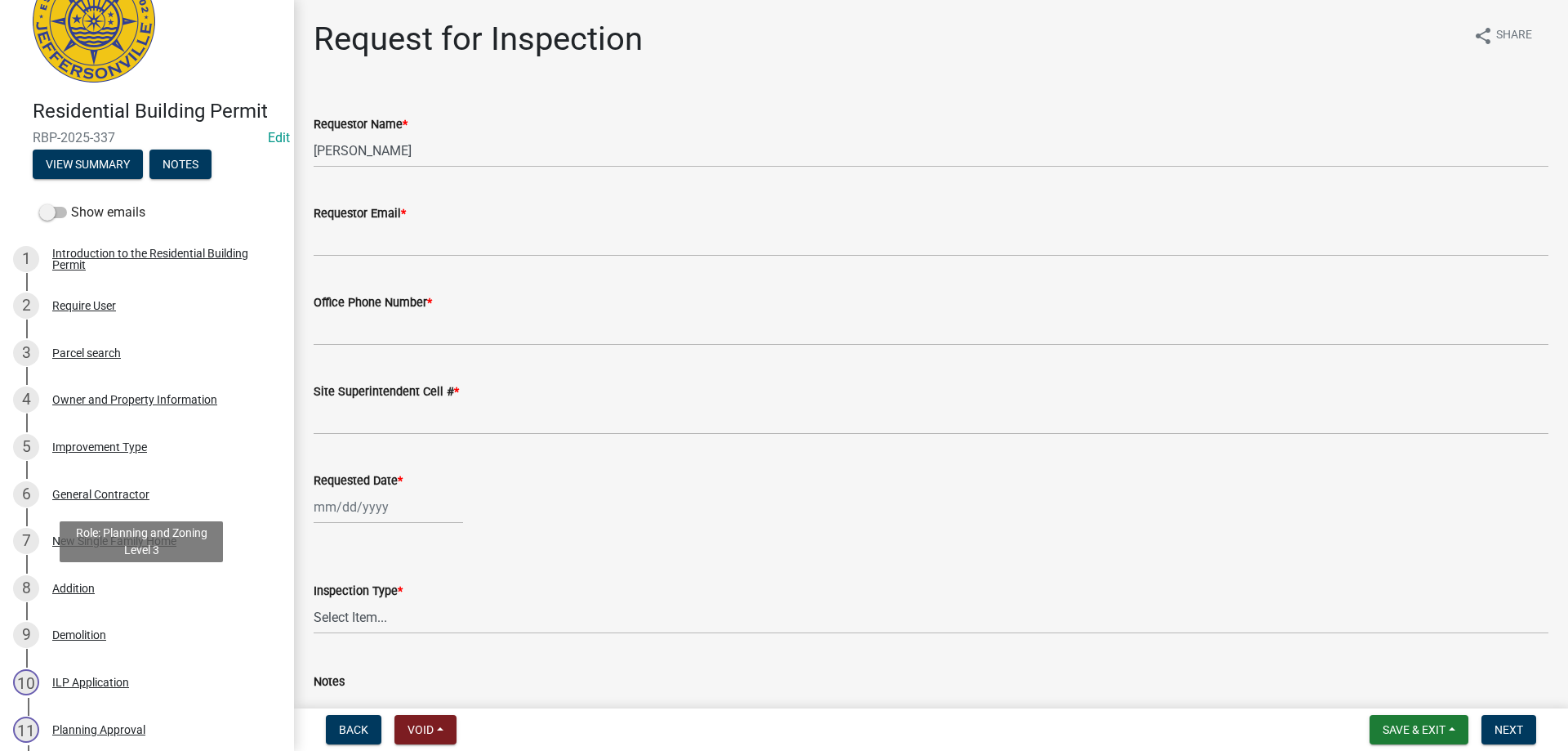
scroll to position [245, 0]
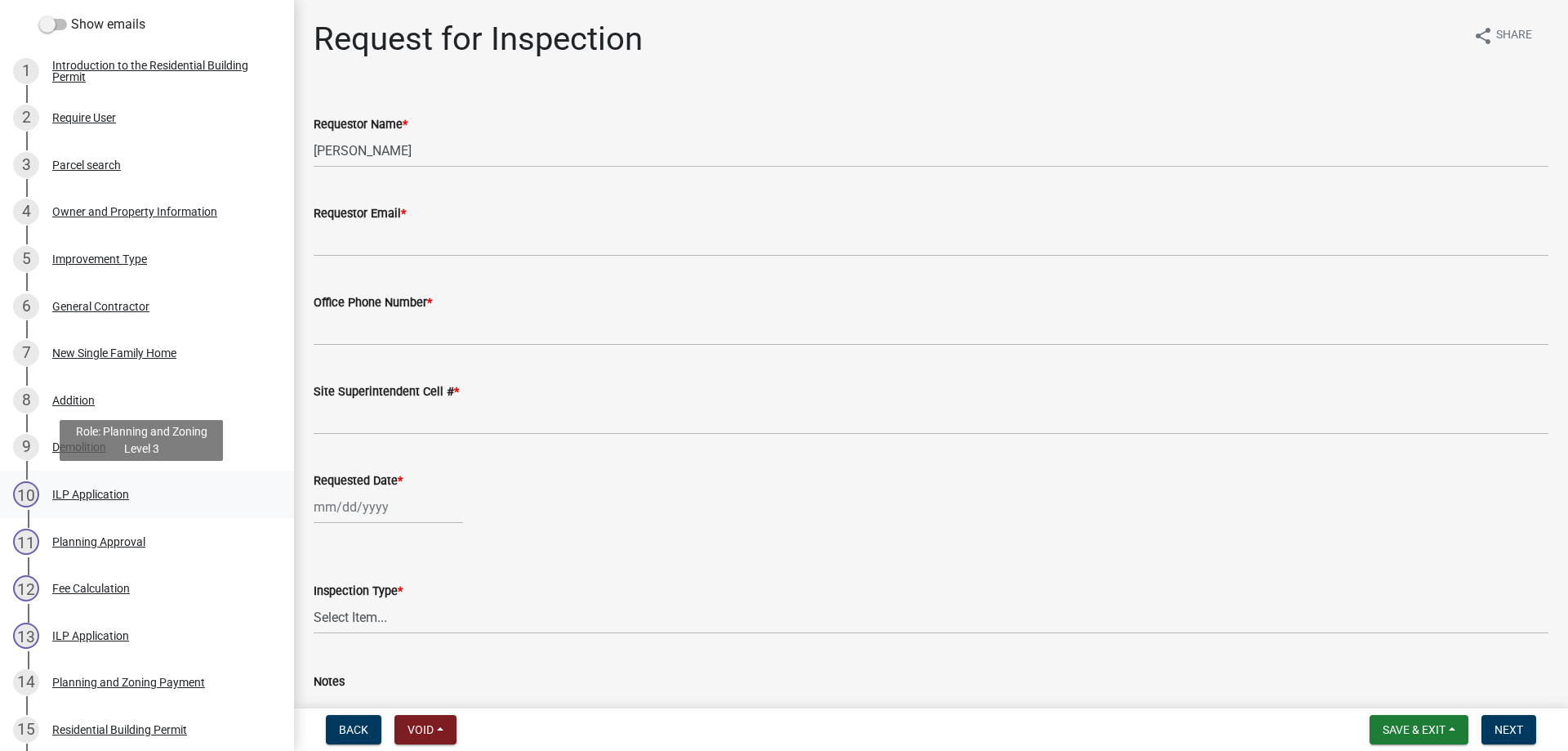
click at [82, 491] on div "ILP Application" at bounding box center [90, 494] width 77 height 11
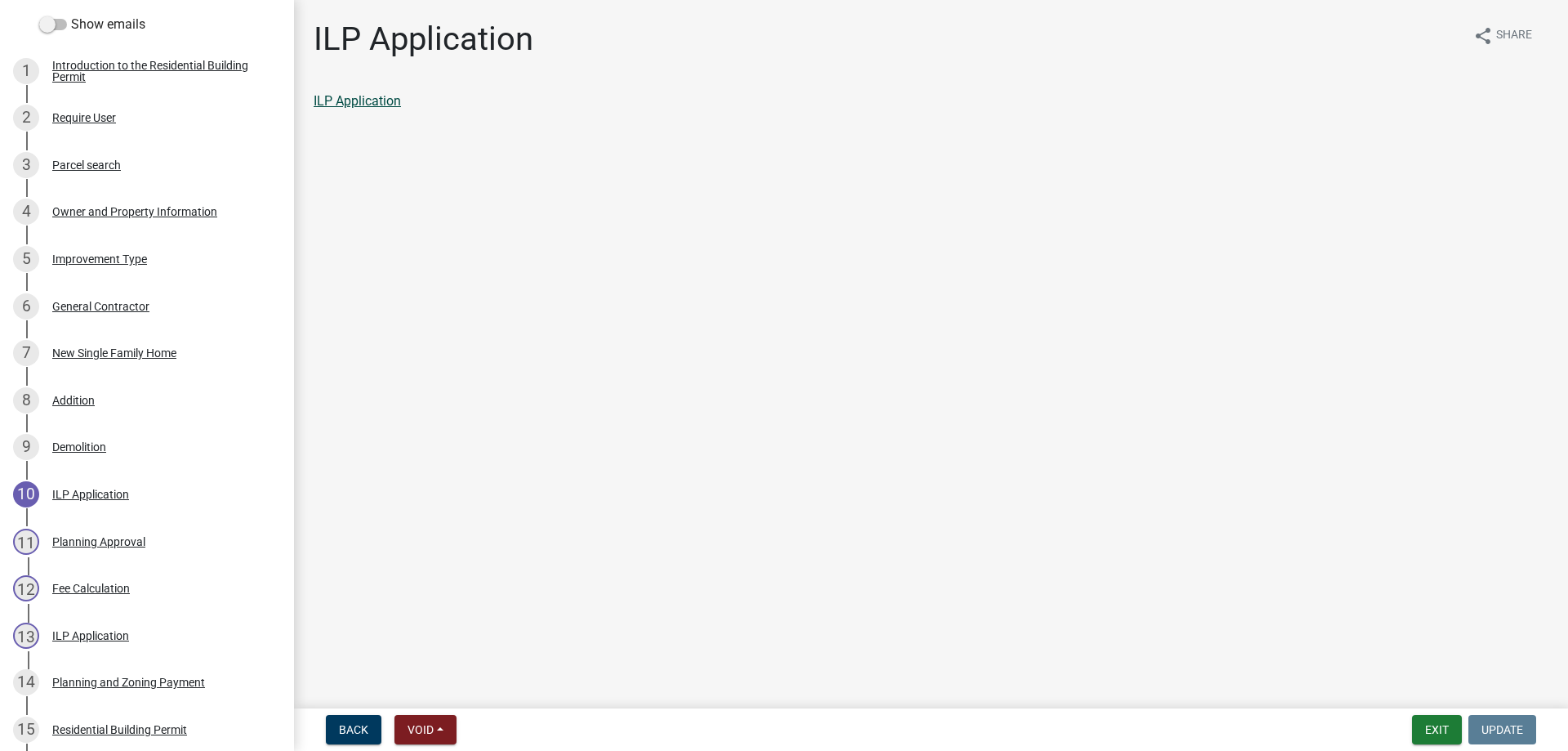
click at [388, 101] on link "ILP Application" at bounding box center [356, 101] width 87 height 16
click at [1427, 728] on button "Exit" at bounding box center [1437, 729] width 49 height 29
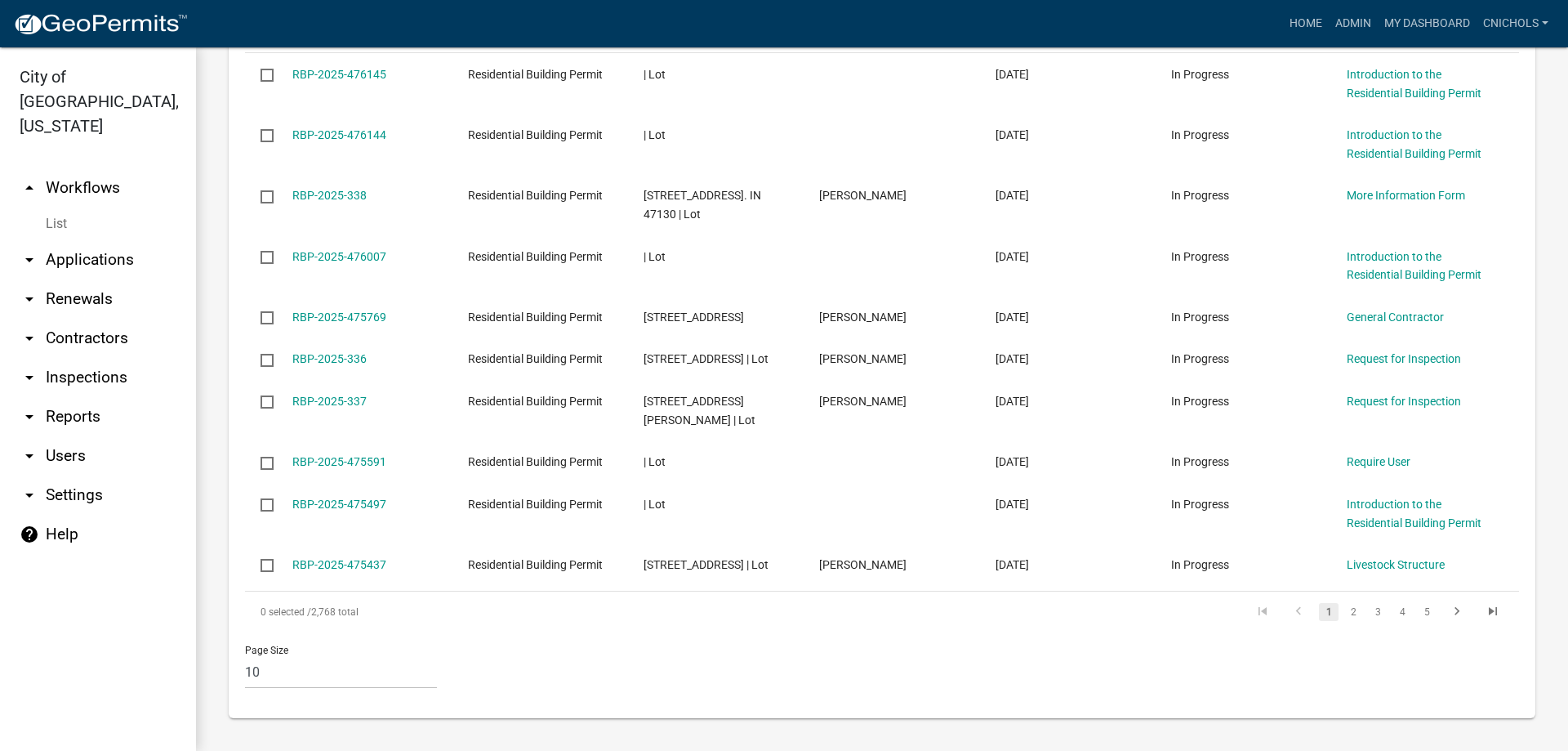
scroll to position [1033, 0]
click at [1344, 612] on link "2" at bounding box center [1354, 612] width 19 height 18
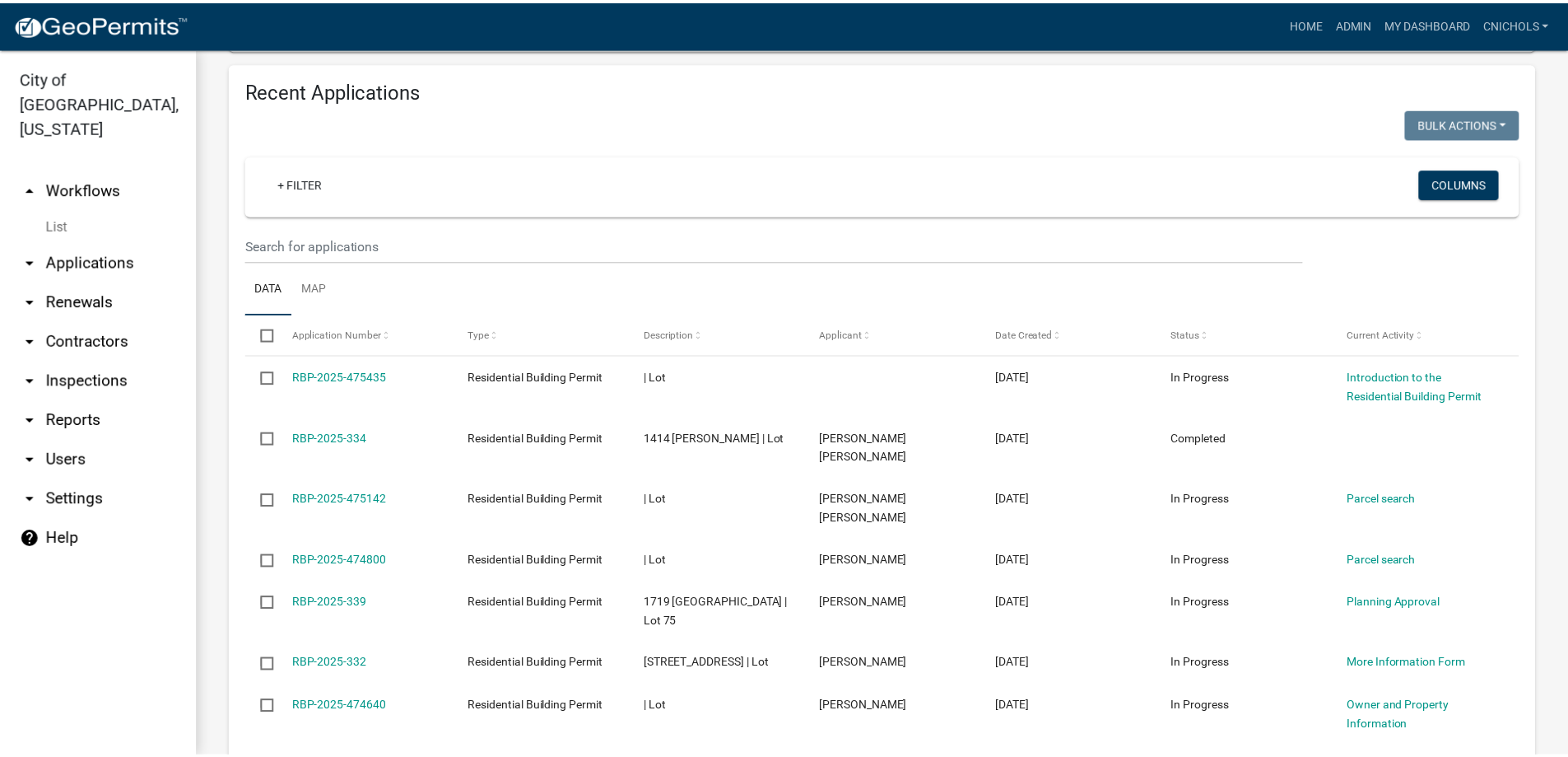
scroll to position [656, 0]
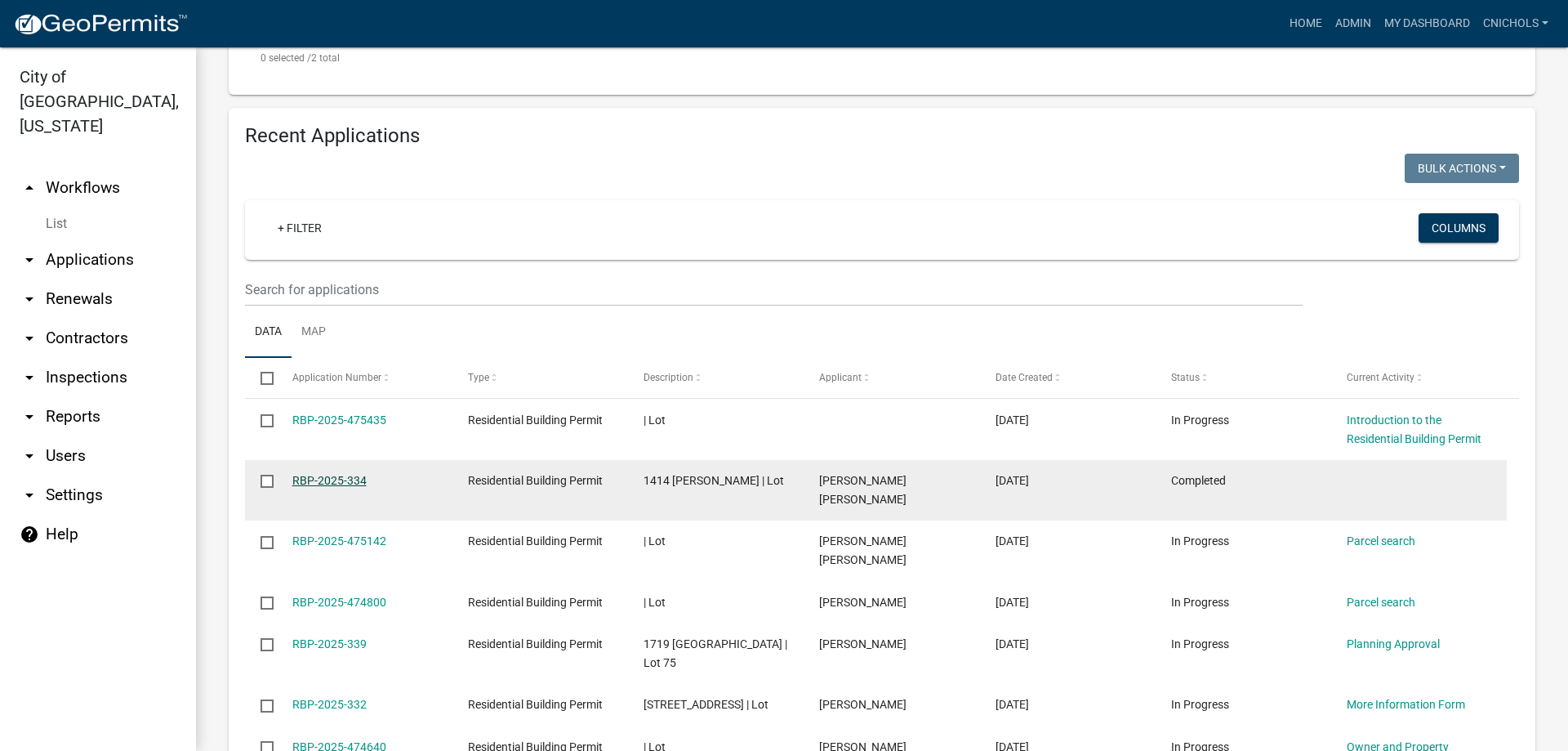
click at [358, 479] on link "RBP-2025-334" at bounding box center [329, 480] width 74 height 13
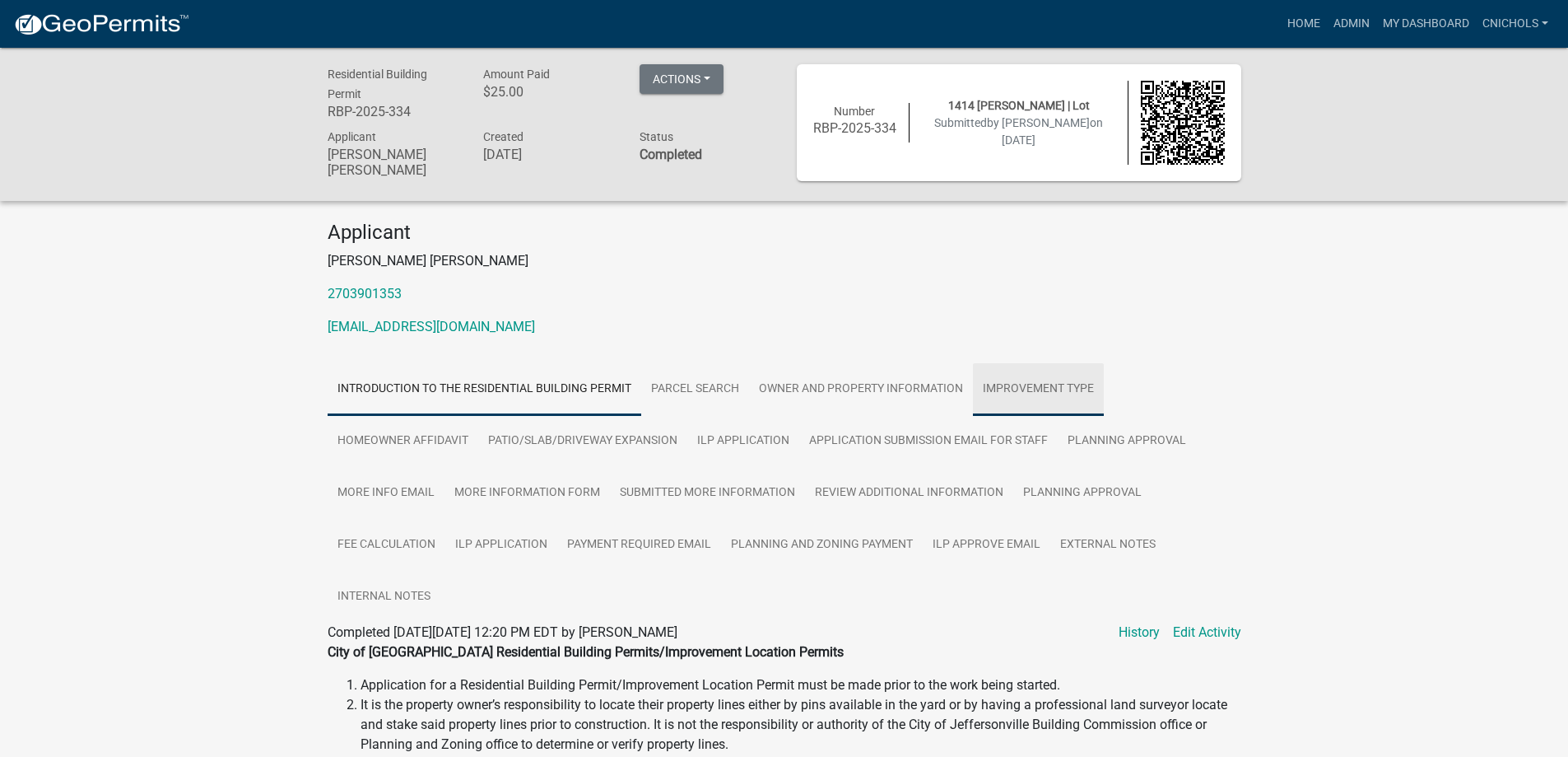
click at [1016, 391] on link "Improvement Type" at bounding box center [1038, 389] width 131 height 52
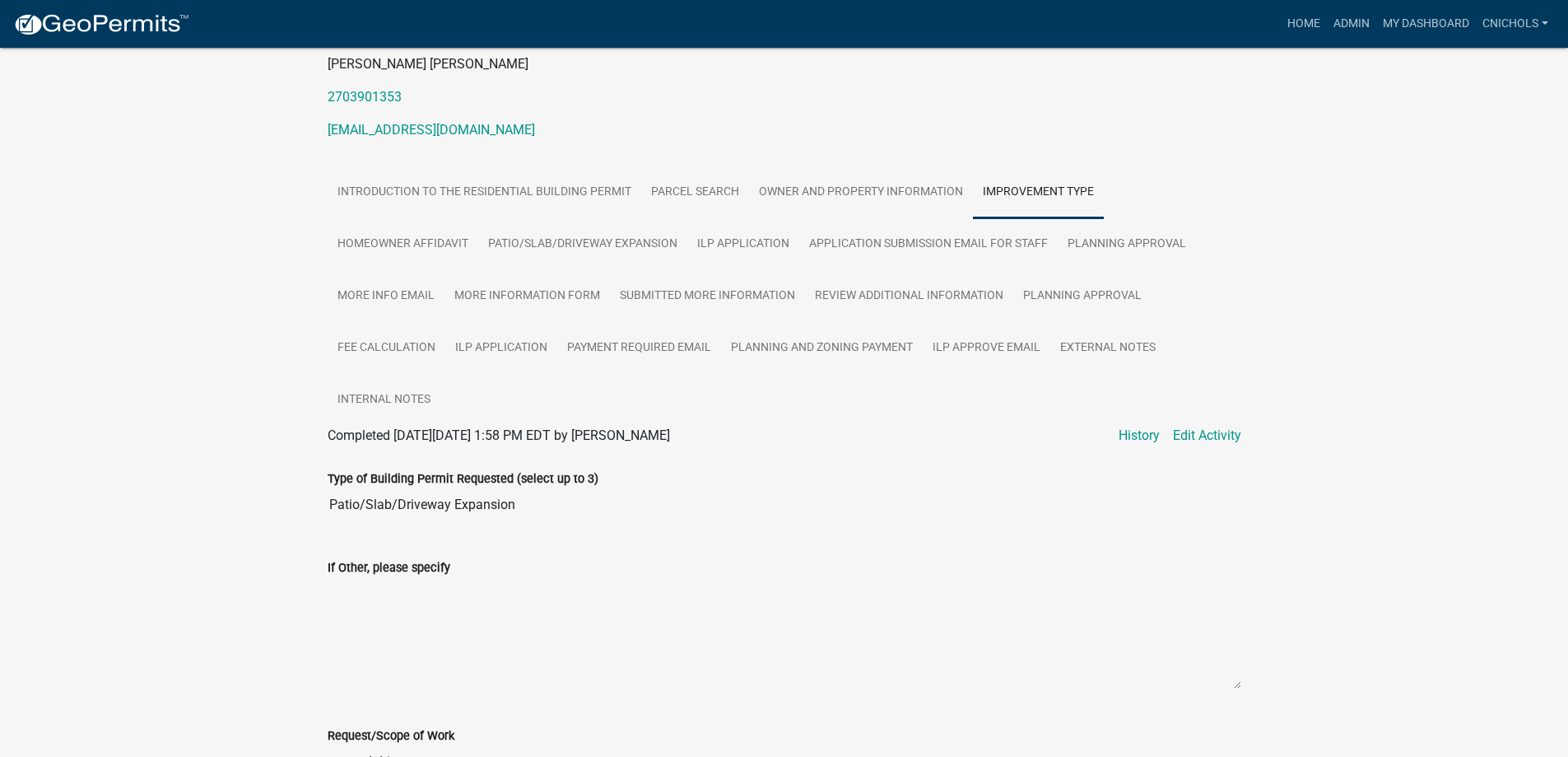
scroll to position [136, 0]
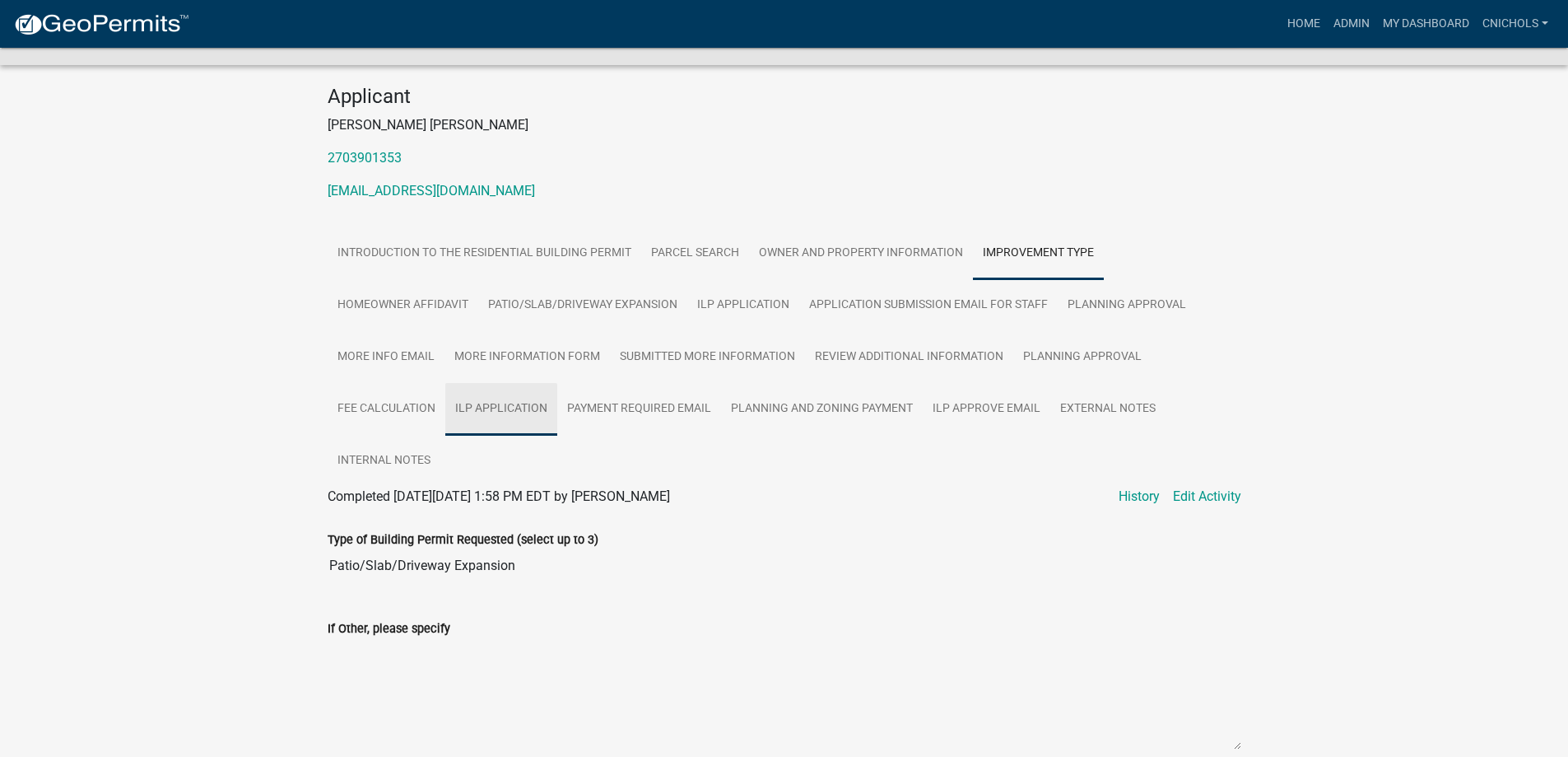
click at [511, 405] on link "ILP Application" at bounding box center [502, 408] width 112 height 52
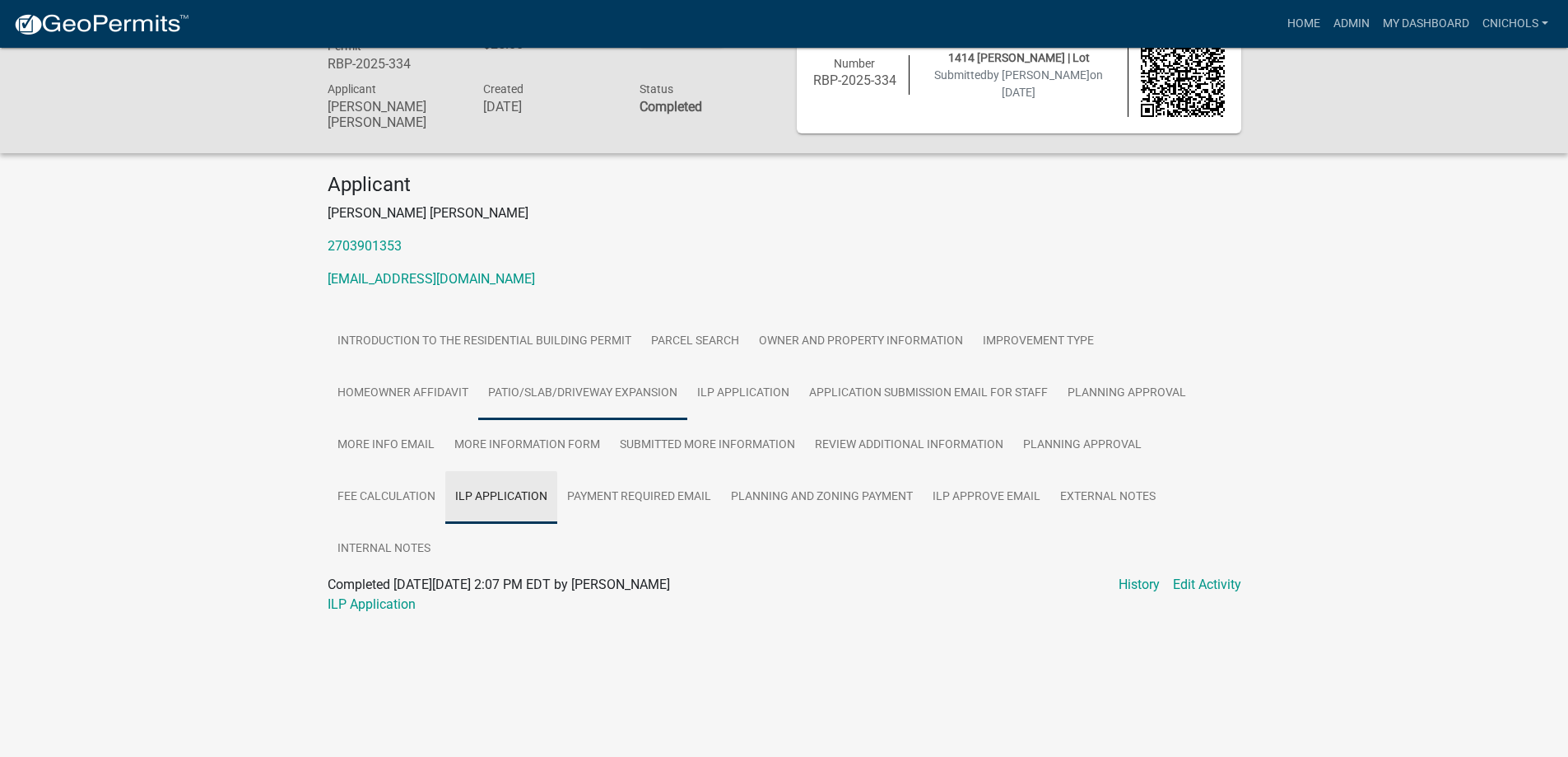
scroll to position [48, 0]
click at [366, 600] on link "ILP Application" at bounding box center [371, 604] width 88 height 16
click at [1345, 25] on link "Admin" at bounding box center [1352, 23] width 50 height 31
